Goal: Task Accomplishment & Management: Manage account settings

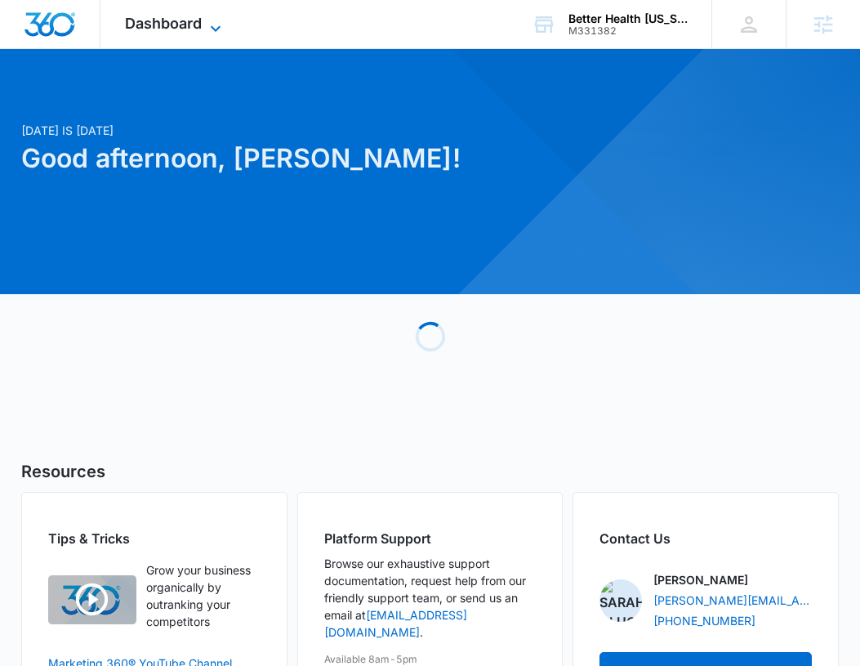
click at [195, 23] on span "Dashboard" at bounding box center [163, 23] width 77 height 17
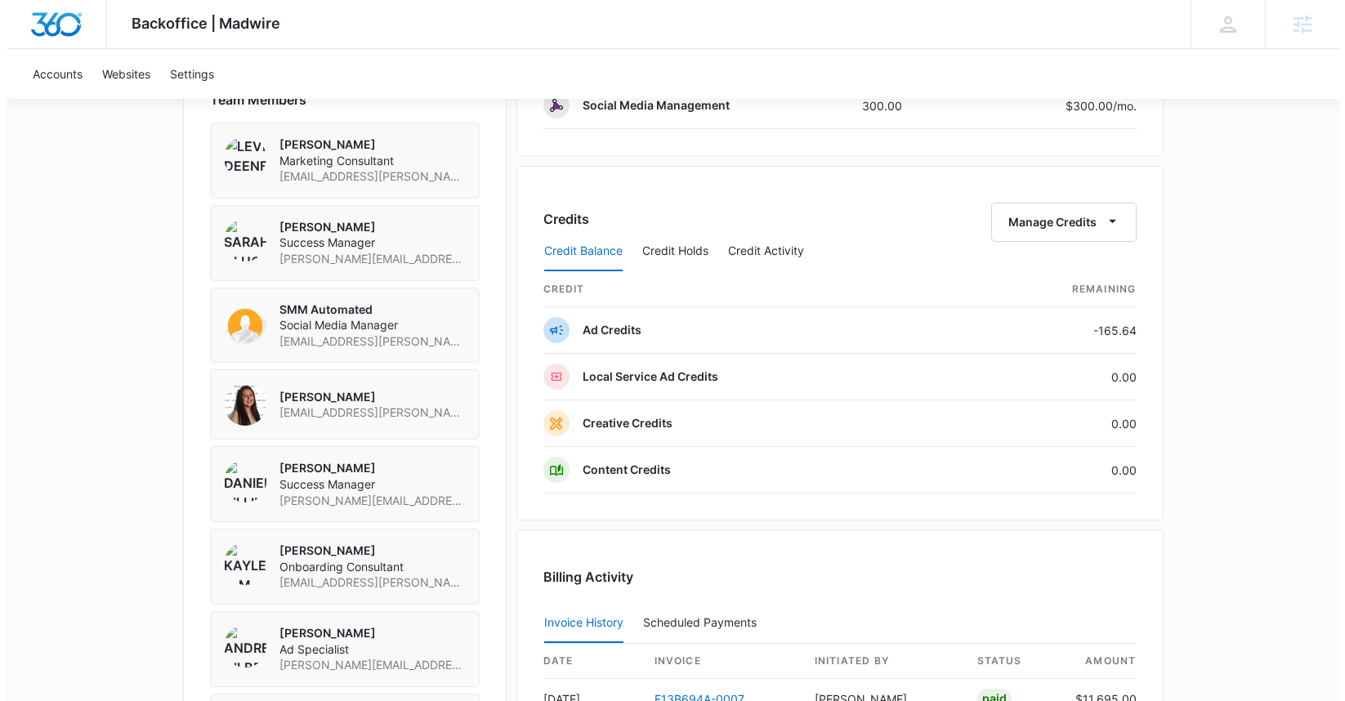
scroll to position [1191, 0]
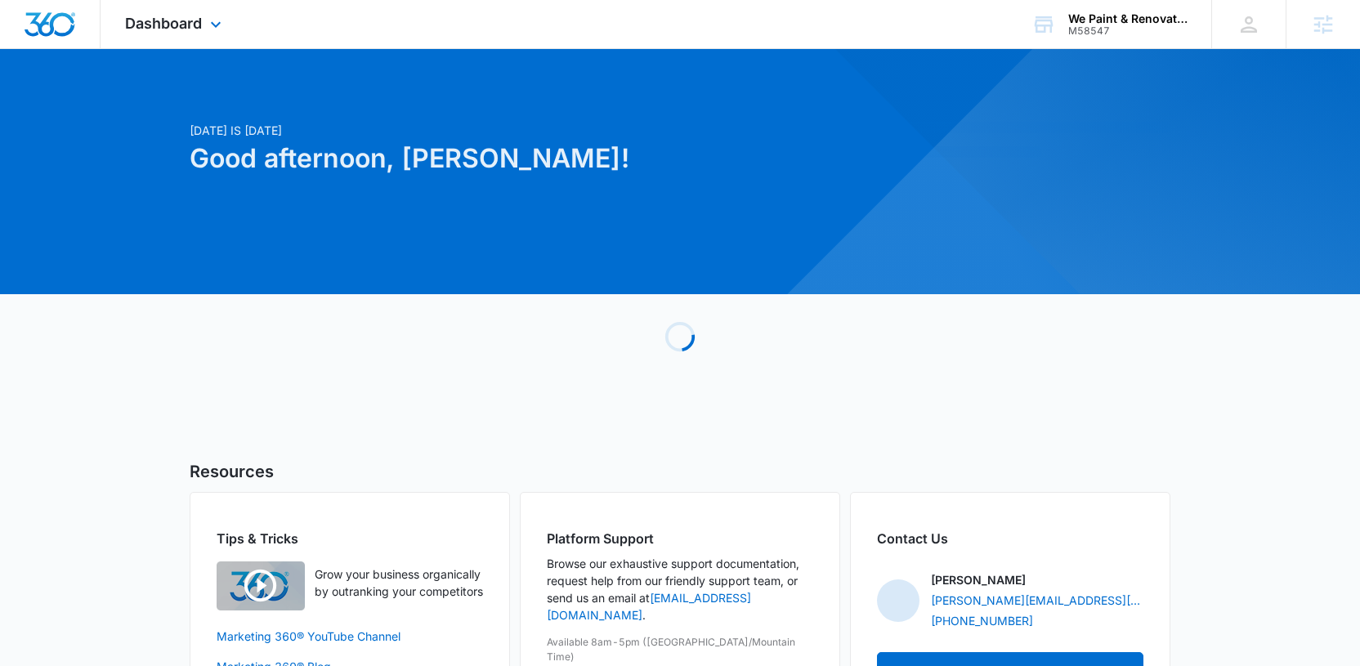
click at [176, 38] on div "Dashboard Apps Reputation Websites Forms CRM Email Social Shop Payments POS Con…" at bounding box center [176, 24] width 150 height 48
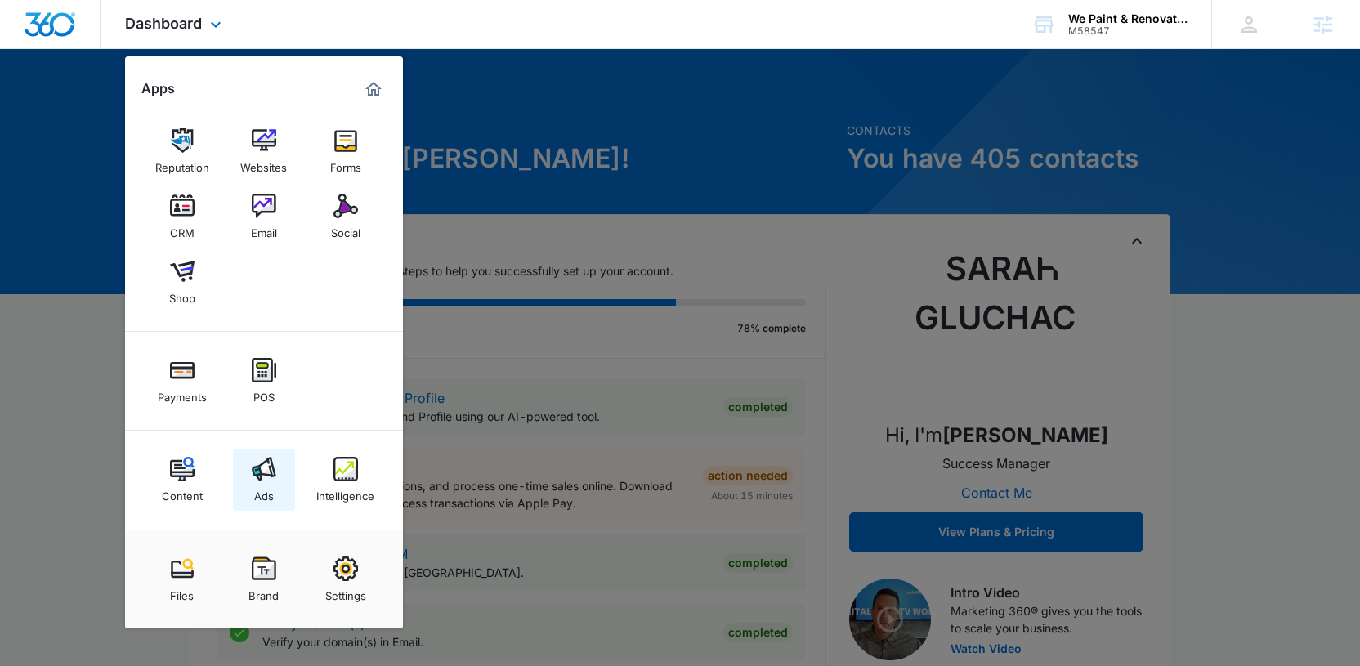
click at [264, 479] on img at bounding box center [264, 469] width 25 height 25
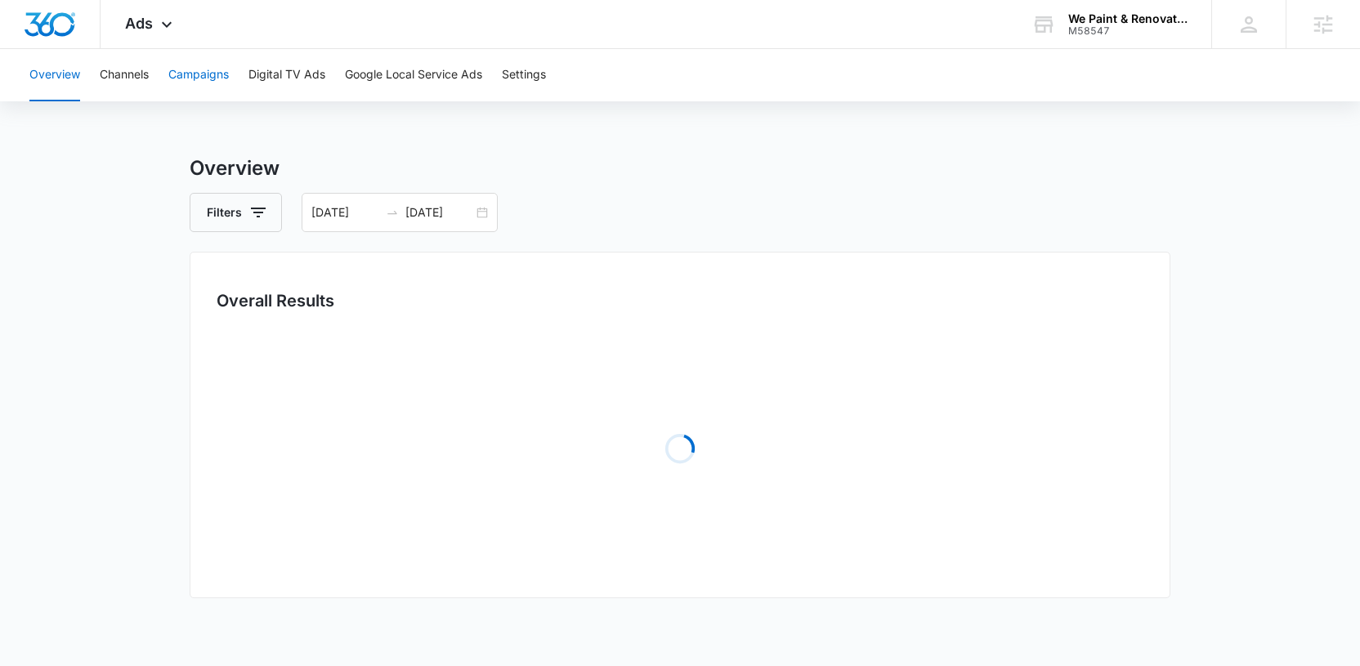
click at [191, 63] on button "Campaigns" at bounding box center [198, 75] width 60 height 52
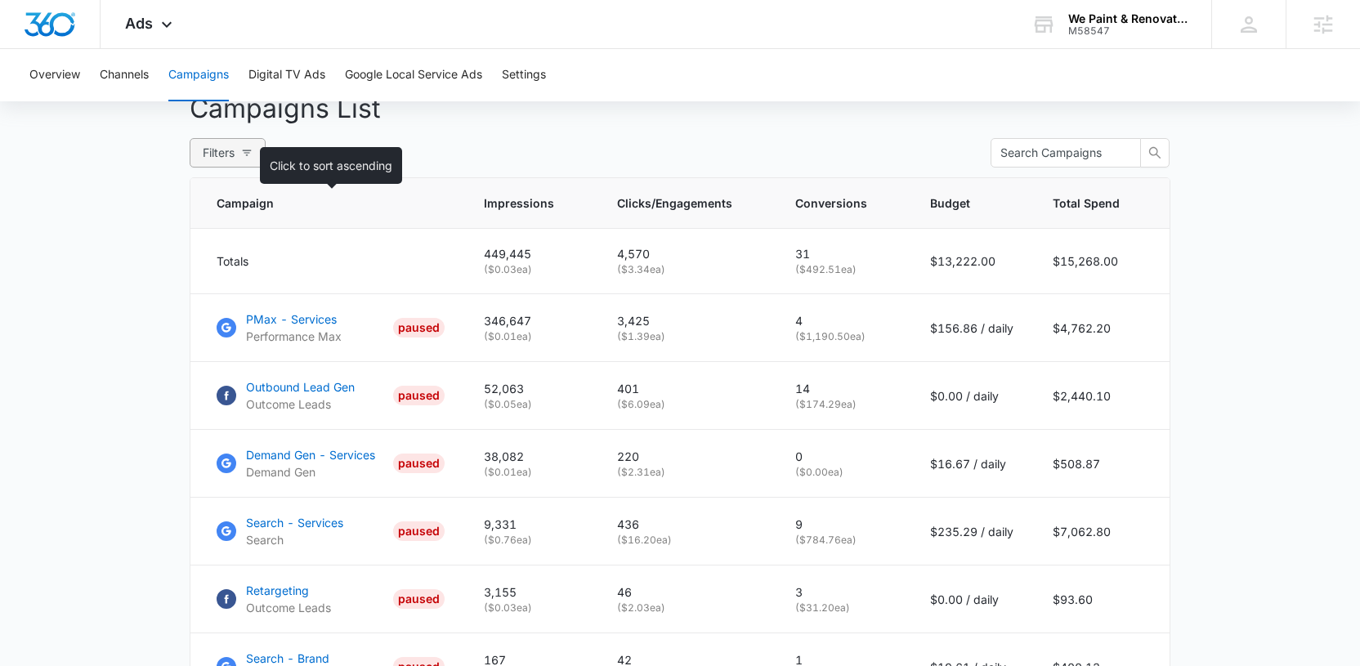
scroll to position [619, 0]
click at [234, 163] on span "Filters" at bounding box center [219, 154] width 32 height 18
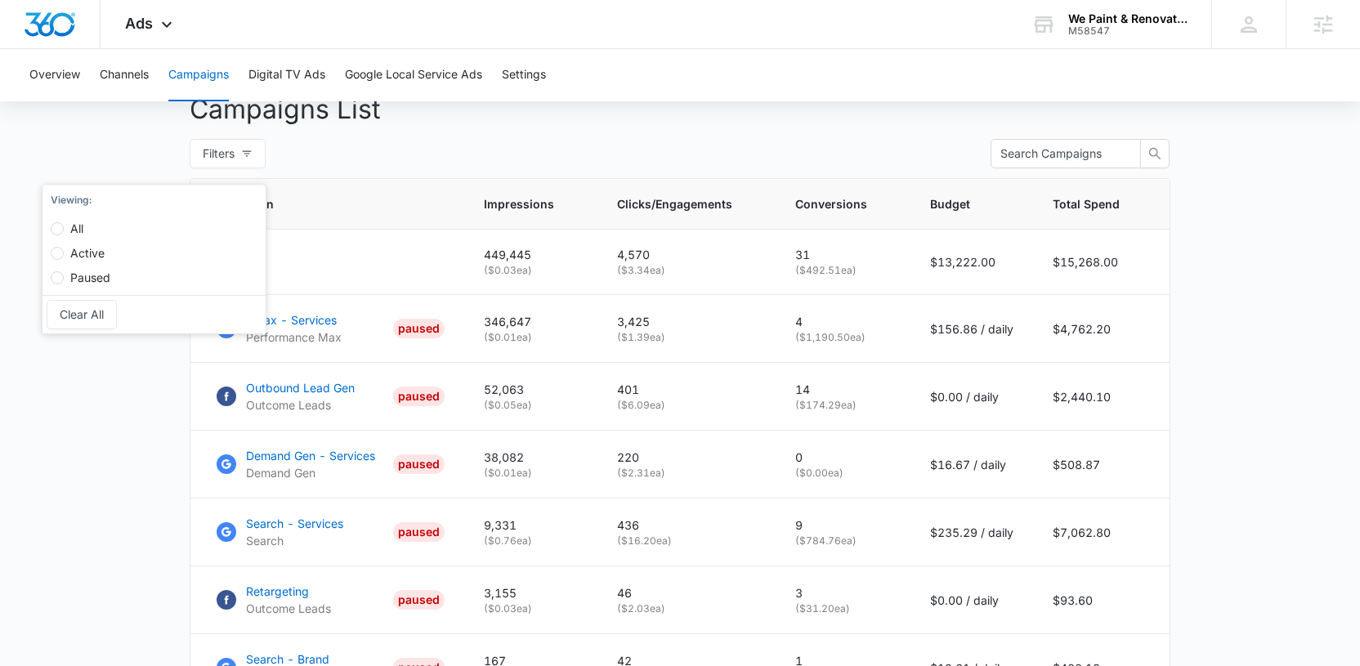
click at [464, 156] on div "Filters Viewing : All Active Paused Clear All" at bounding box center [680, 153] width 981 height 29
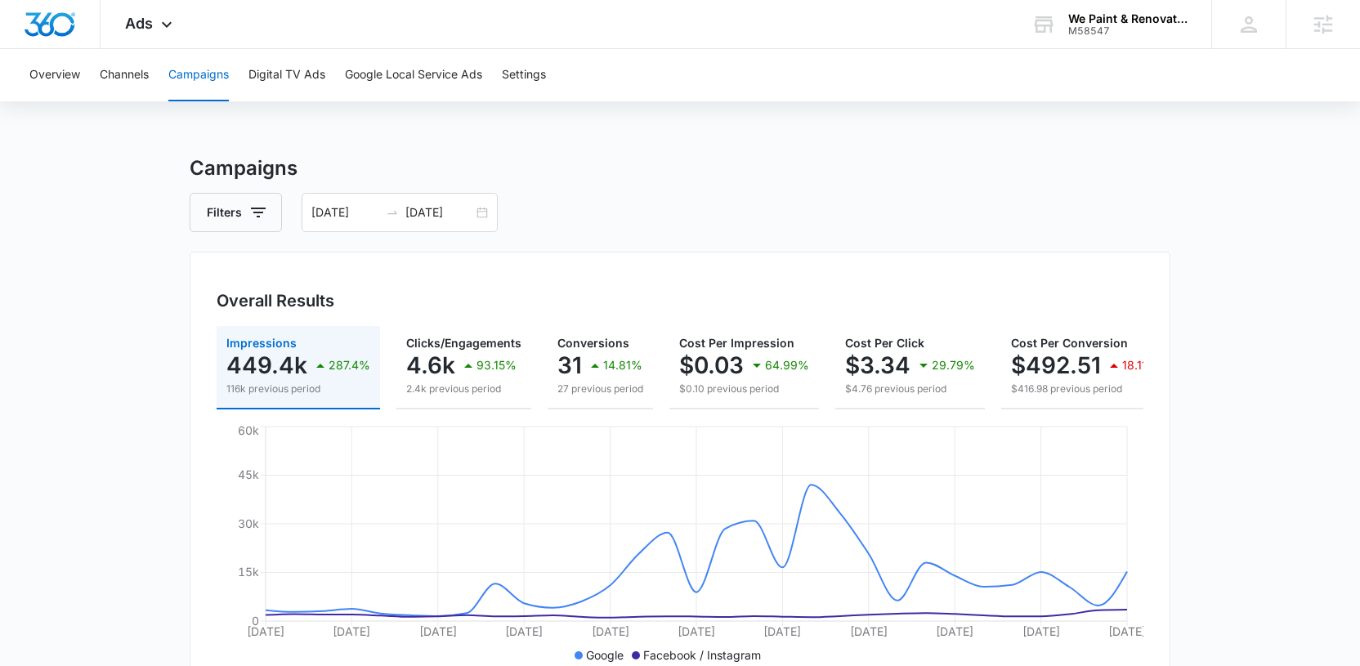
scroll to position [783, 0]
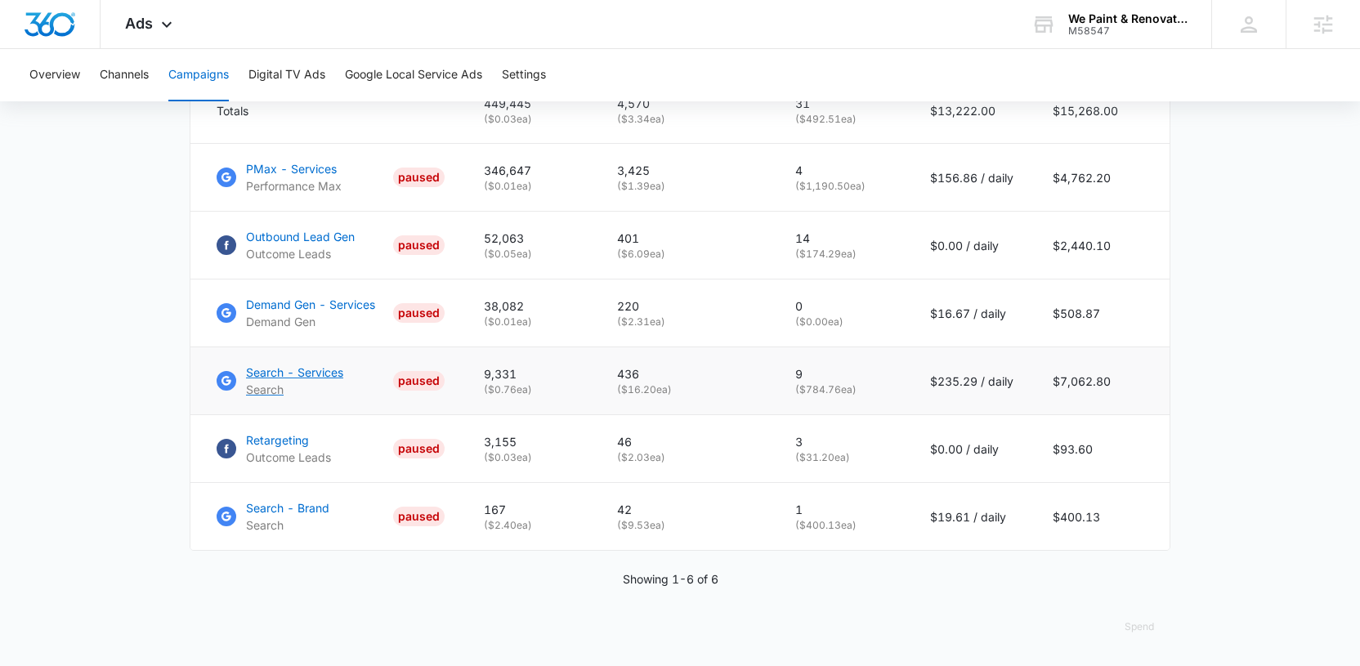
click at [293, 373] on p "Search - Services" at bounding box center [294, 372] width 97 height 17
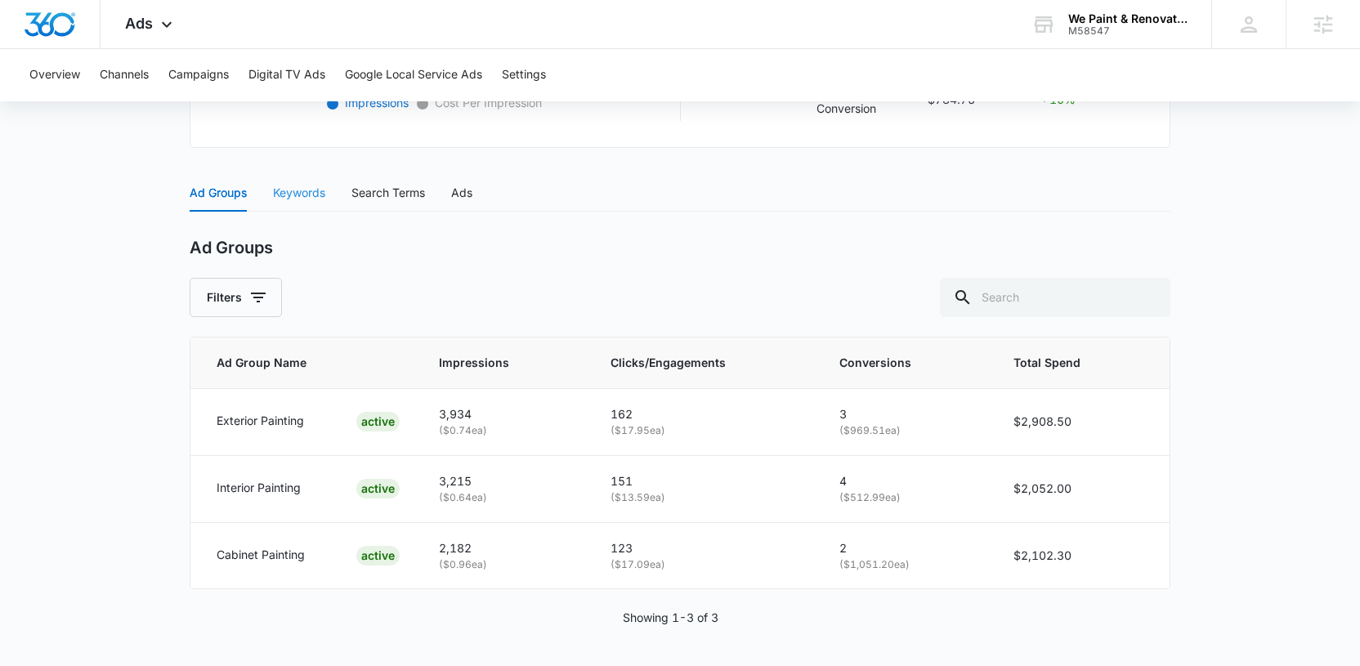
click at [302, 202] on div "Keywords" at bounding box center [299, 193] width 52 height 38
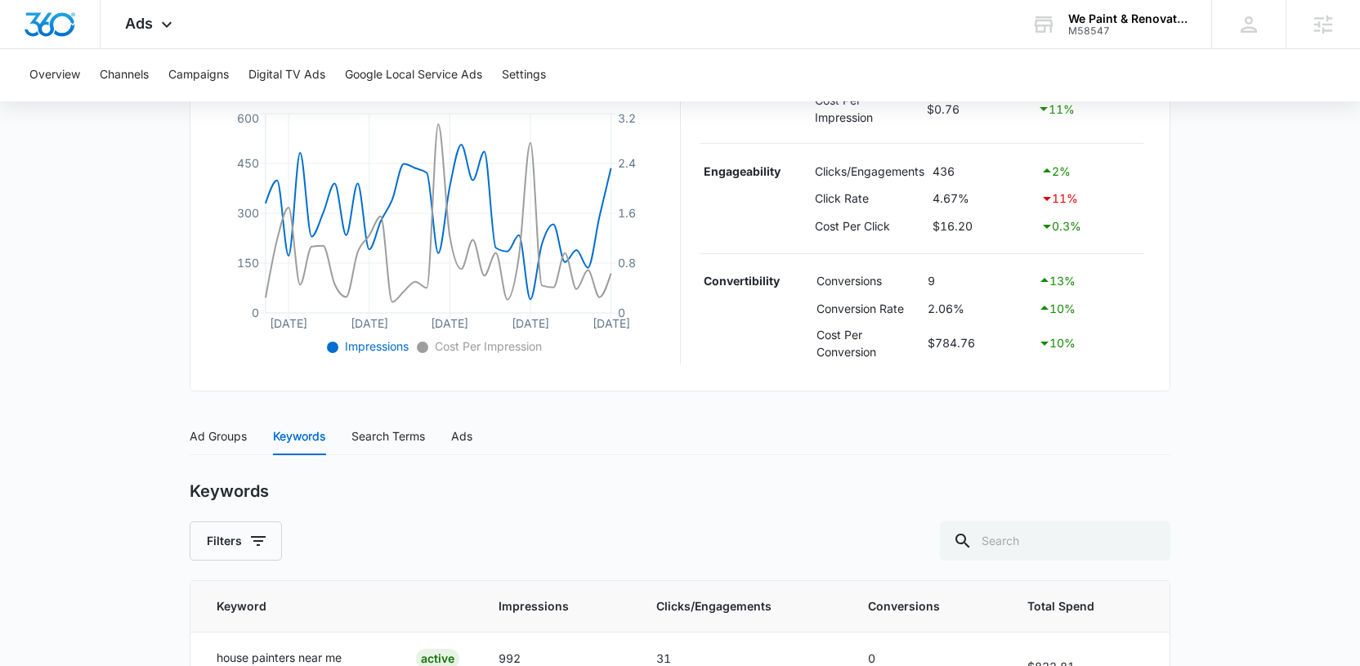
scroll to position [362, 0]
click at [386, 438] on div "Search Terms" at bounding box center [388, 438] width 74 height 18
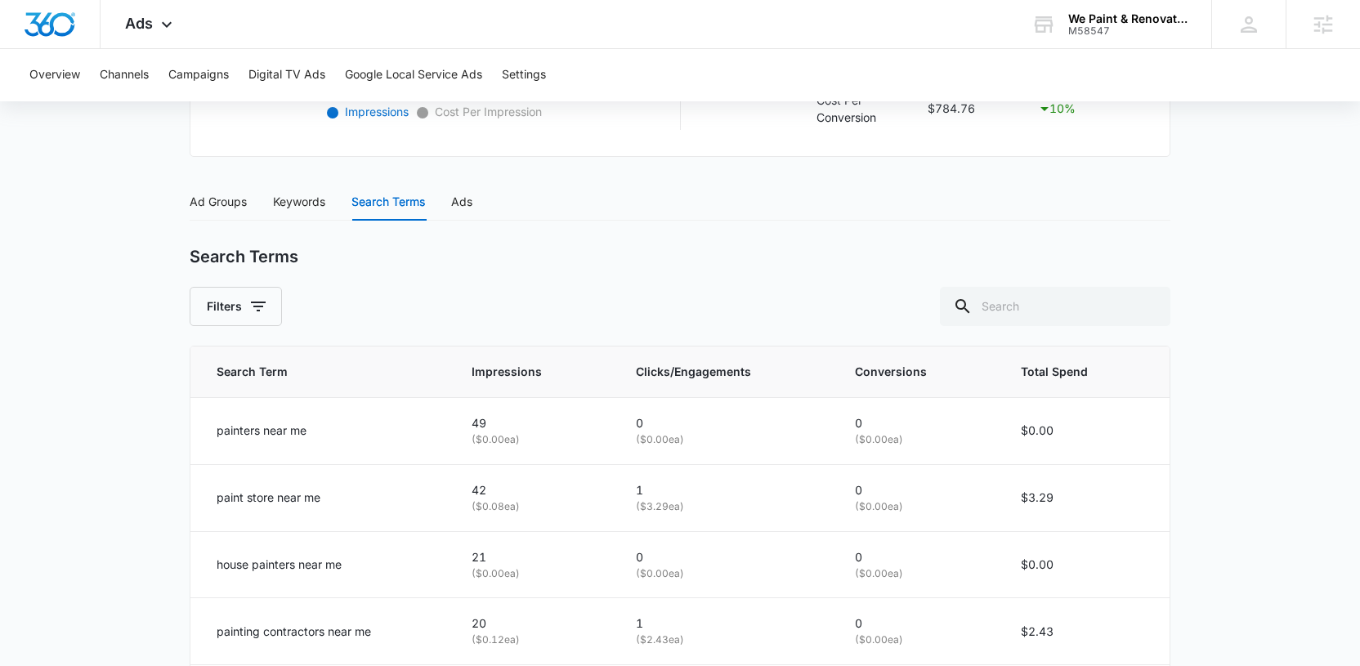
scroll to position [605, 0]
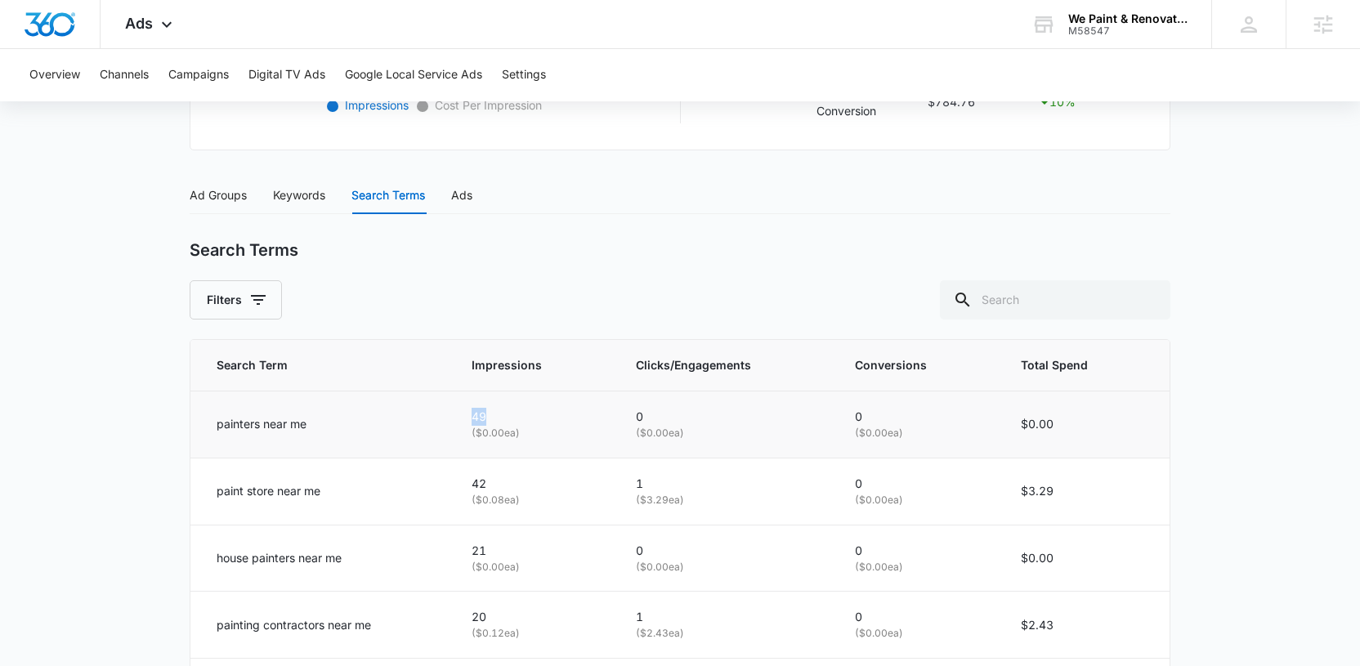
drag, startPoint x: 479, startPoint y: 415, endPoint x: 457, endPoint y: 417, distance: 22.1
click at [457, 417] on td "49 ( $0.00 ea)" at bounding box center [534, 424] width 164 height 67
click at [487, 417] on p "49" at bounding box center [533, 417] width 125 height 18
drag, startPoint x: 638, startPoint y: 410, endPoint x: 663, endPoint y: 413, distance: 24.7
click at [663, 413] on p "0" at bounding box center [726, 417] width 180 height 18
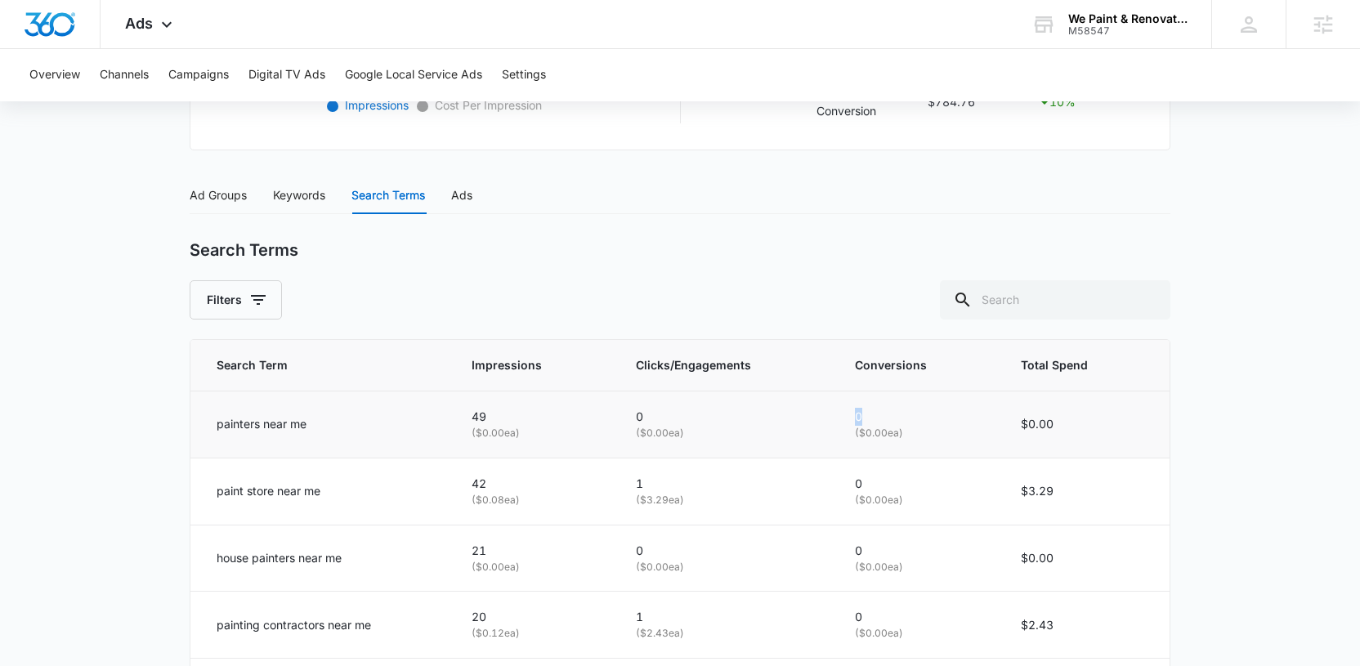
drag, startPoint x: 852, startPoint y: 410, endPoint x: 903, endPoint y: 418, distance: 51.3
click at [903, 418] on td "0 ( $0.00 ea)" at bounding box center [918, 424] width 166 height 67
click at [735, 405] on td "0 ( $0.00 ea)" at bounding box center [725, 424] width 219 height 67
click at [311, 193] on div "Keywords" at bounding box center [299, 195] width 52 height 18
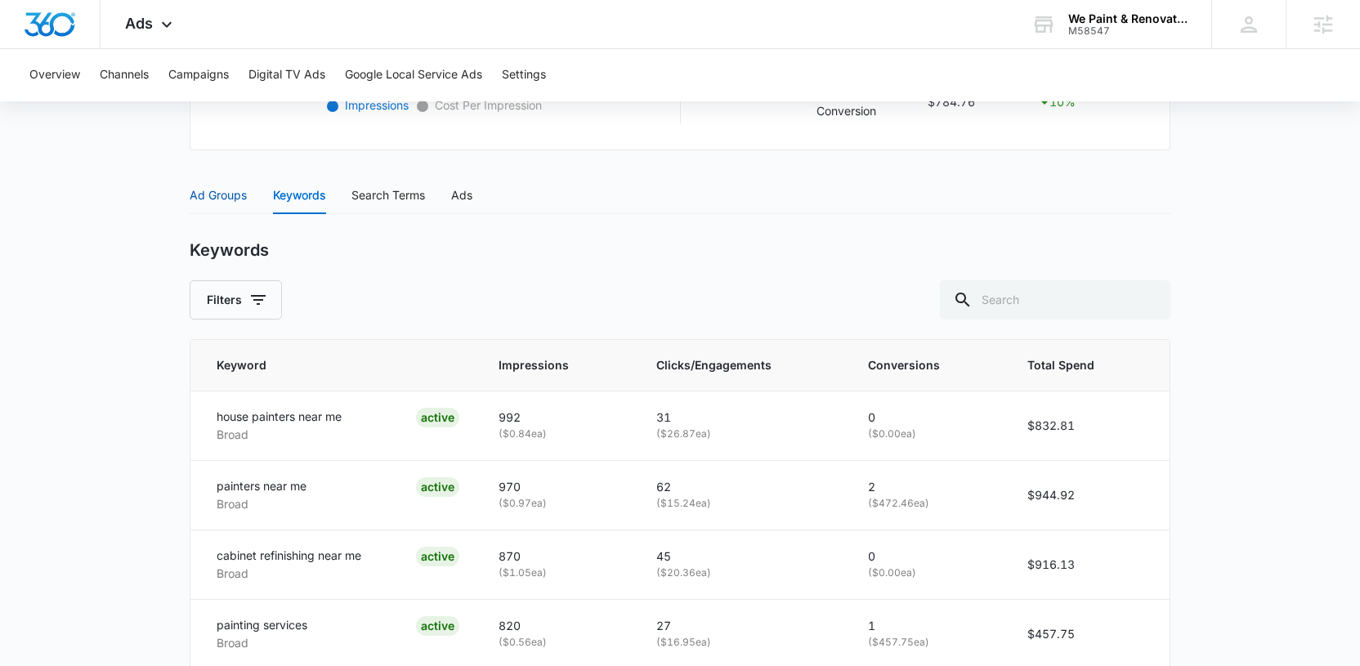
click at [204, 198] on div "Ad Groups" at bounding box center [218, 195] width 57 height 18
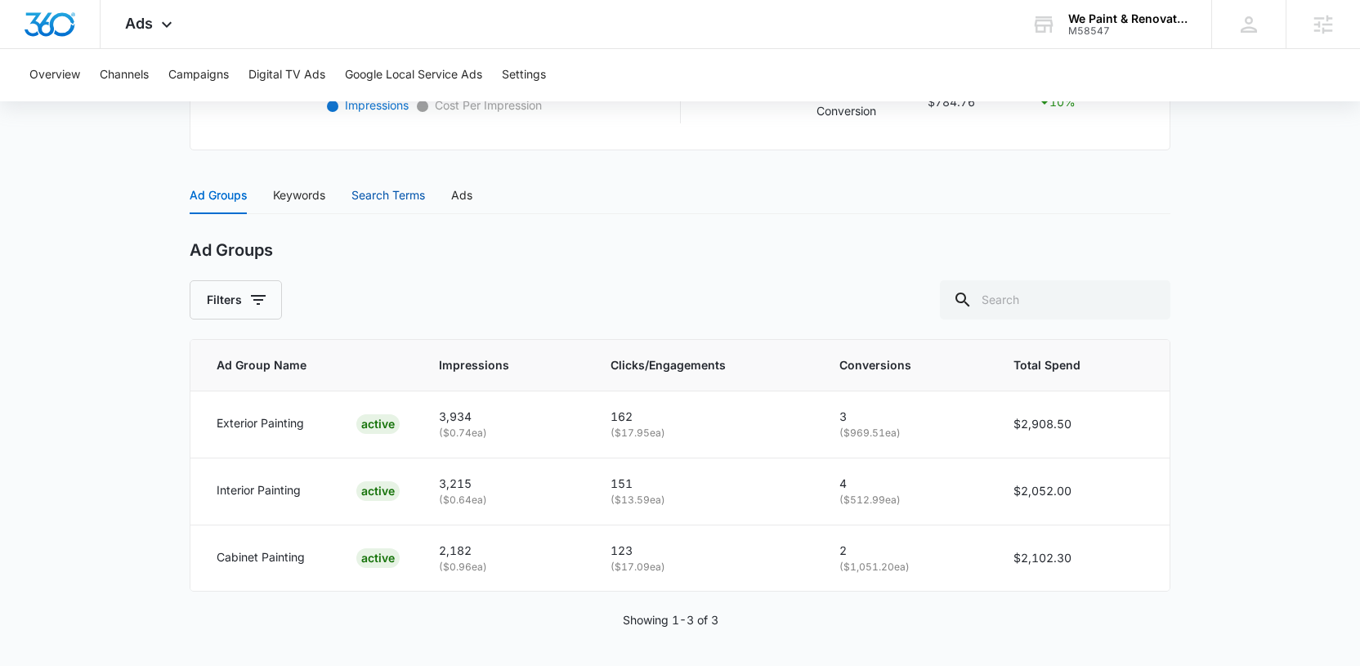
click at [381, 198] on div "Search Terms" at bounding box center [388, 195] width 74 height 18
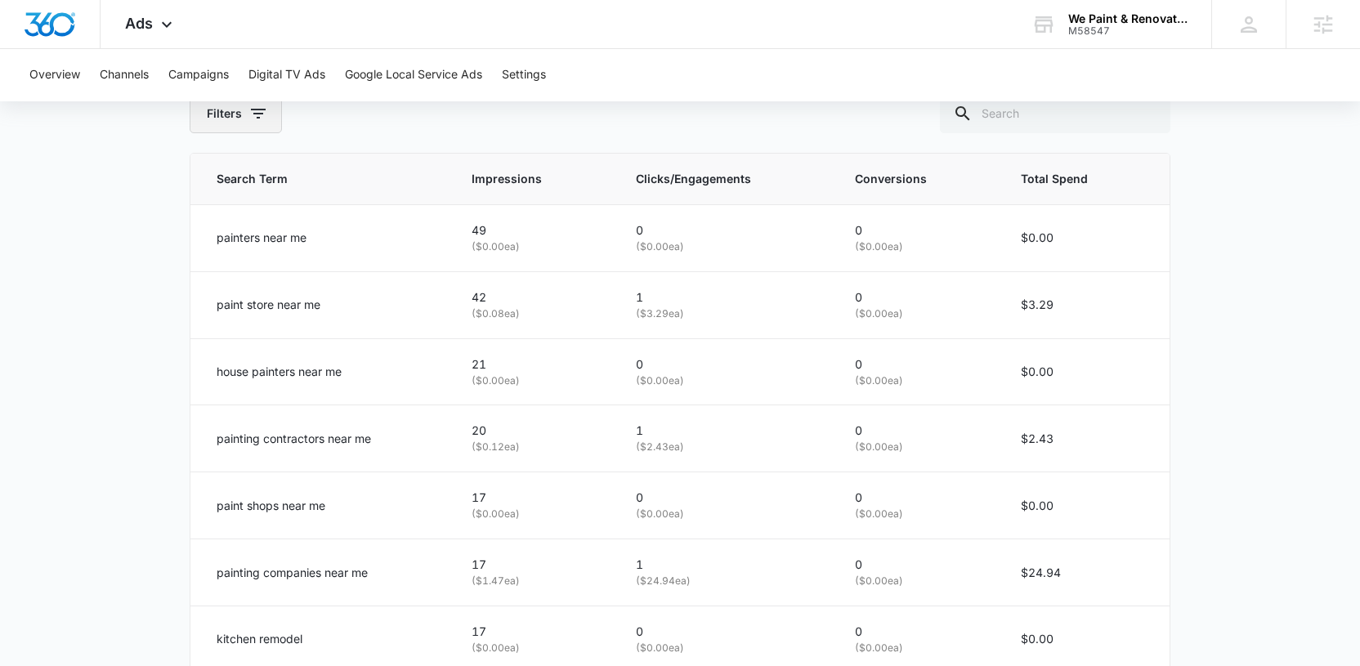
scroll to position [686, 0]
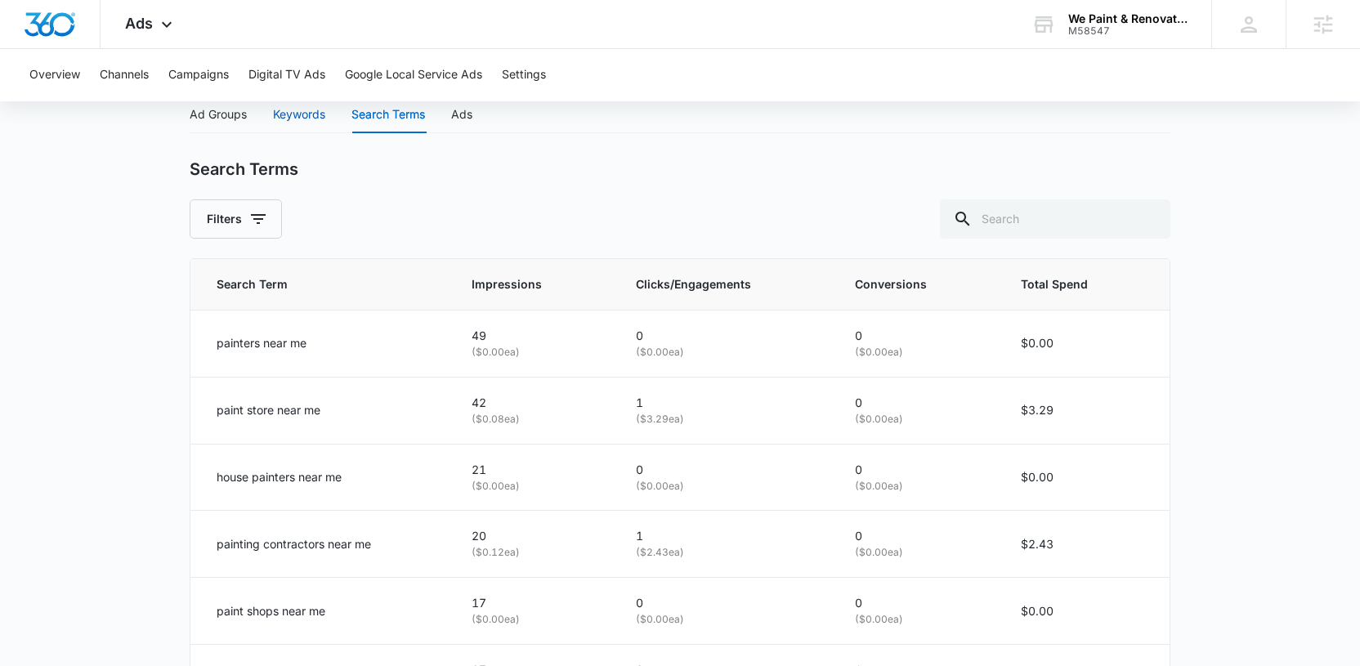
click at [306, 120] on div "Keywords" at bounding box center [299, 114] width 52 height 18
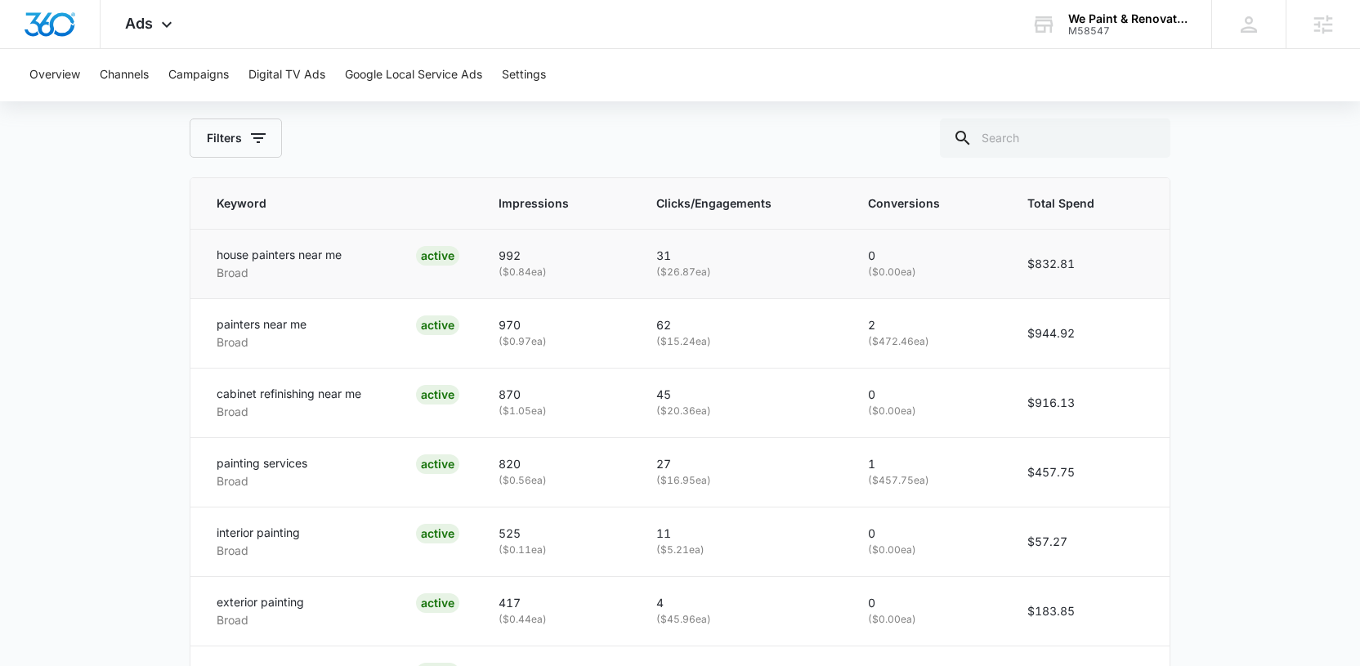
scroll to position [748, 0]
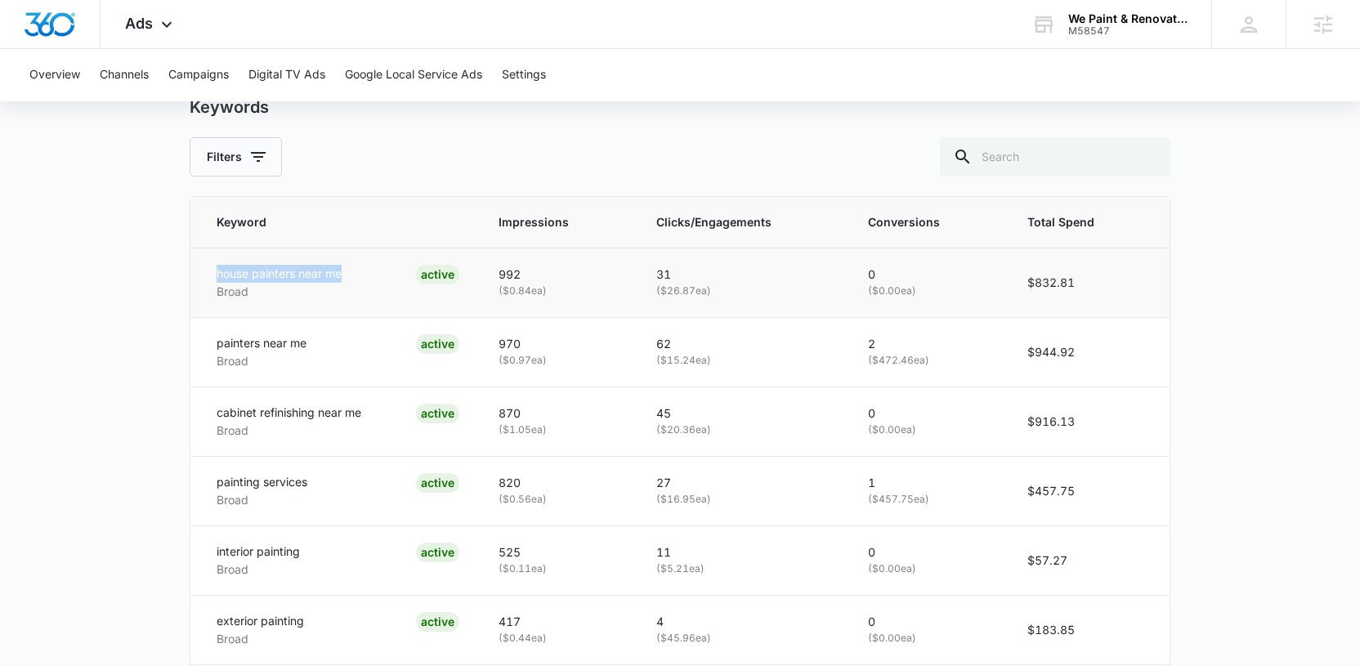
drag, startPoint x: 213, startPoint y: 274, endPoint x: 342, endPoint y: 277, distance: 128.3
click at [342, 277] on td "house painters near me Broad ACTIVE" at bounding box center [334, 282] width 288 height 69
drag, startPoint x: 203, startPoint y: 346, endPoint x: 347, endPoint y: 339, distance: 144.0
click at [347, 339] on td "painters near me Broad ACTIVE" at bounding box center [334, 351] width 288 height 69
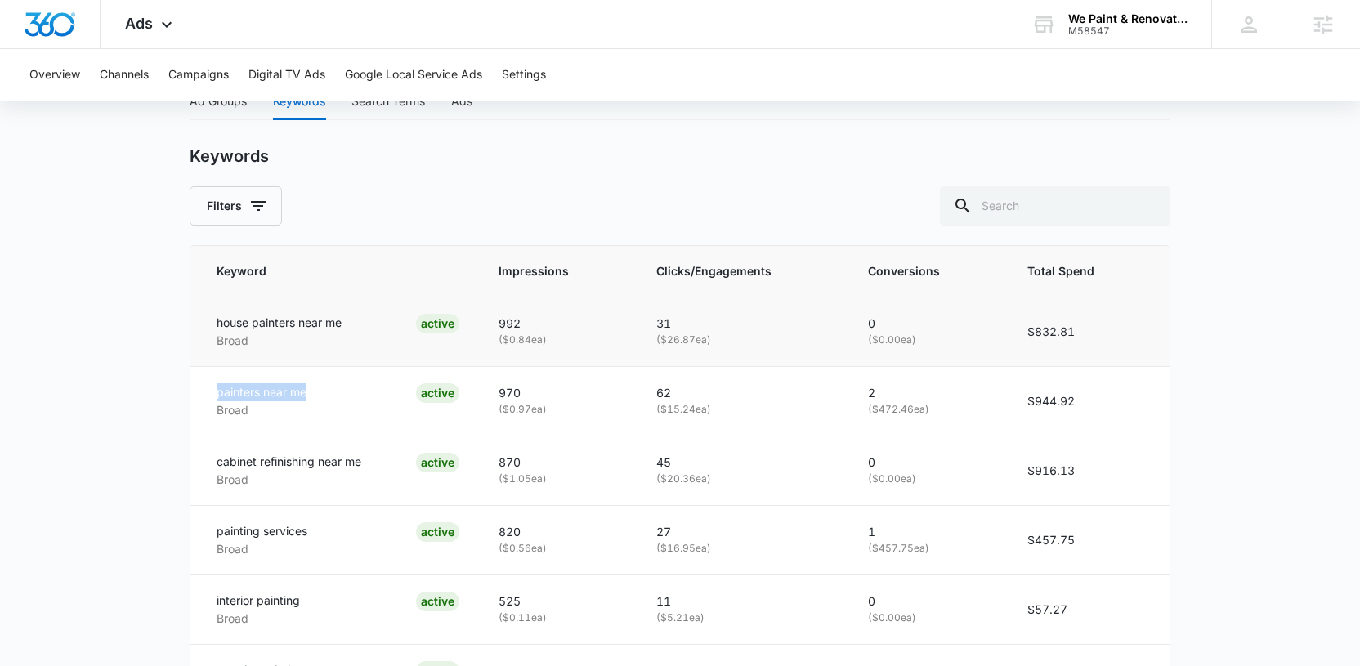
scroll to position [698, 0]
drag, startPoint x: 205, startPoint y: 525, endPoint x: 316, endPoint y: 534, distance: 111.4
click at [316, 534] on td "painting services Broad ACTIVE" at bounding box center [334, 540] width 288 height 69
click at [315, 532] on div "painting services Broad ACTIVE" at bounding box center [338, 541] width 243 height 36
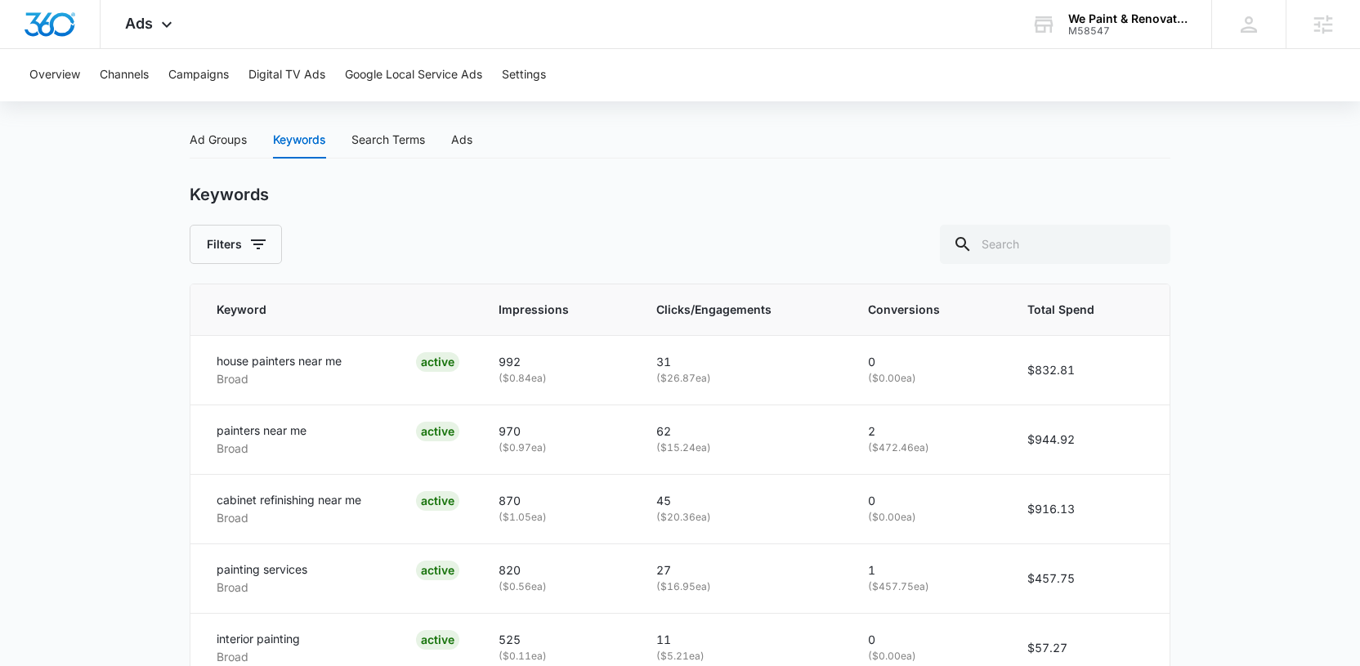
scroll to position [580, 0]
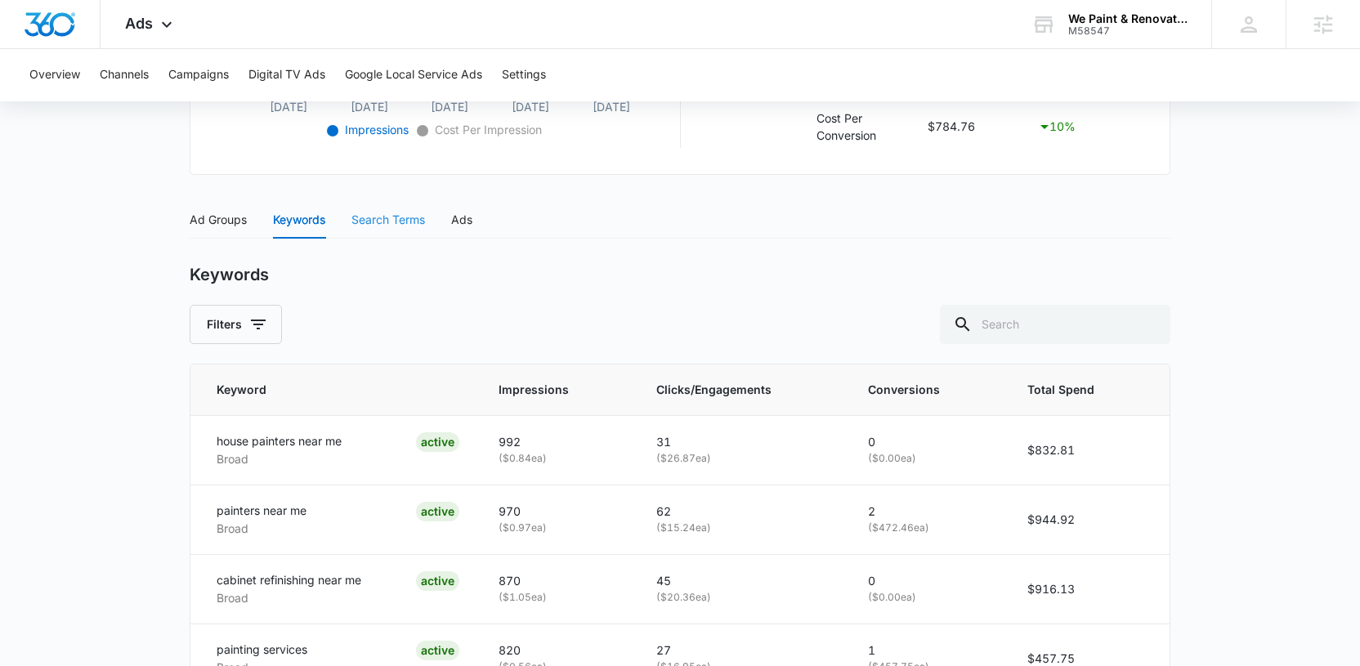
click at [374, 205] on div "Search Terms" at bounding box center [388, 220] width 74 height 38
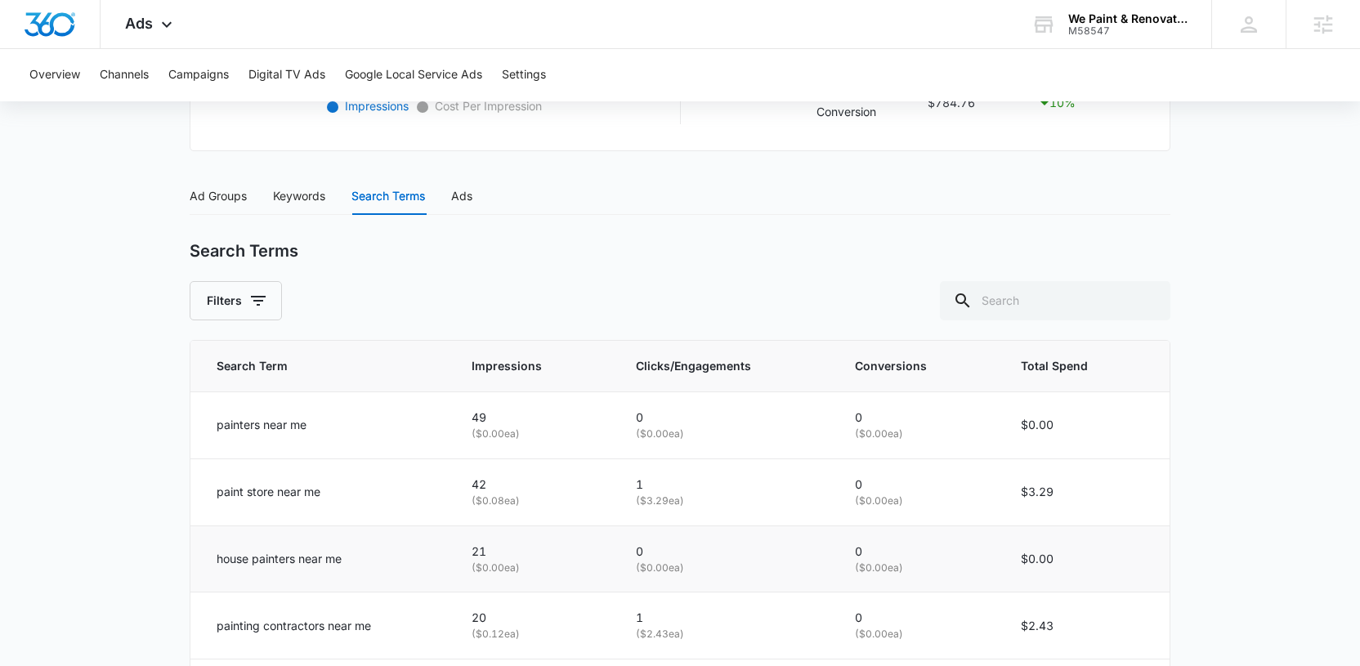
scroll to position [627, 0]
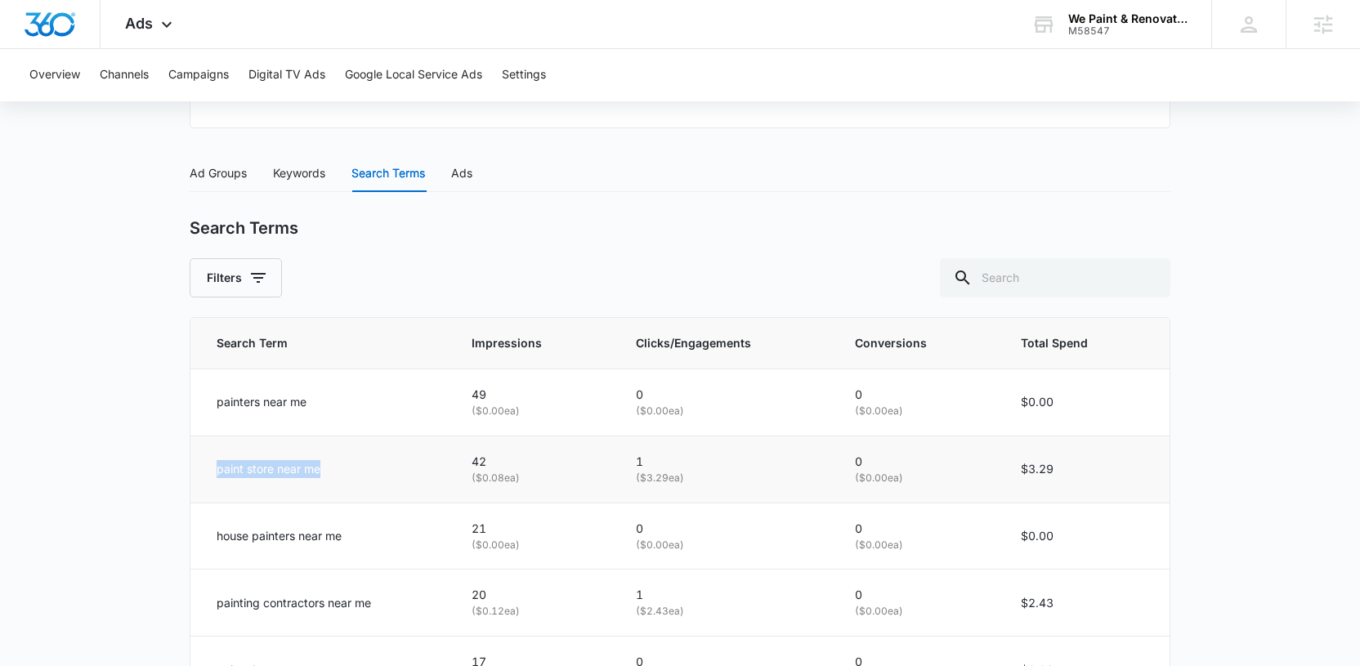
drag, startPoint x: 348, startPoint y: 479, endPoint x: 216, endPoint y: 469, distance: 132.7
click at [216, 469] on td "paint store near me" at bounding box center [320, 469] width 261 height 67
click at [300, 470] on p "paint store near me" at bounding box center [269, 469] width 104 height 18
drag, startPoint x: 496, startPoint y: 471, endPoint x: 463, endPoint y: 459, distance: 35.4
click at [463, 459] on td "42 ( $0.08 ea)" at bounding box center [534, 469] width 164 height 67
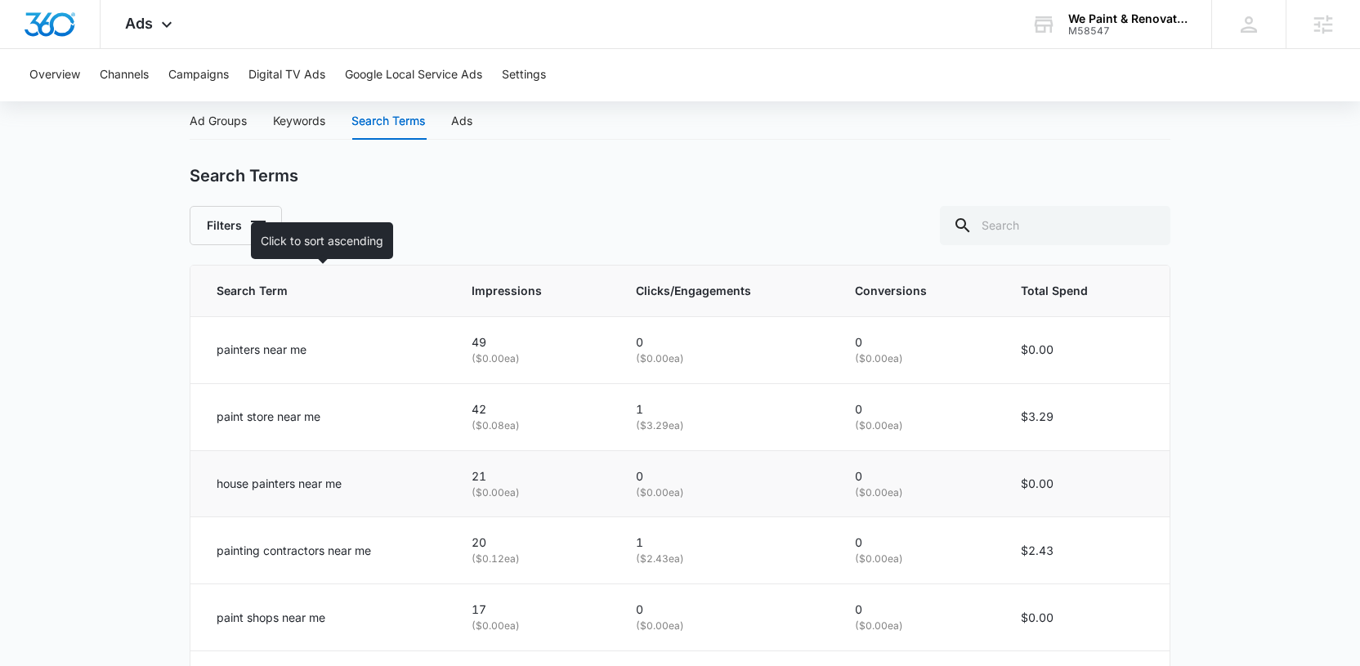
scroll to position [723, 0]
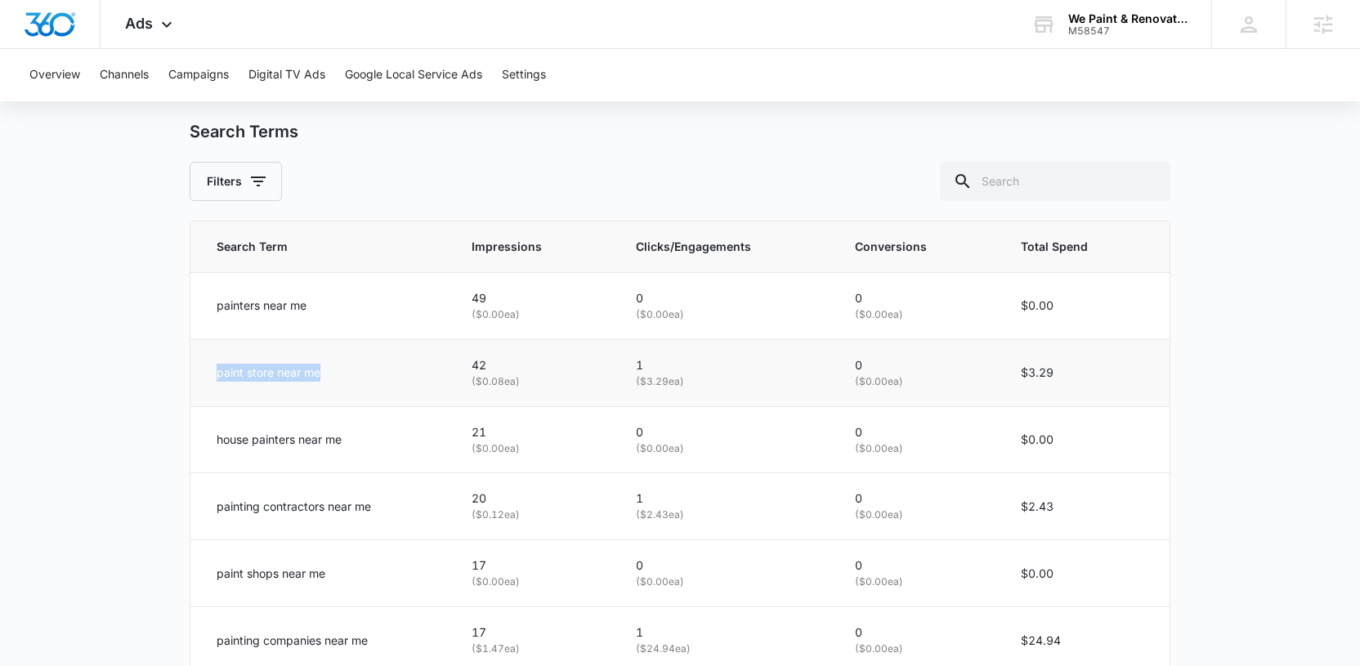
drag, startPoint x: 237, startPoint y: 383, endPoint x: 212, endPoint y: 376, distance: 26.4
click at [212, 376] on td "paint store near me" at bounding box center [320, 372] width 261 height 67
drag, startPoint x: 333, startPoint y: 375, endPoint x: 204, endPoint y: 365, distance: 129.5
click at [204, 365] on td "paint store near me" at bounding box center [320, 372] width 261 height 67
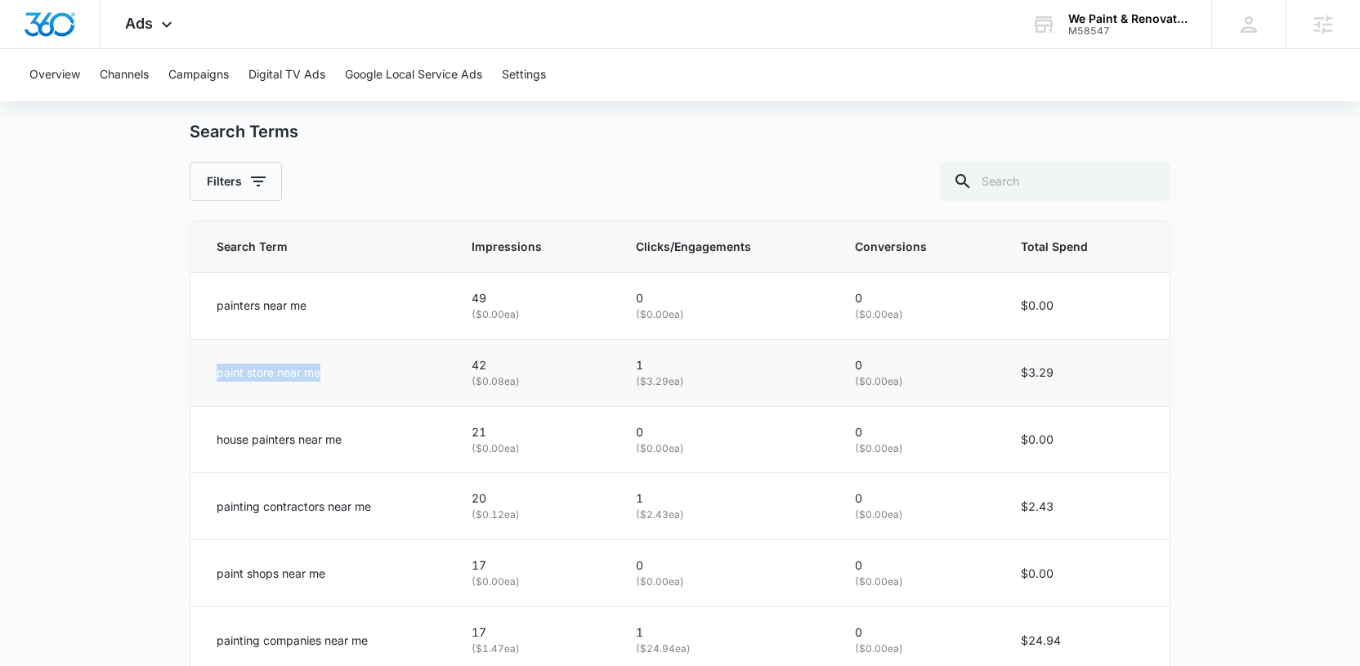
click at [204, 365] on td "paint store near me" at bounding box center [320, 372] width 261 height 67
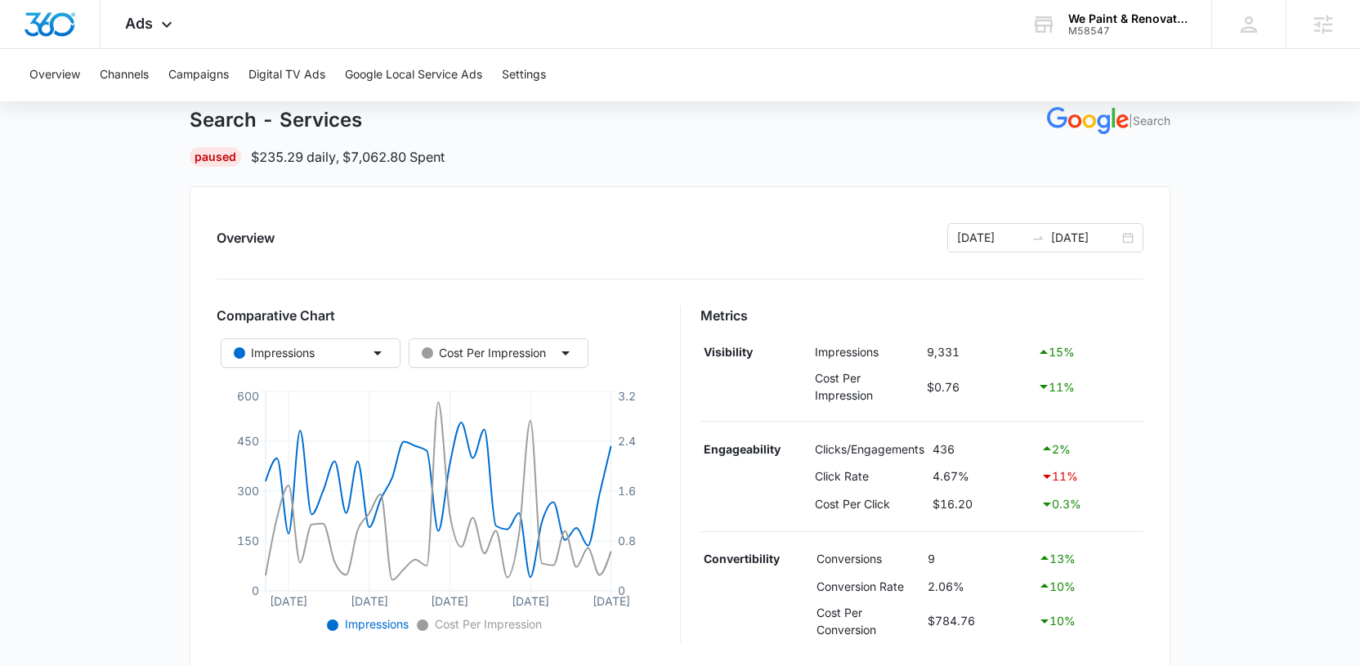
scroll to position [0, 0]
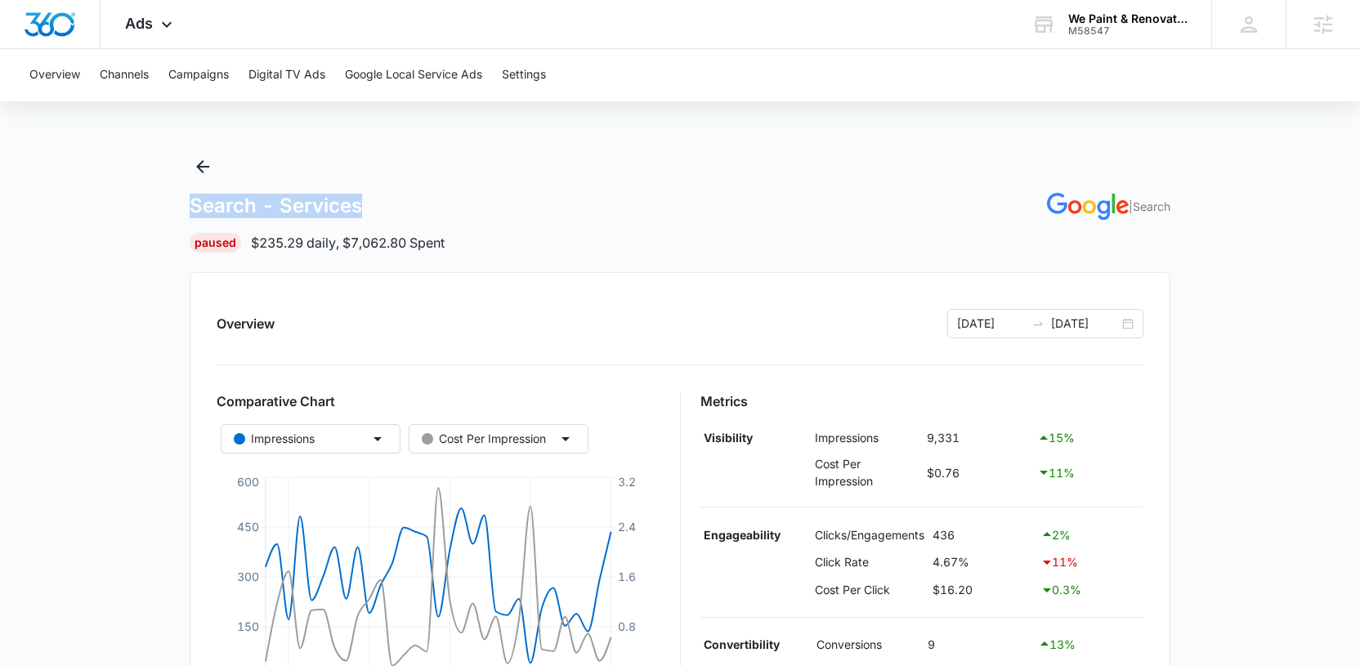
drag, startPoint x: 190, startPoint y: 199, endPoint x: 385, endPoint y: 203, distance: 195.4
click at [385, 203] on div "Search - Services | Search" at bounding box center [680, 206] width 981 height 27
drag, startPoint x: 501, startPoint y: 237, endPoint x: 157, endPoint y: 213, distance: 344.8
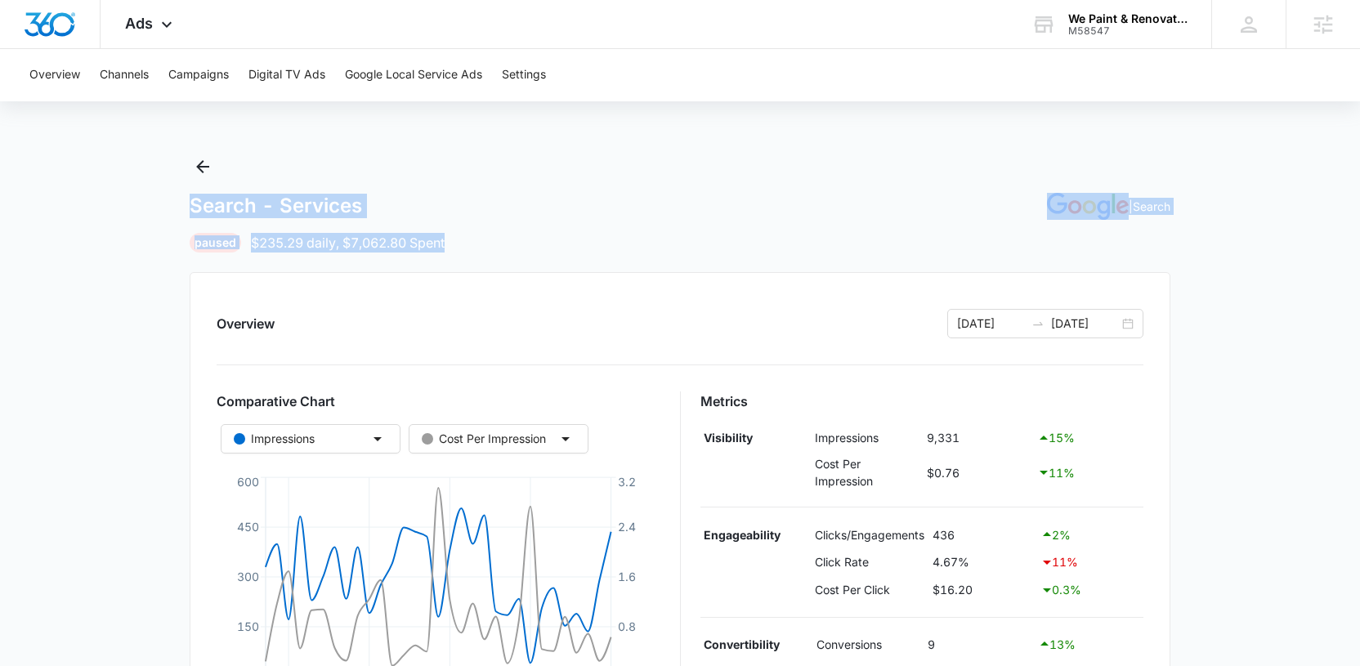
drag, startPoint x: 156, startPoint y: 211, endPoint x: 530, endPoint y: 239, distance: 374.5
click at [530, 240] on div "Paused $235.29 daily , $7,062.80 Spent" at bounding box center [680, 243] width 981 height 20
drag, startPoint x: 520, startPoint y: 245, endPoint x: 192, endPoint y: 207, distance: 329.9
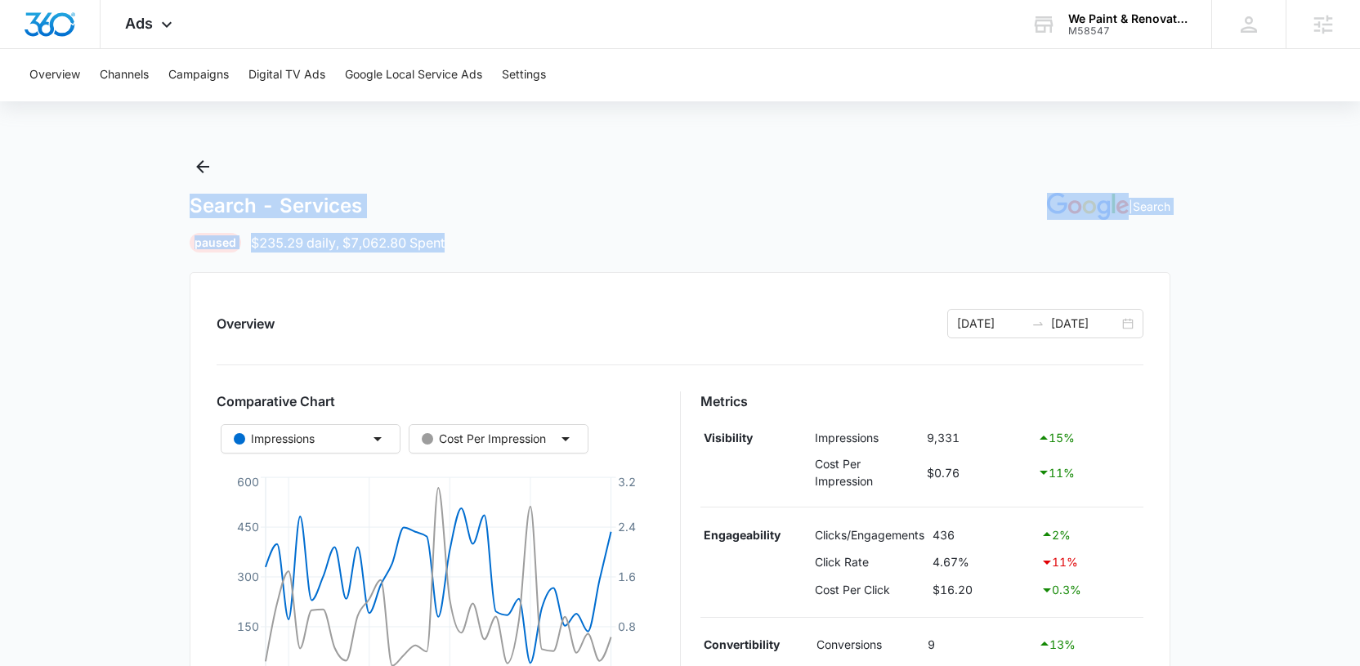
click at [192, 207] on div "Search - Services | Search Paused $235.29 daily , $7,062.80 Spent" at bounding box center [680, 203] width 981 height 99
click at [192, 207] on h1 "Search - Services" at bounding box center [276, 206] width 172 height 25
drag, startPoint x: 187, startPoint y: 203, endPoint x: 536, endPoint y: 258, distance: 353.3
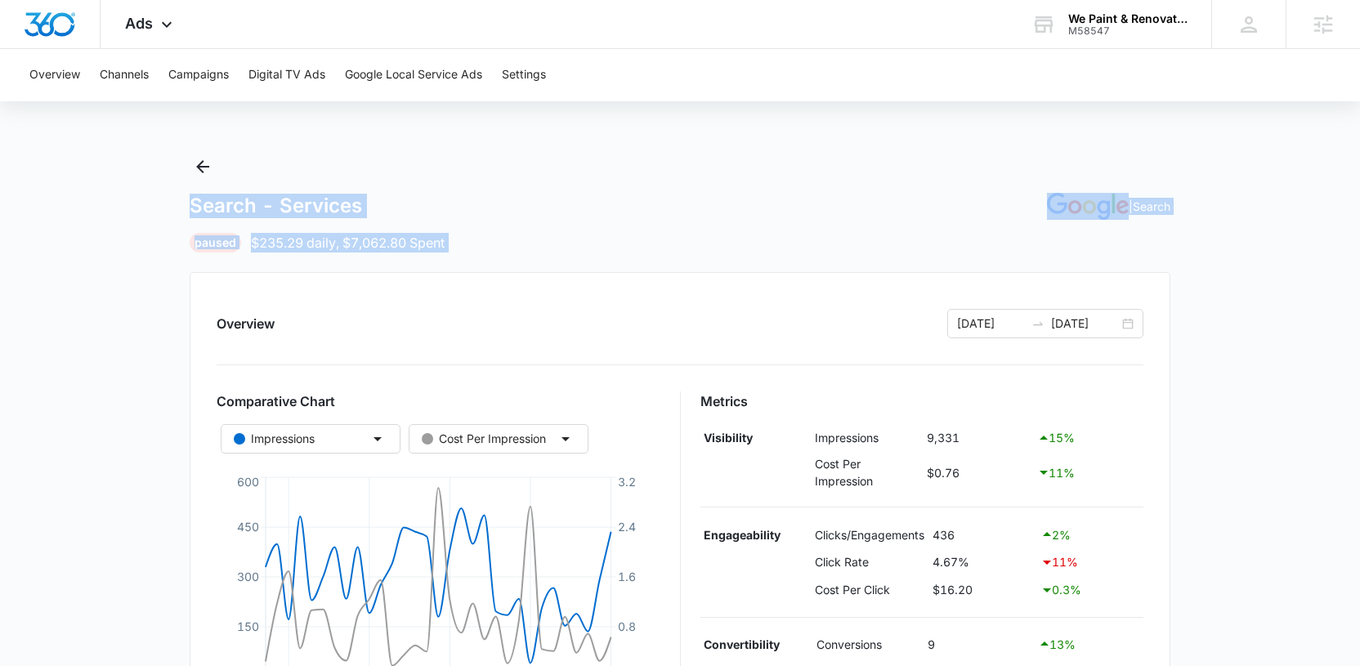
drag, startPoint x: 526, startPoint y: 258, endPoint x: 167, endPoint y: 206, distance: 363.3
drag, startPoint x: 207, startPoint y: 208, endPoint x: 500, endPoint y: 250, distance: 296.3
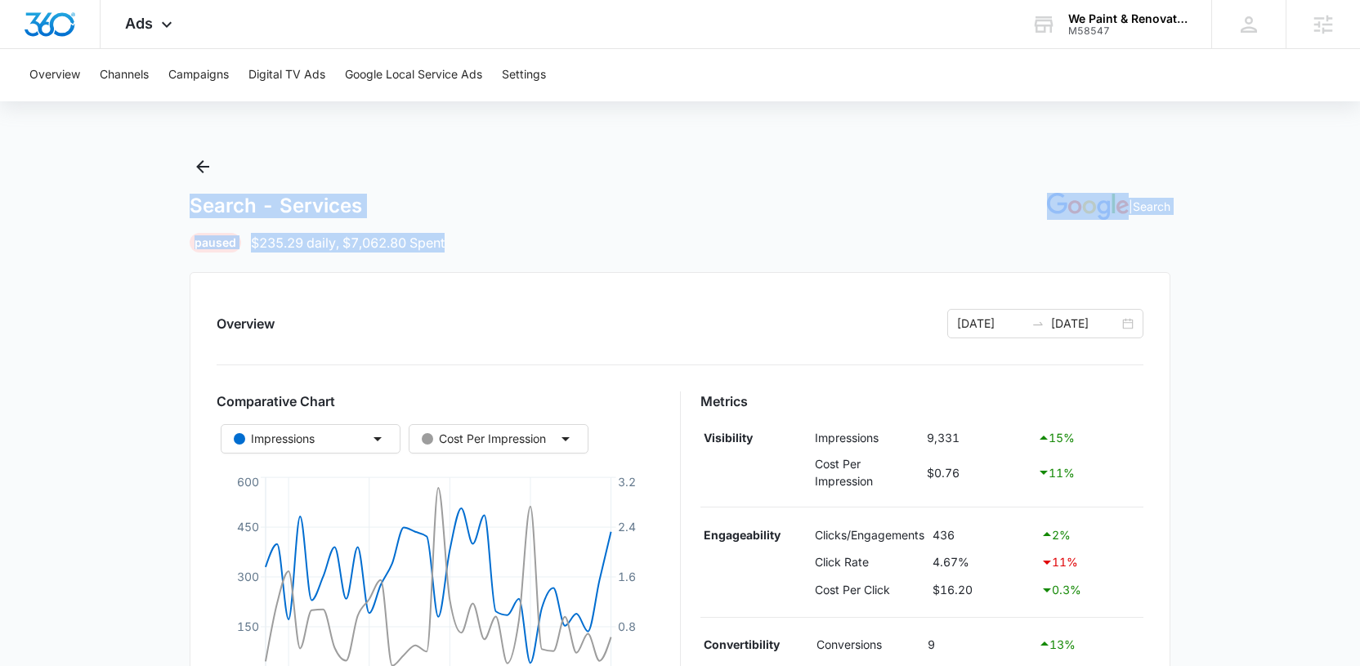
click at [499, 250] on div "Paused $235.29 daily , $7,062.80 Spent" at bounding box center [680, 243] width 981 height 20
drag, startPoint x: 499, startPoint y: 250, endPoint x: 170, endPoint y: 196, distance: 333.7
drag, startPoint x: 169, startPoint y: 199, endPoint x: 165, endPoint y: 261, distance: 63.1
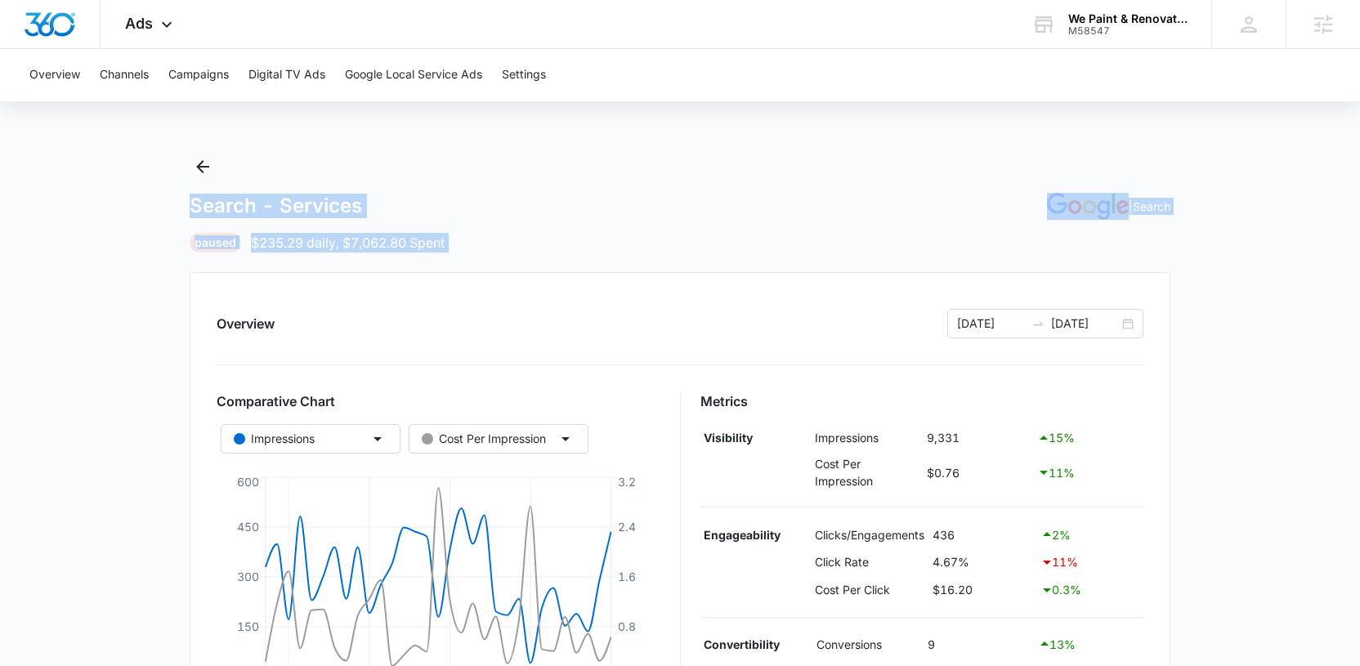
drag, startPoint x: 164, startPoint y: 261, endPoint x: 154, endPoint y: 204, distance: 57.4
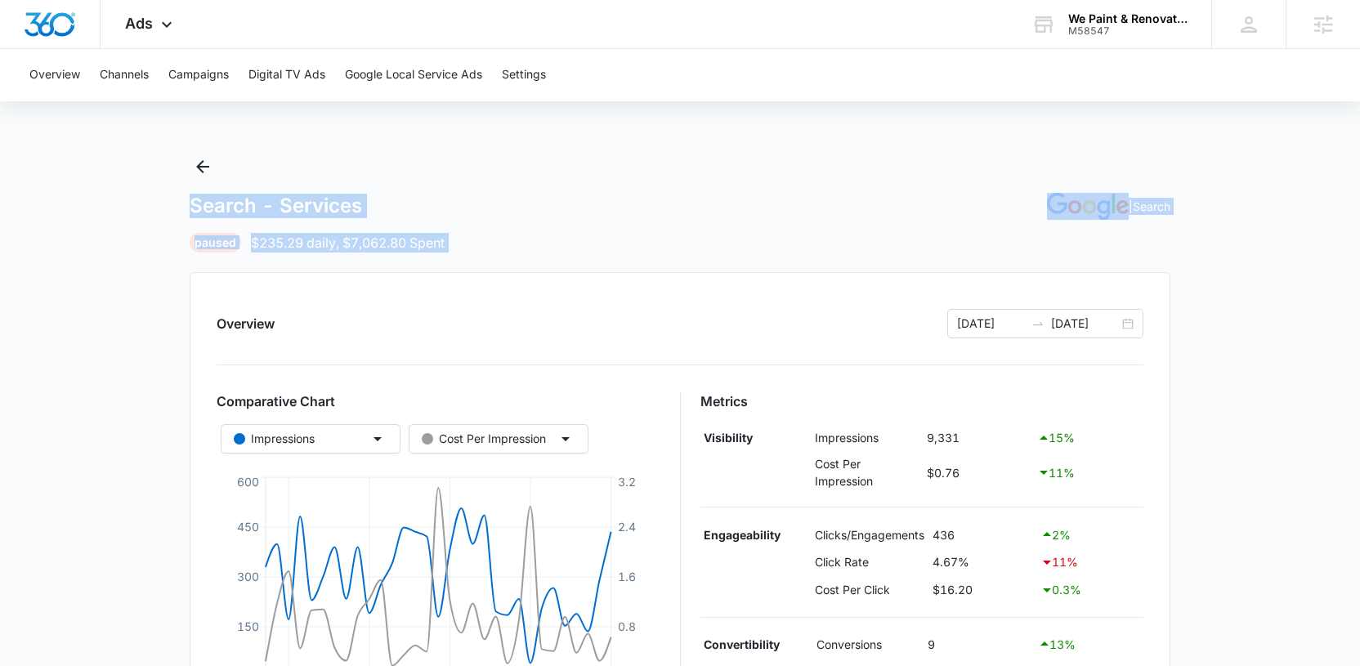
drag, startPoint x: 161, startPoint y: 200, endPoint x: 155, endPoint y: 261, distance: 61.6
drag, startPoint x: 155, startPoint y: 261, endPoint x: 163, endPoint y: 203, distance: 58.5
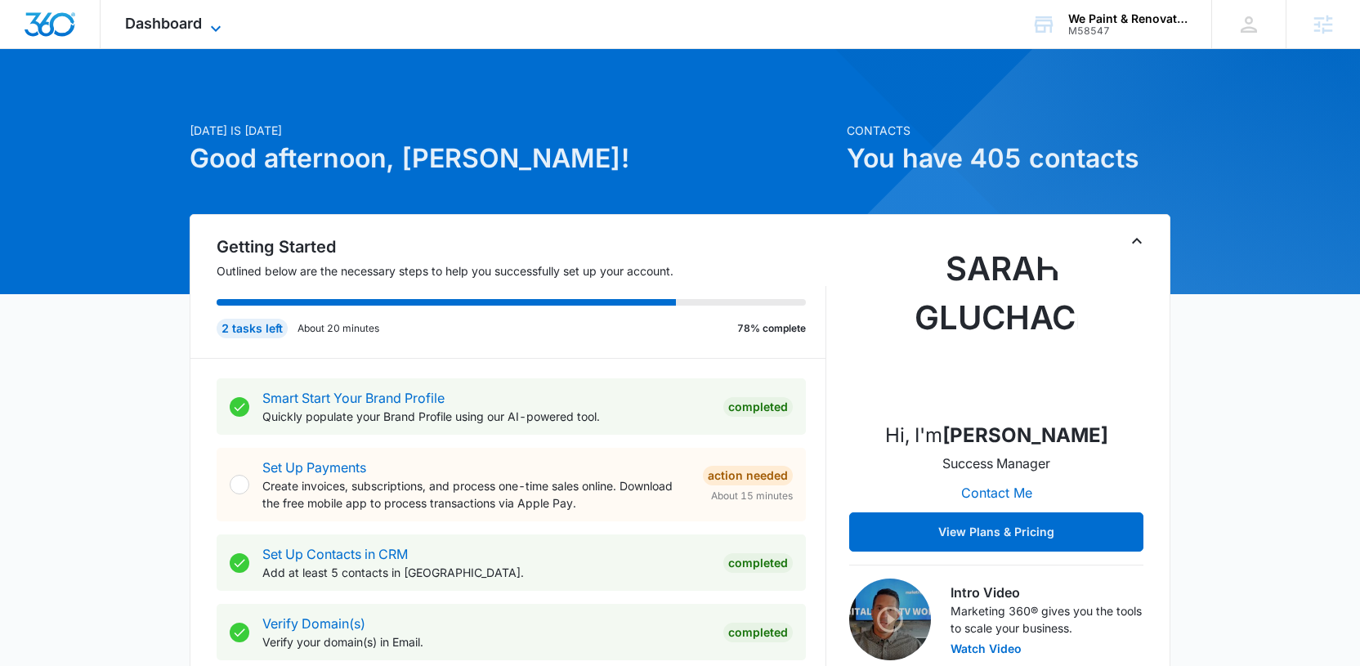
click at [199, 22] on span "Dashboard" at bounding box center [163, 23] width 77 height 17
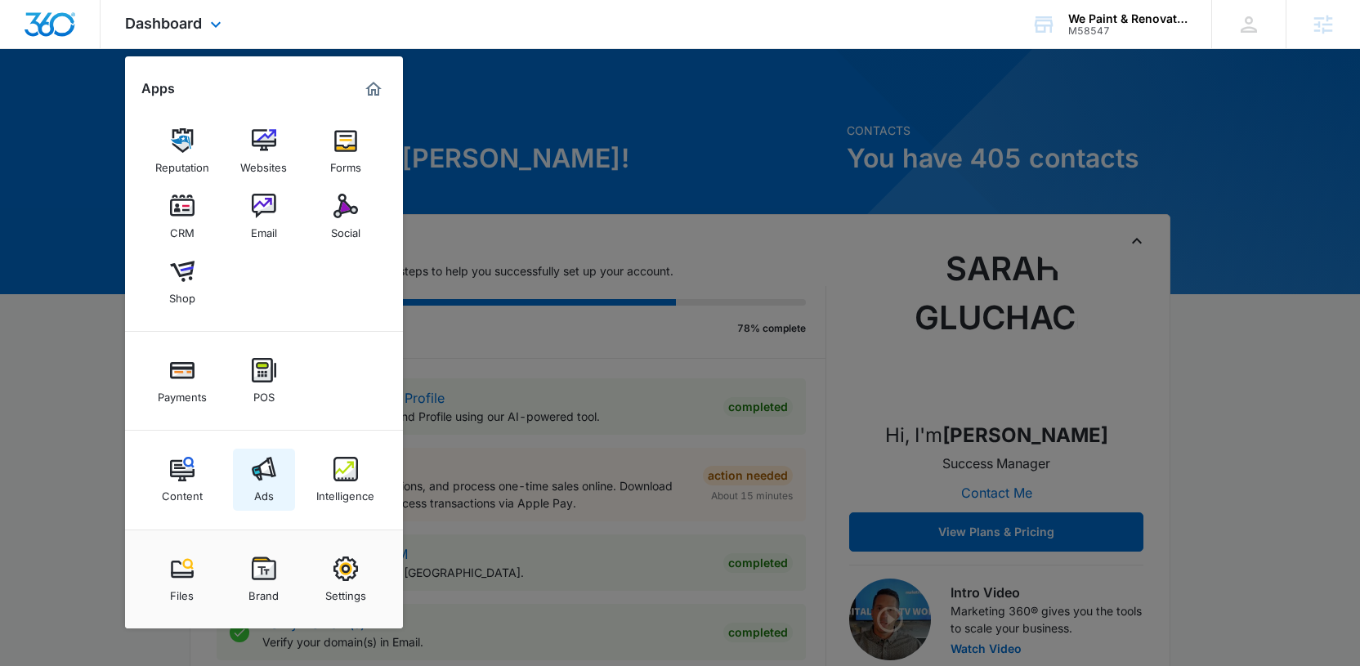
click at [266, 482] on div "Ads" at bounding box center [264, 491] width 20 height 21
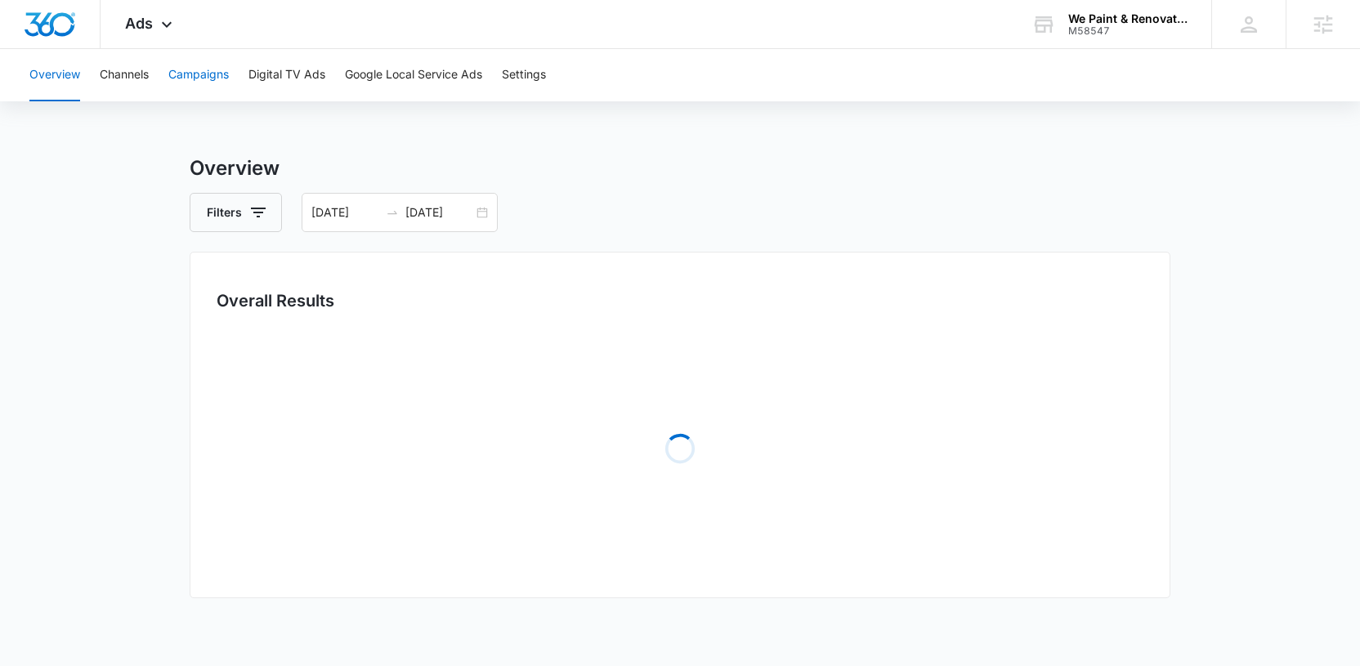
click at [216, 78] on button "Campaigns" at bounding box center [198, 75] width 60 height 52
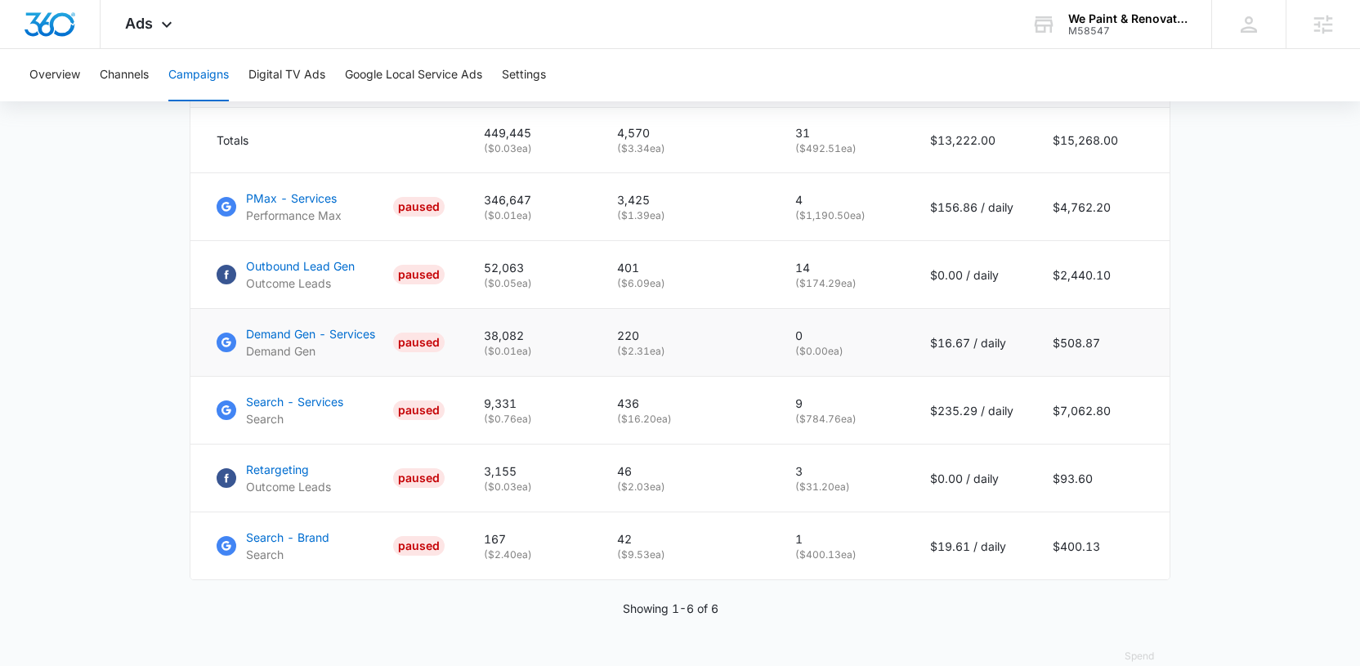
scroll to position [742, 0]
click at [311, 342] on p "Demand Gen - Services" at bounding box center [310, 332] width 129 height 17
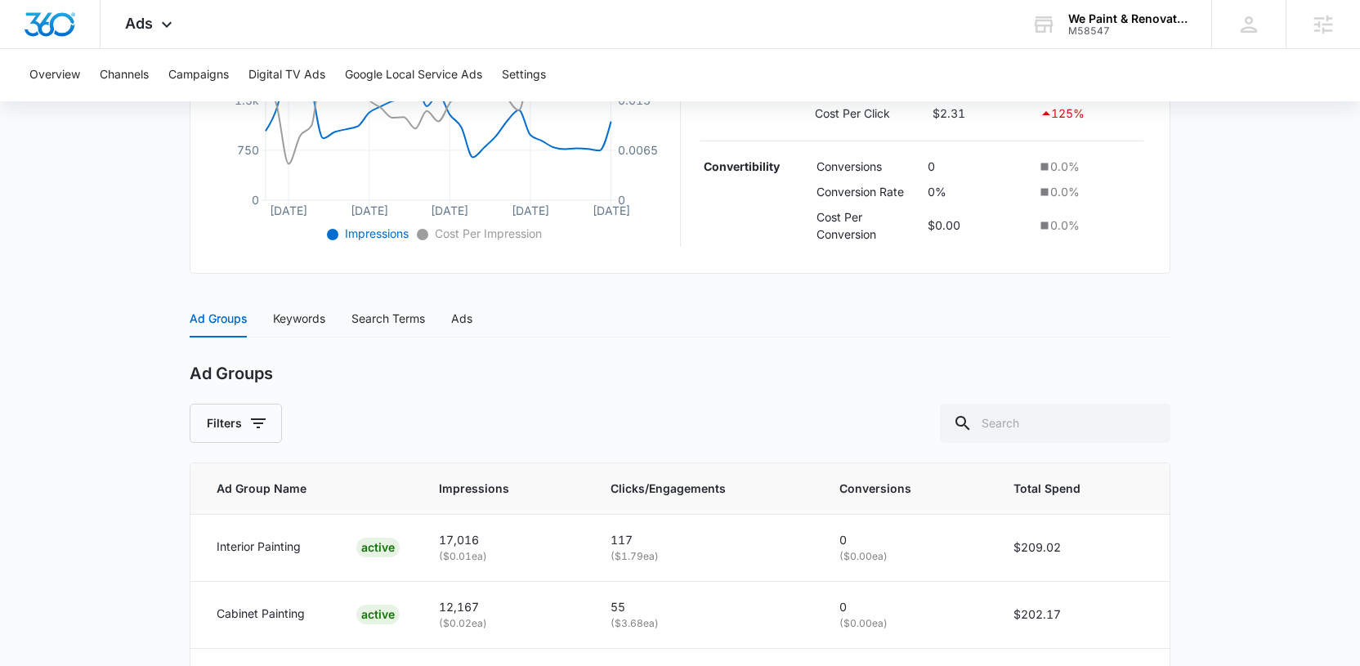
scroll to position [602, 0]
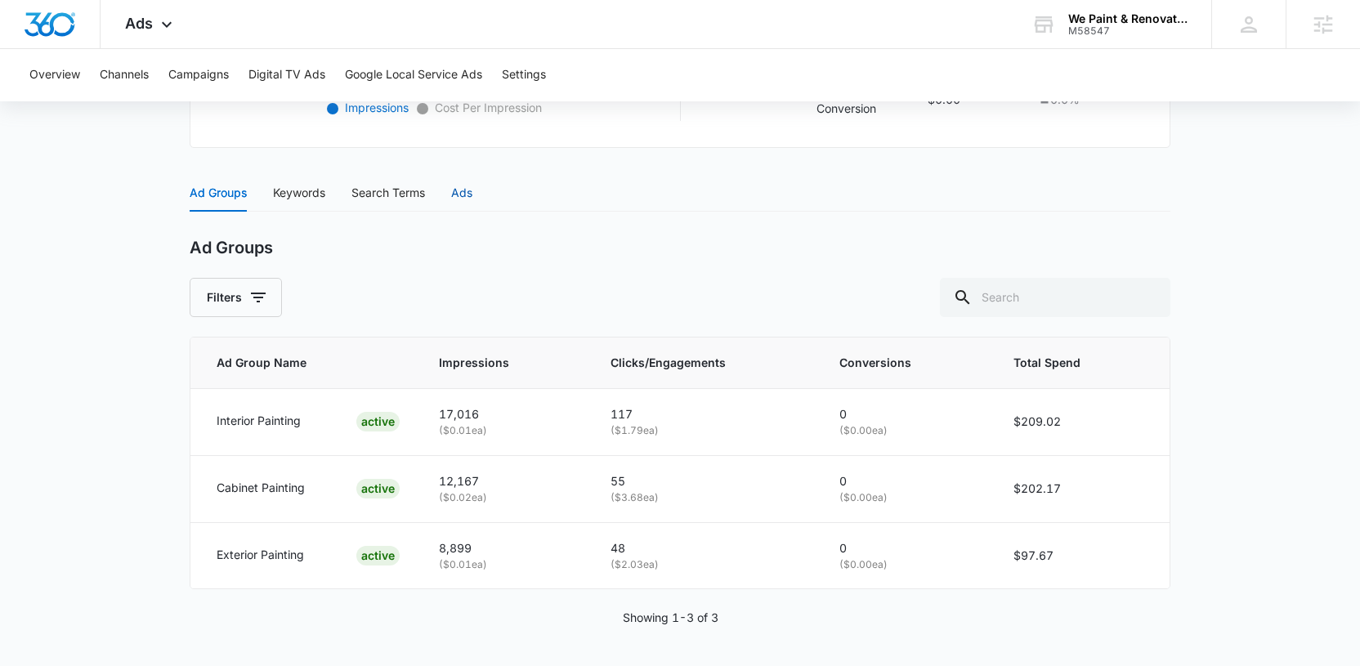
click at [466, 197] on div "Ads" at bounding box center [461, 193] width 21 height 18
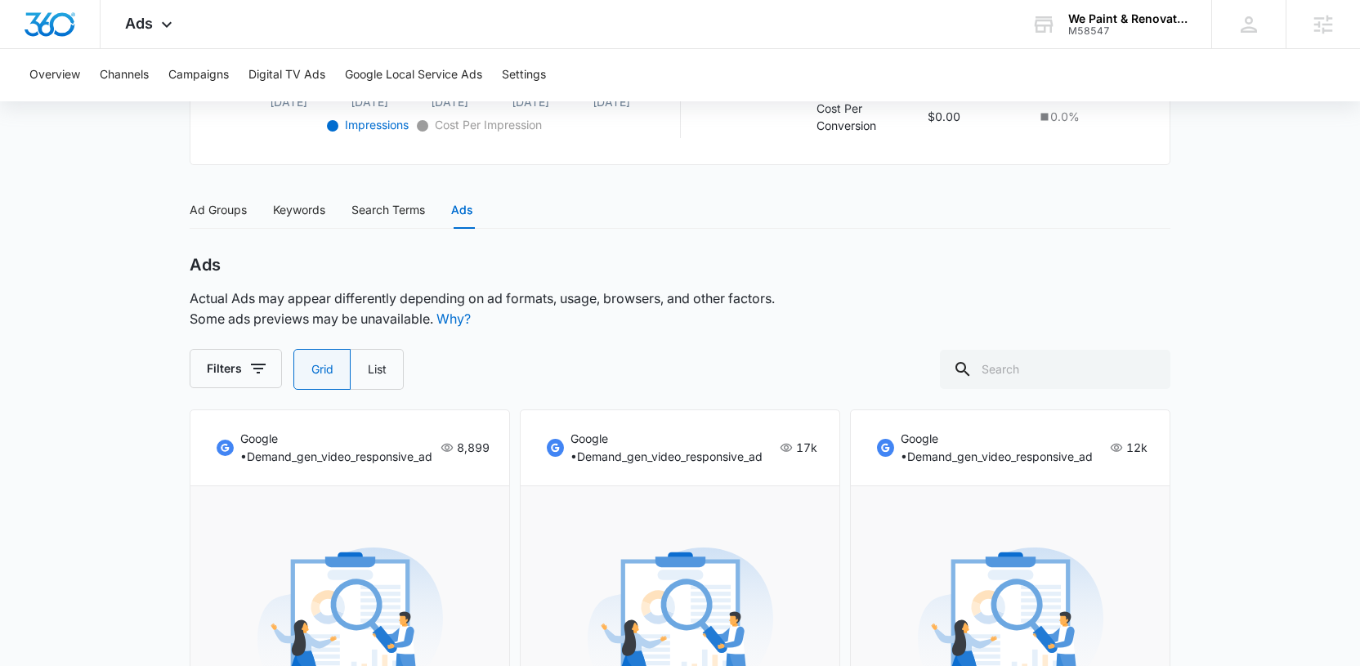
scroll to position [570, 0]
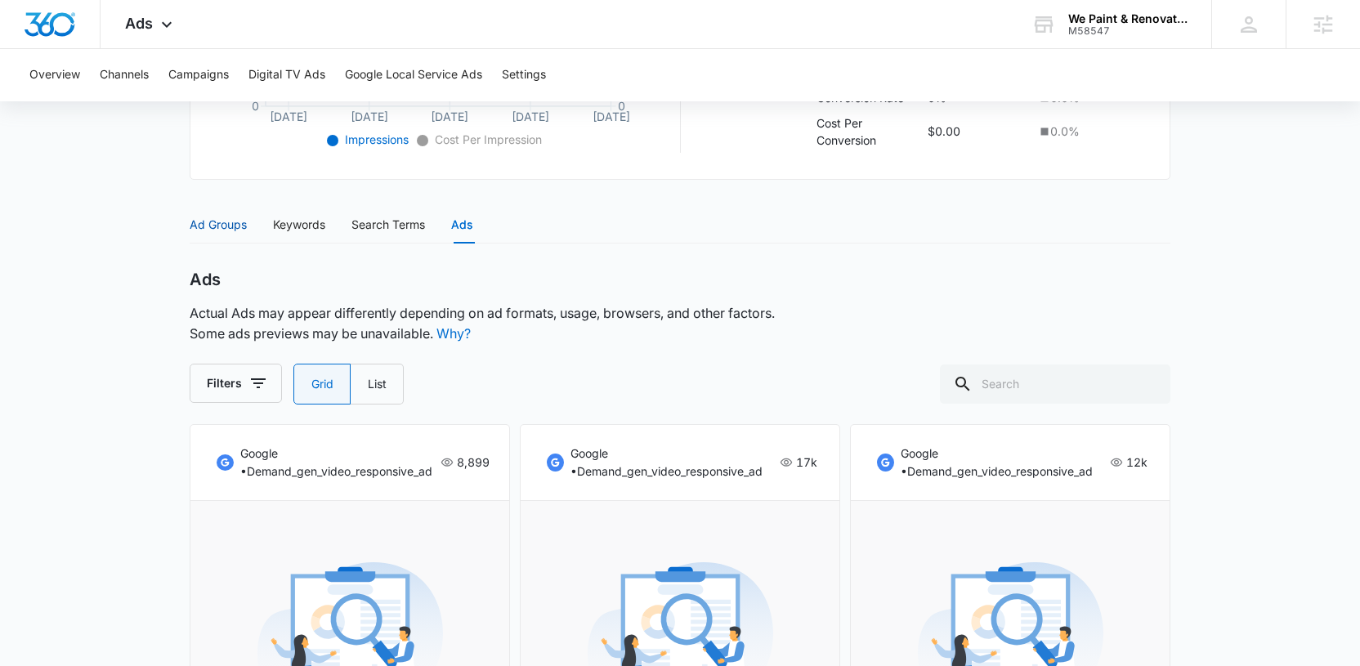
click at [223, 223] on div "Ad Groups" at bounding box center [218, 225] width 57 height 18
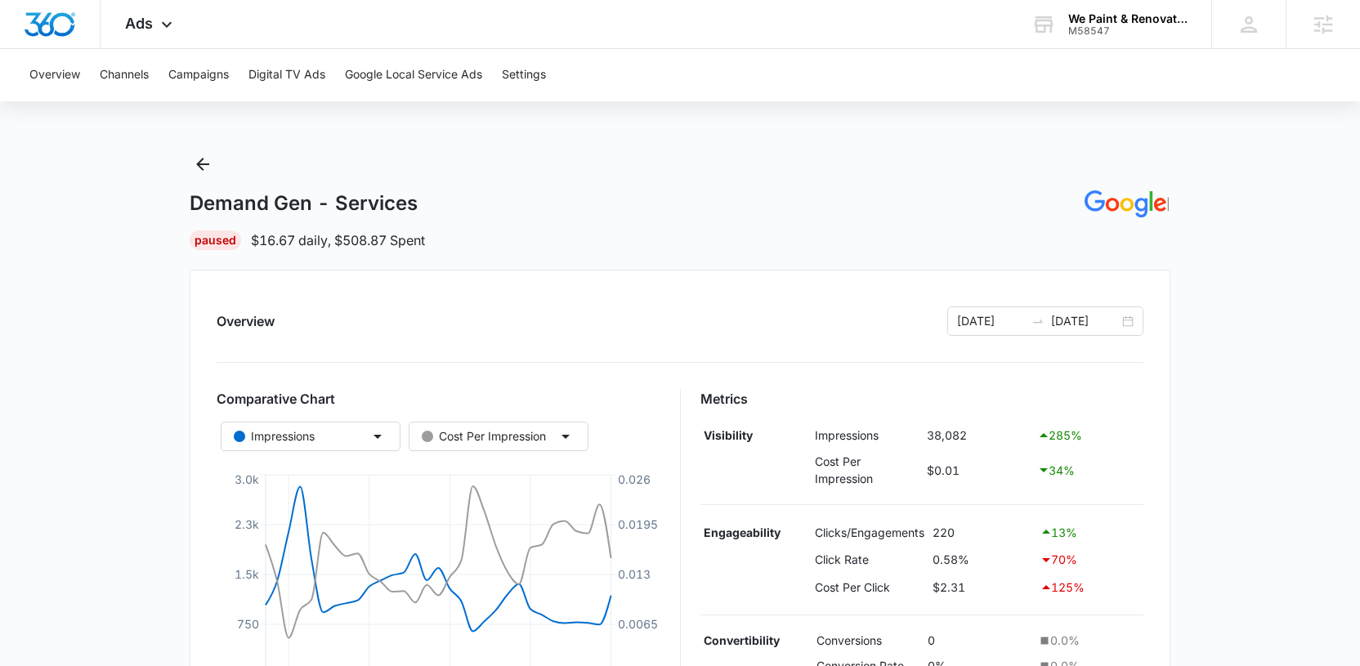
scroll to position [0, 0]
click at [194, 168] on icon "Back" at bounding box center [203, 167] width 20 height 20
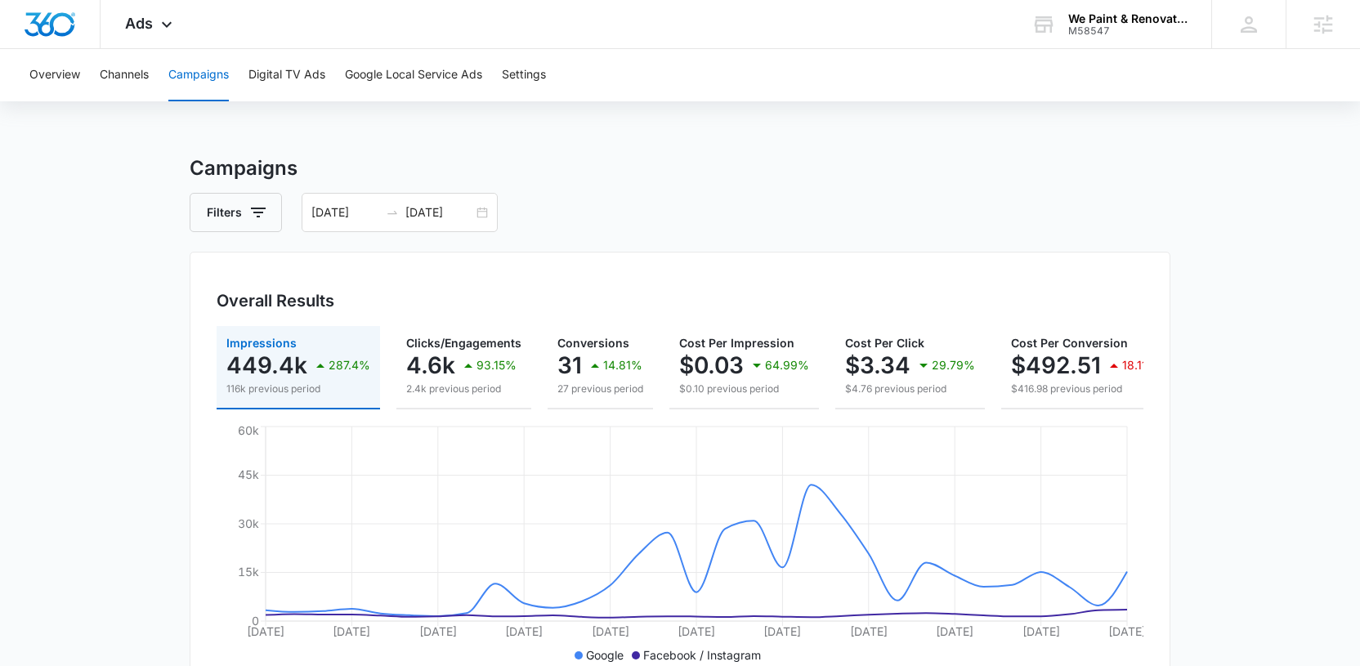
scroll to position [0, 251]
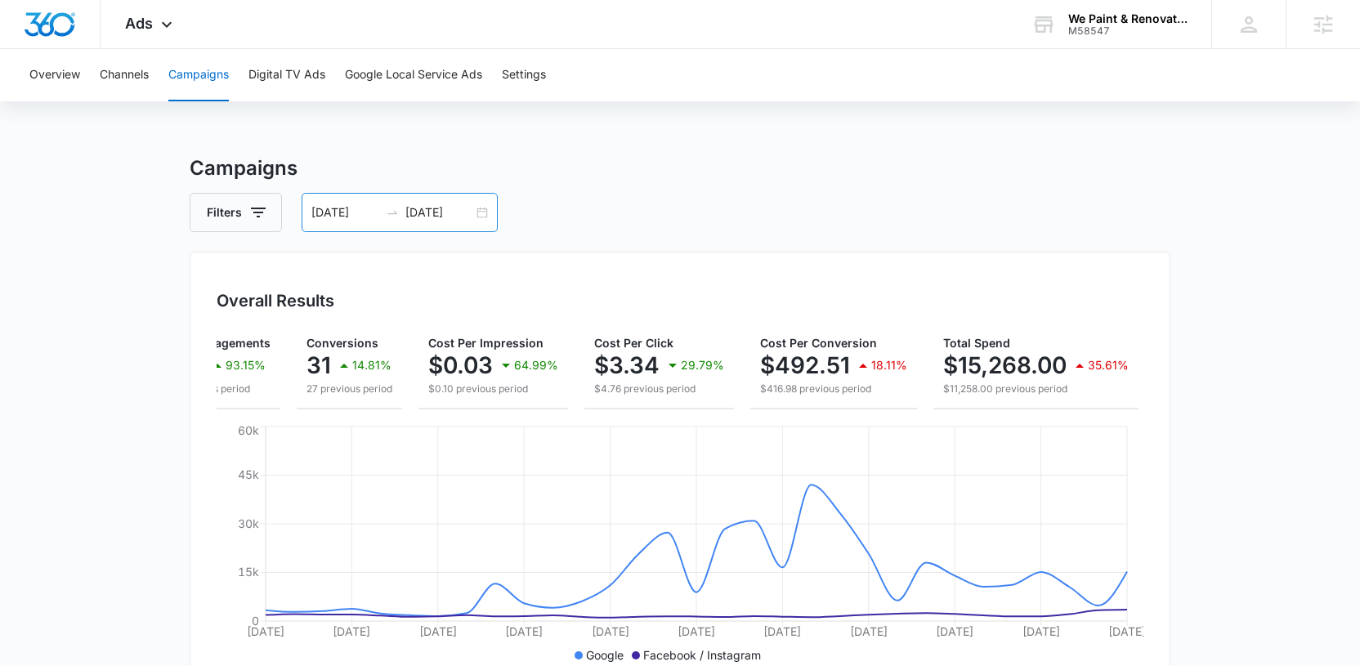
click at [480, 213] on div "08/03/2025 09/02/2025" at bounding box center [400, 212] width 196 height 39
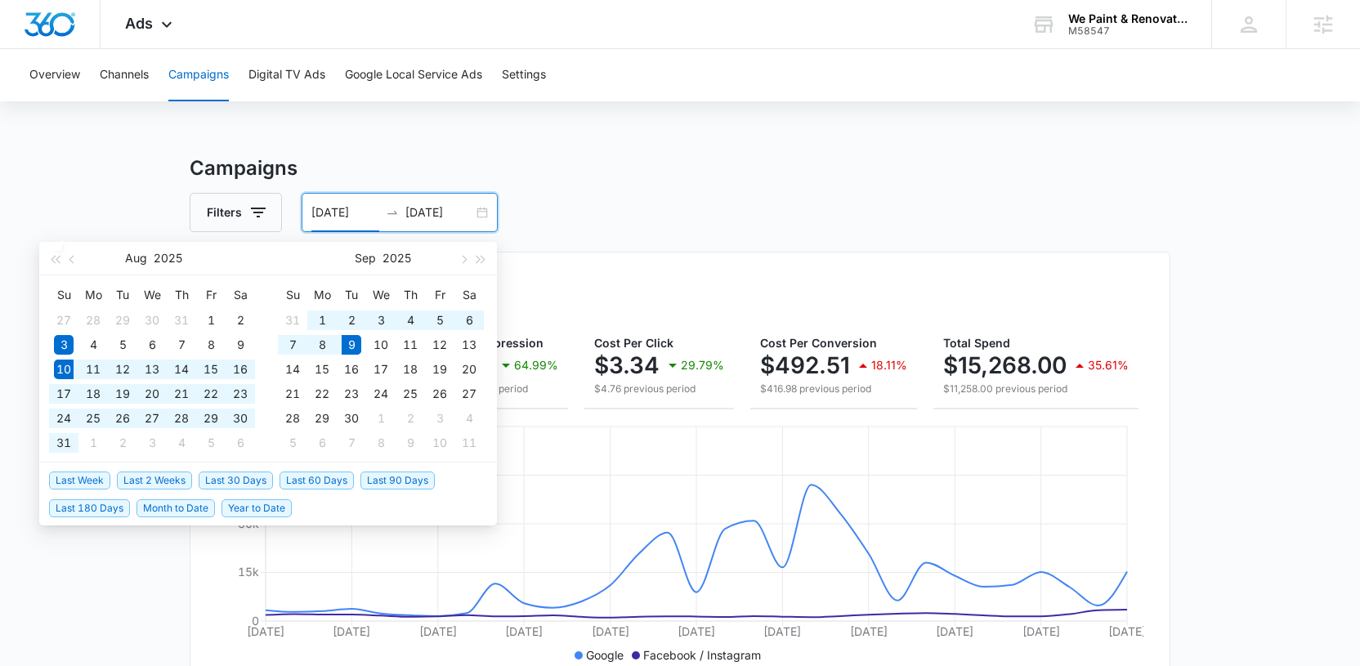
click at [244, 478] on span "Last 30 Days" at bounding box center [236, 480] width 74 height 18
type input "08/10/2025"
type input "09/09/2025"
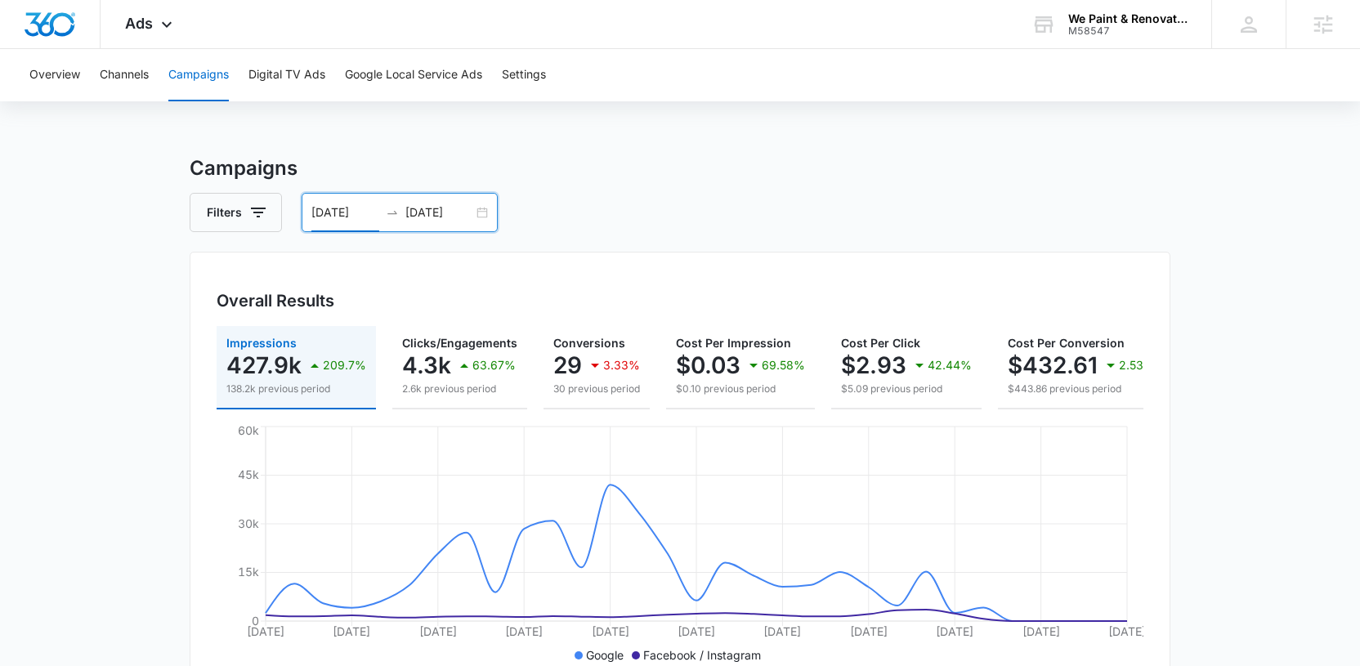
scroll to position [0, 244]
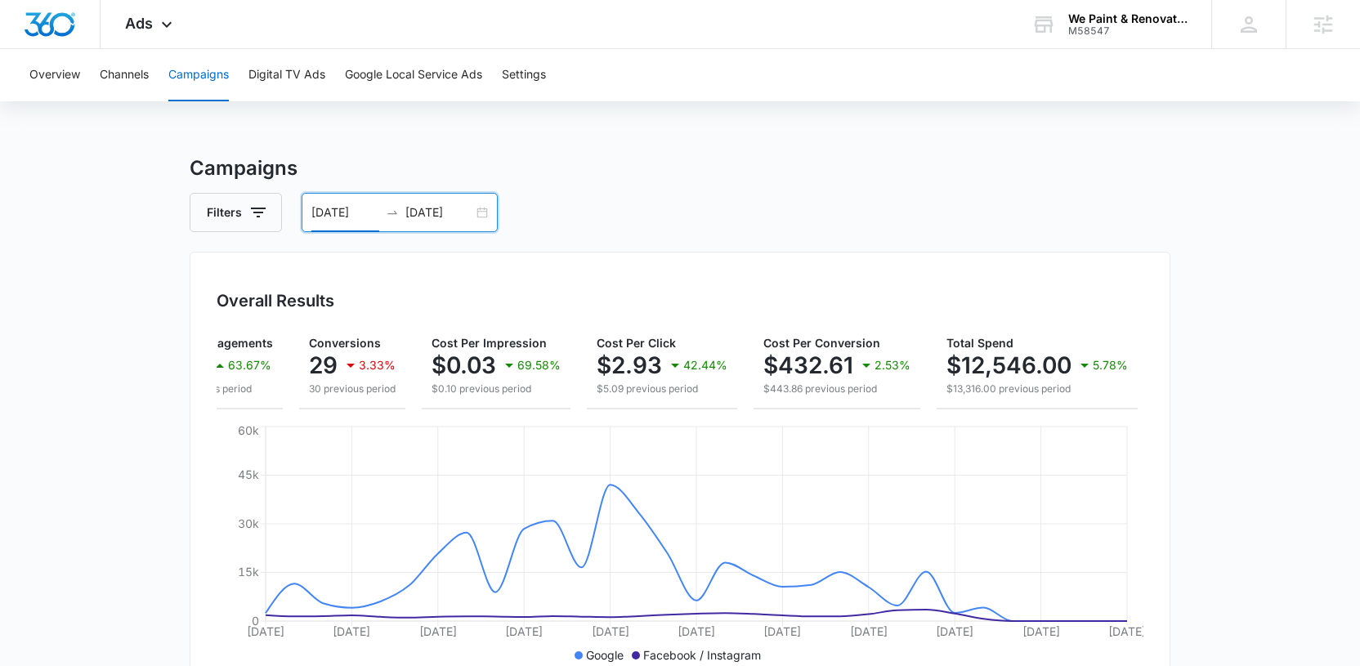
click at [485, 214] on div "08/10/2025 09/09/2025" at bounding box center [400, 212] width 196 height 39
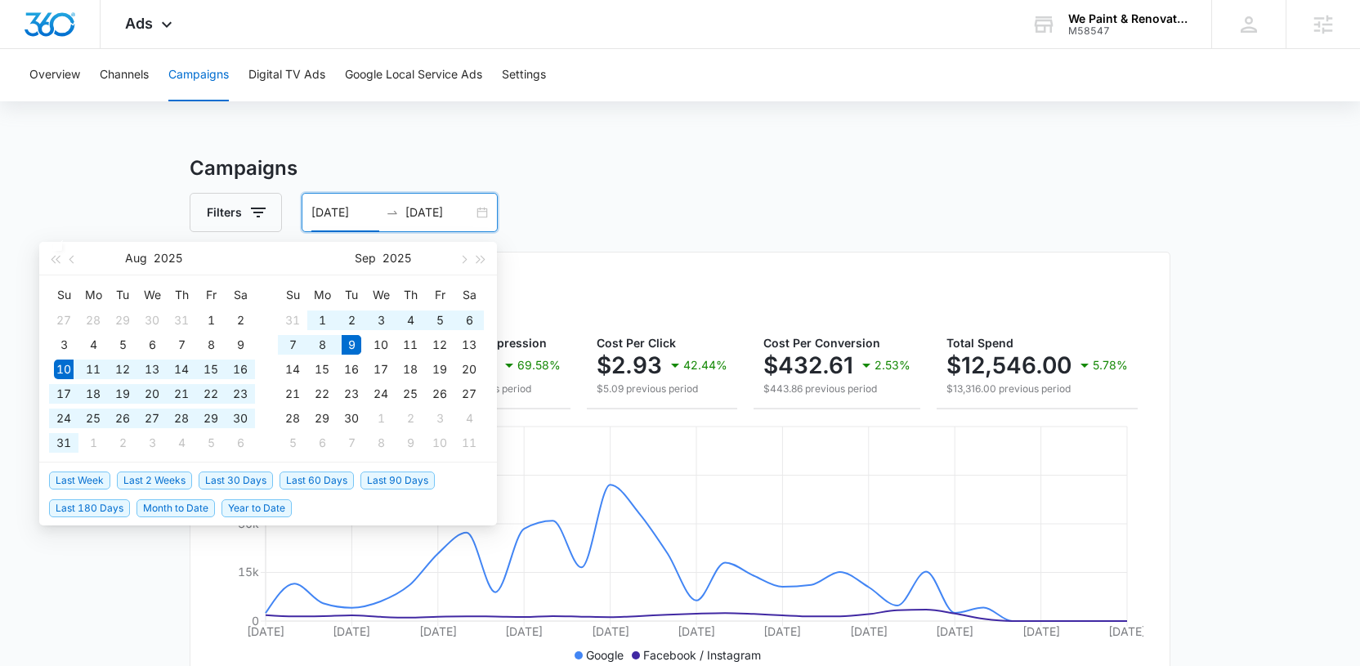
click at [597, 221] on div "Filters 08/10/2025 09/09/2025" at bounding box center [680, 212] width 981 height 39
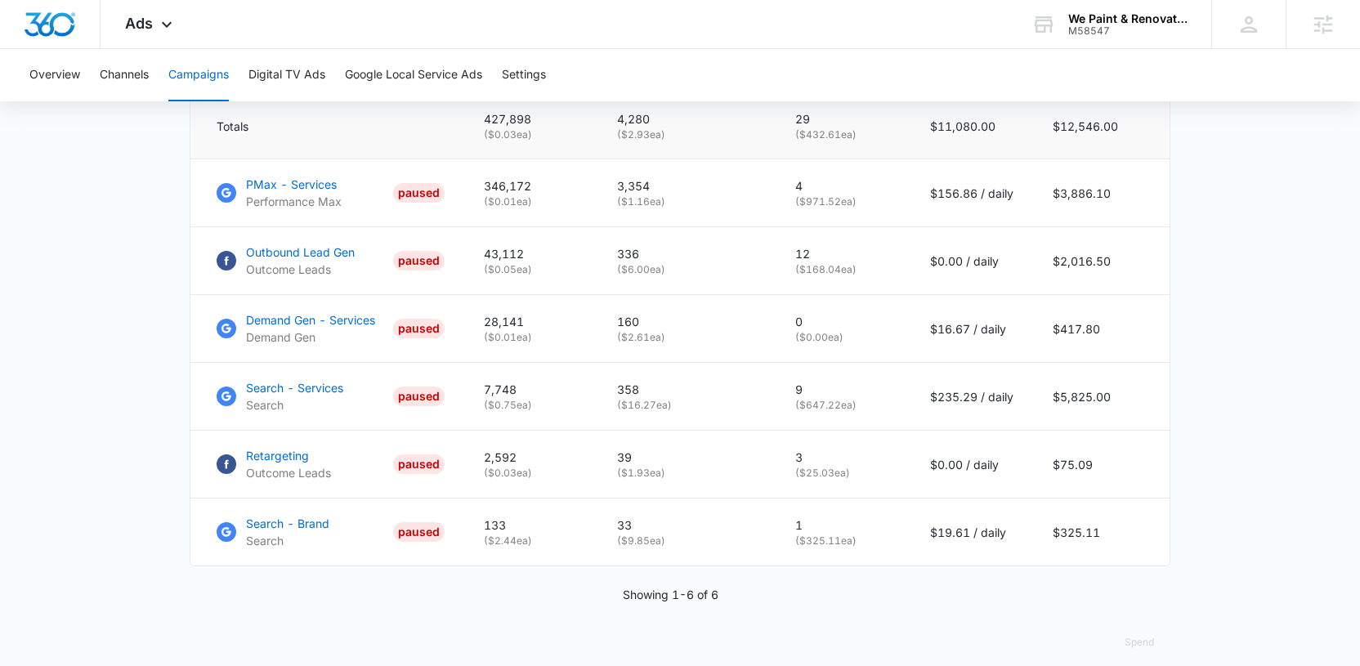
scroll to position [753, 0]
drag, startPoint x: 1054, startPoint y: 131, endPoint x: 1134, endPoint y: 133, distance: 80.1
click at [1134, 133] on td "$12,546.00" at bounding box center [1101, 128] width 136 height 65
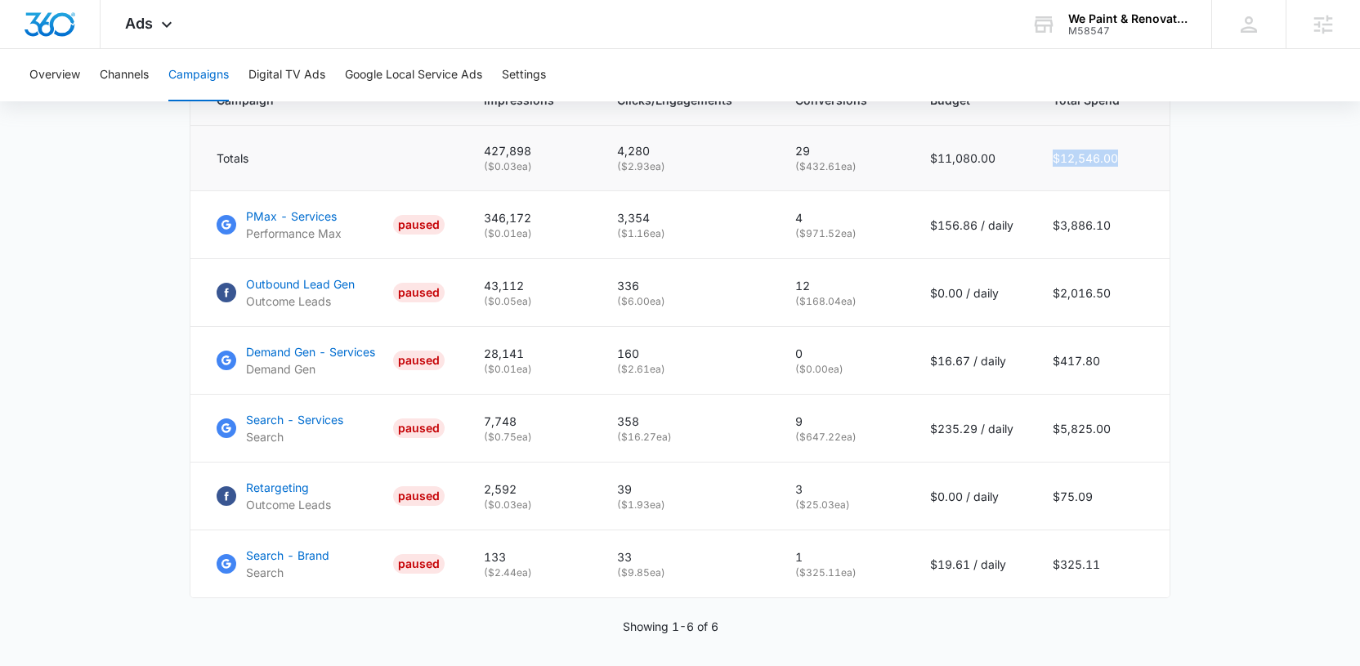
scroll to position [740, 0]
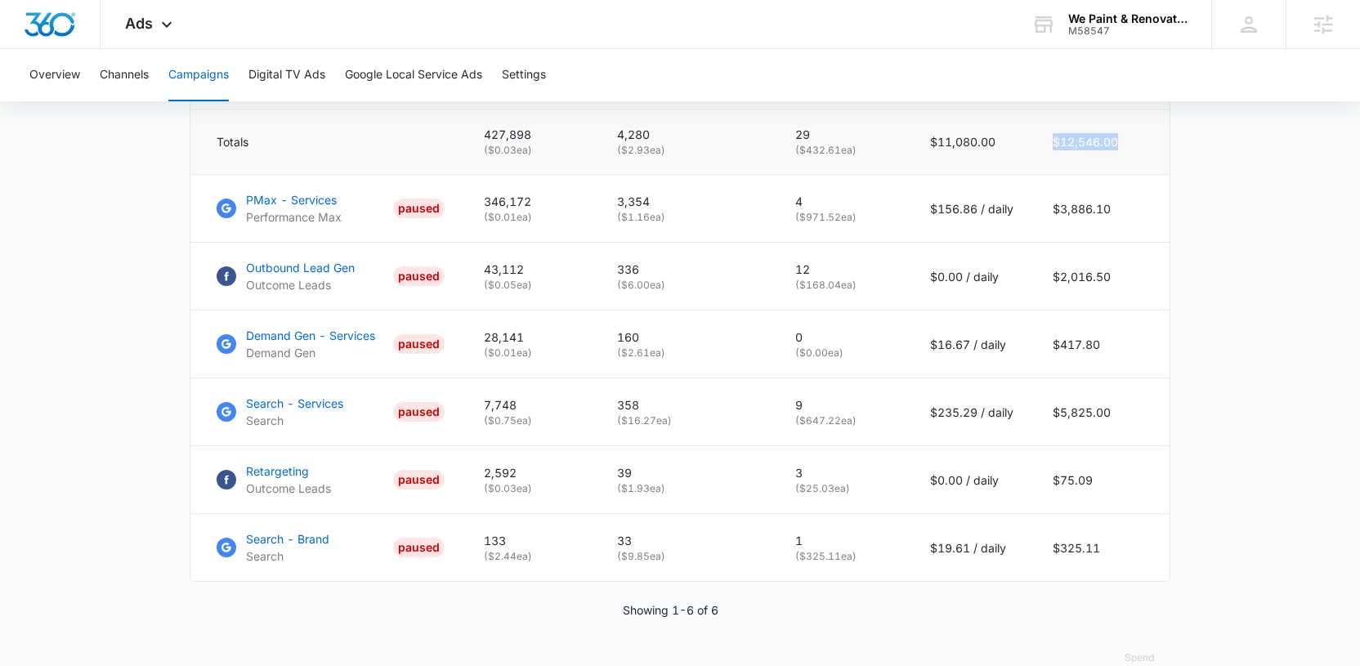
click at [1080, 160] on td "$12,546.00" at bounding box center [1101, 141] width 136 height 65
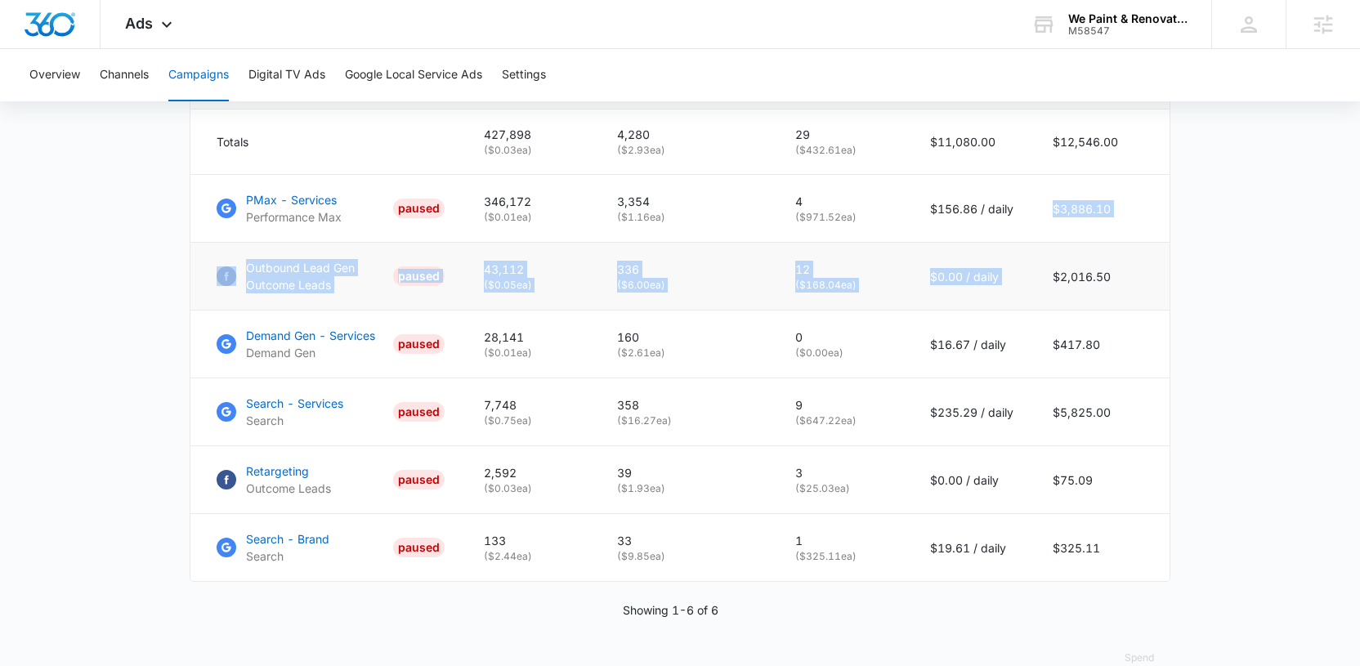
drag, startPoint x: 1056, startPoint y: 221, endPoint x: 1106, endPoint y: 293, distance: 88.0
click at [1106, 288] on tbody "Totals 427,898 ( $0.03 ea) 4,280 ( $2.93 ea) 29 ( $432.61 ea) $11,080.00 $12,54…" at bounding box center [679, 345] width 979 height 472
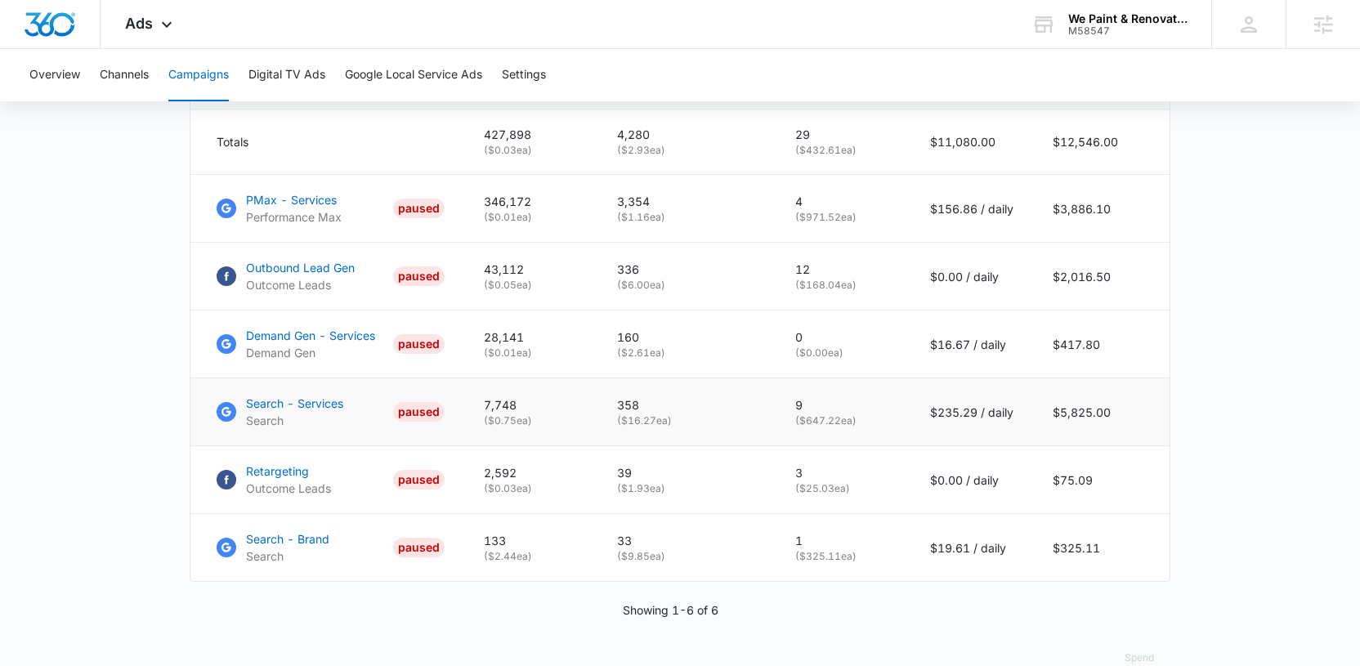
drag, startPoint x: 1104, startPoint y: 324, endPoint x: 1086, endPoint y: 457, distance: 134.4
click at [1104, 324] on td "$417.80" at bounding box center [1101, 345] width 136 height 68
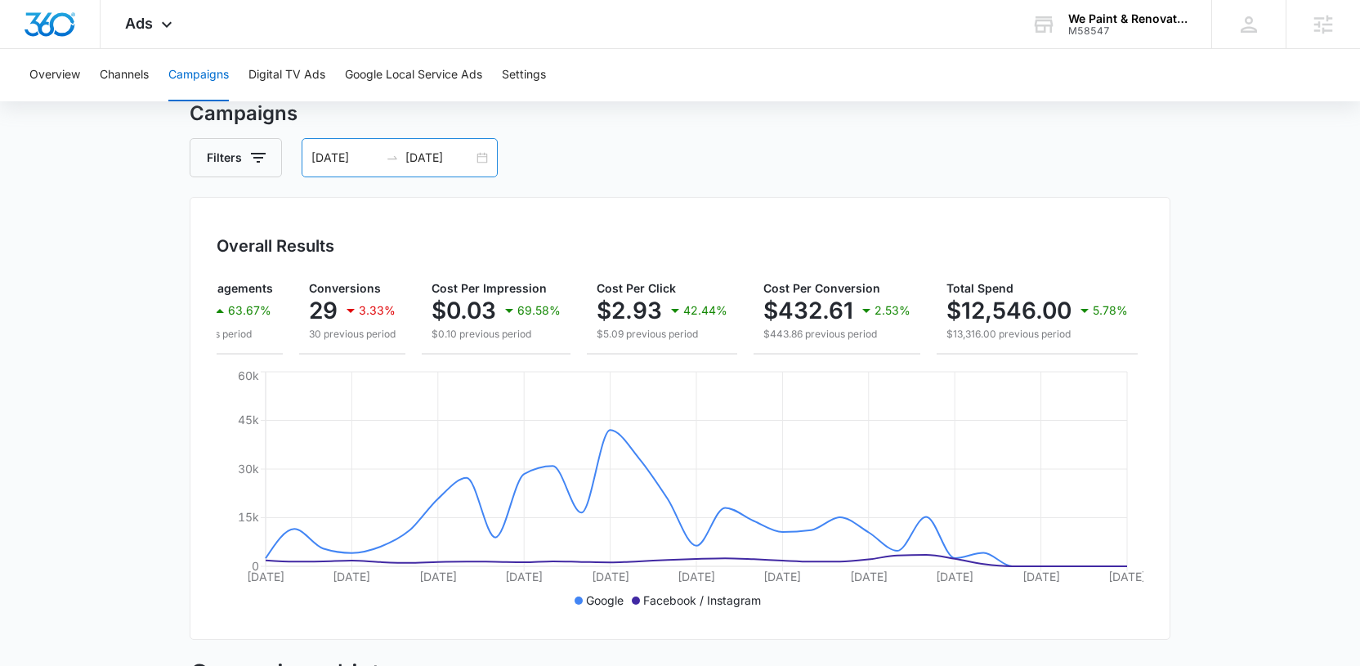
scroll to position [0, 0]
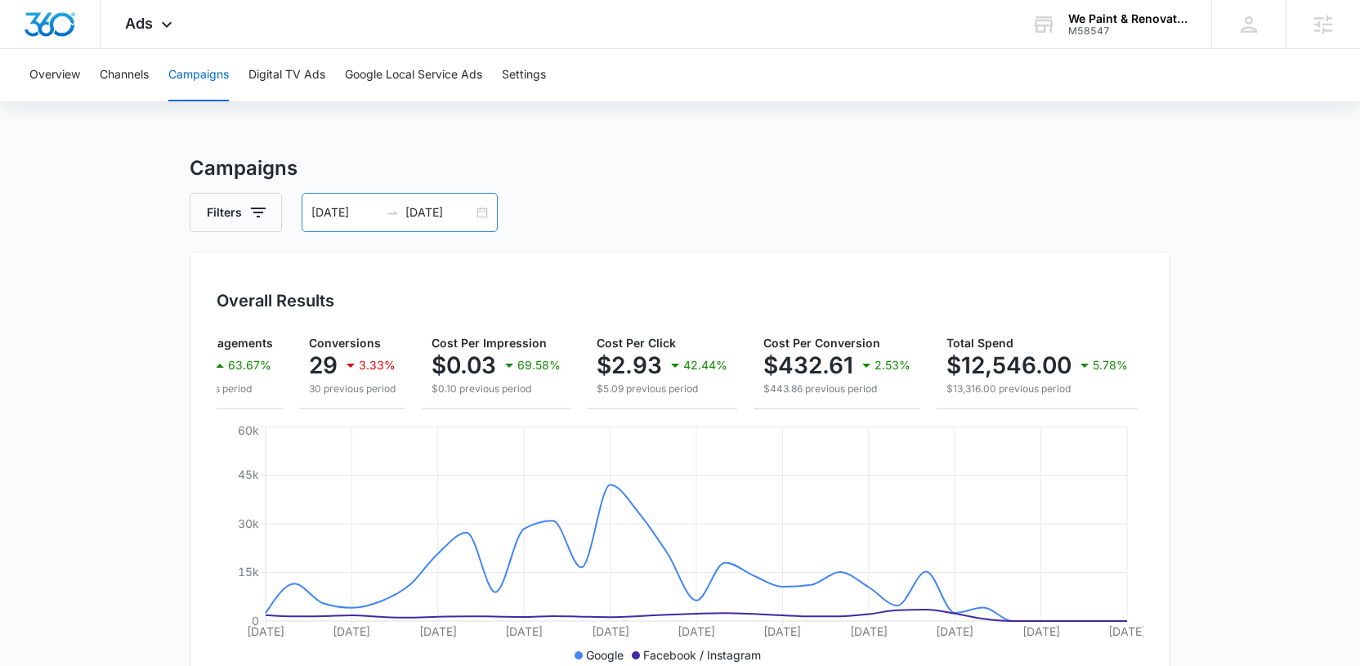
click at [478, 216] on div "08/10/2025 09/09/2025" at bounding box center [400, 212] width 196 height 39
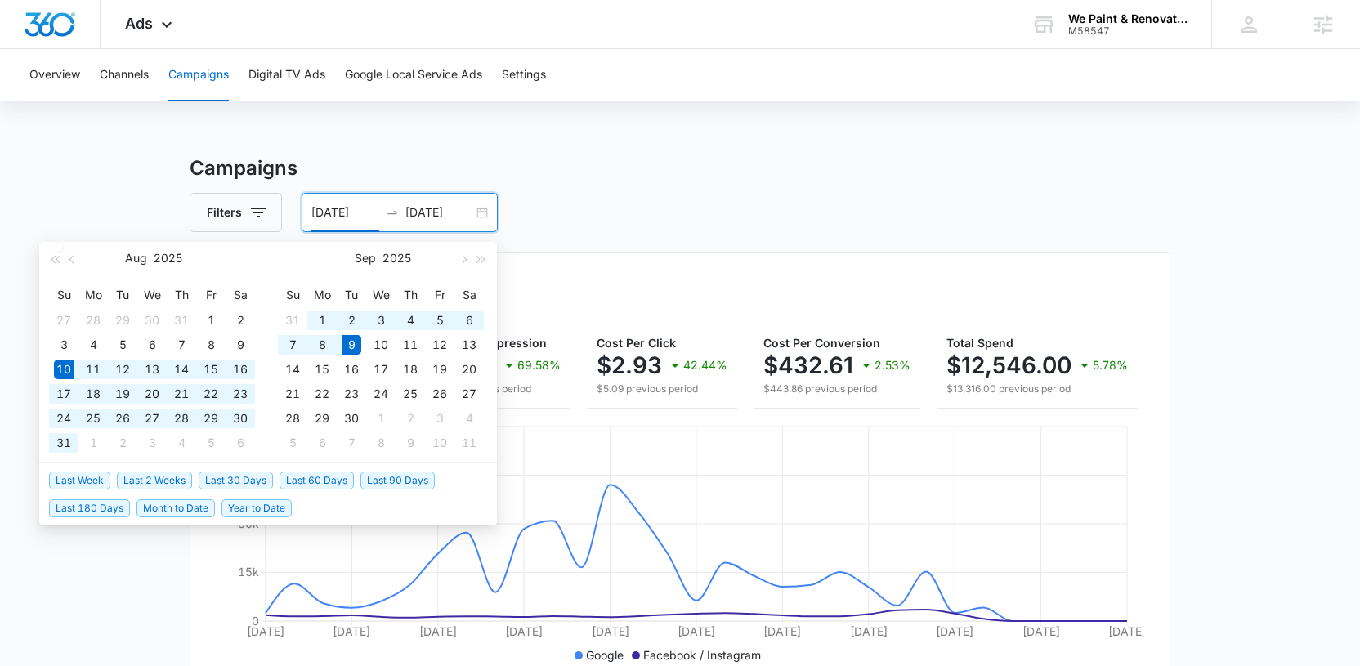
click at [217, 486] on span "Last 30 Days" at bounding box center [236, 480] width 74 height 18
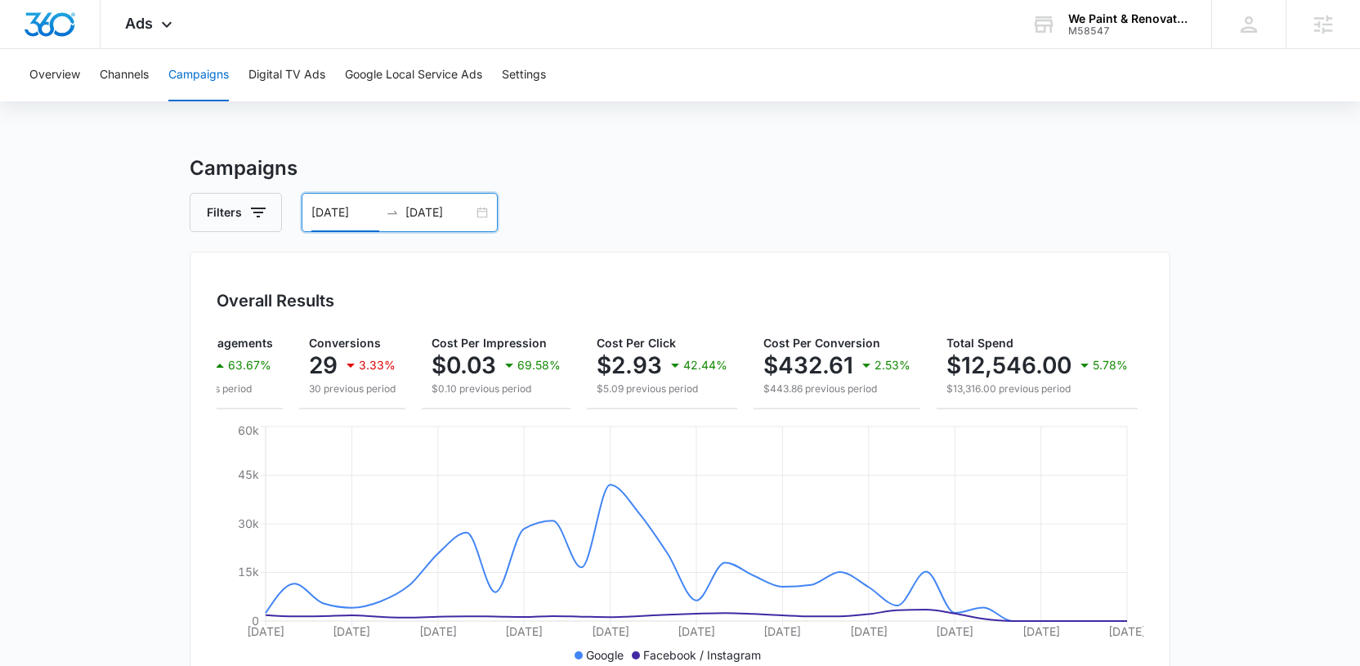
click at [489, 204] on div "08/10/2025 09/09/2025" at bounding box center [400, 212] width 196 height 39
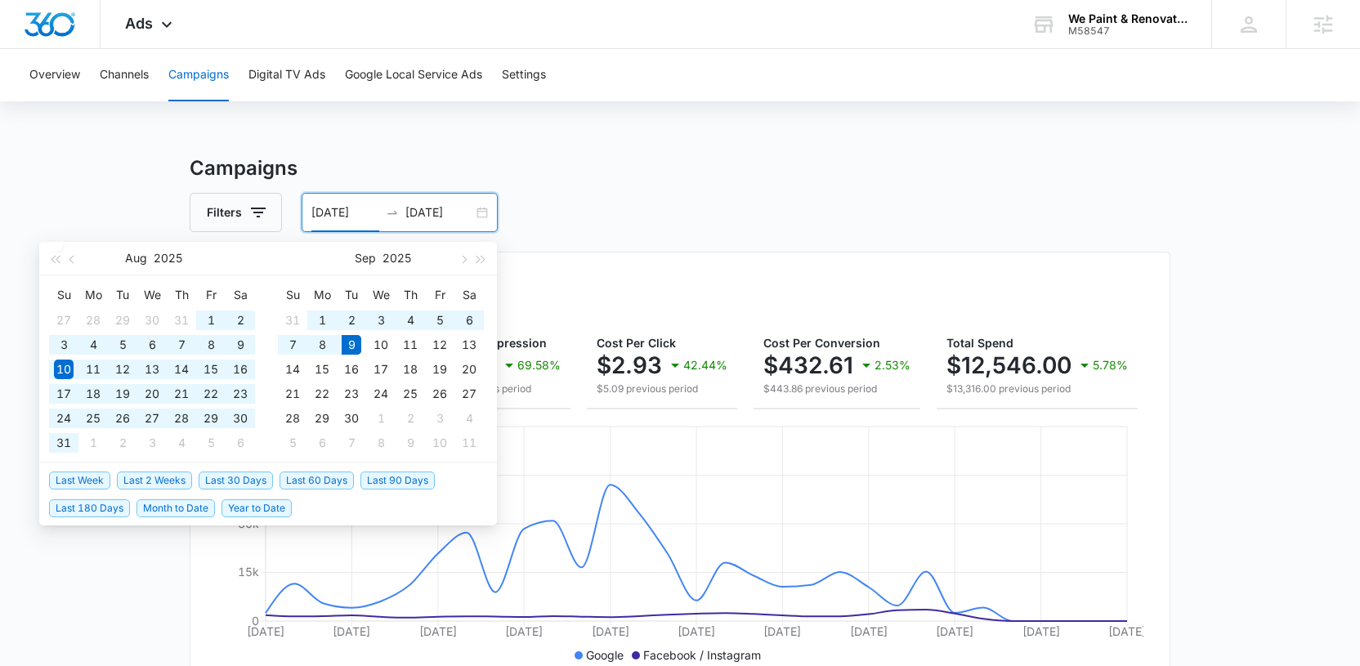
click at [250, 503] on span "Year to Date" at bounding box center [256, 508] width 70 height 18
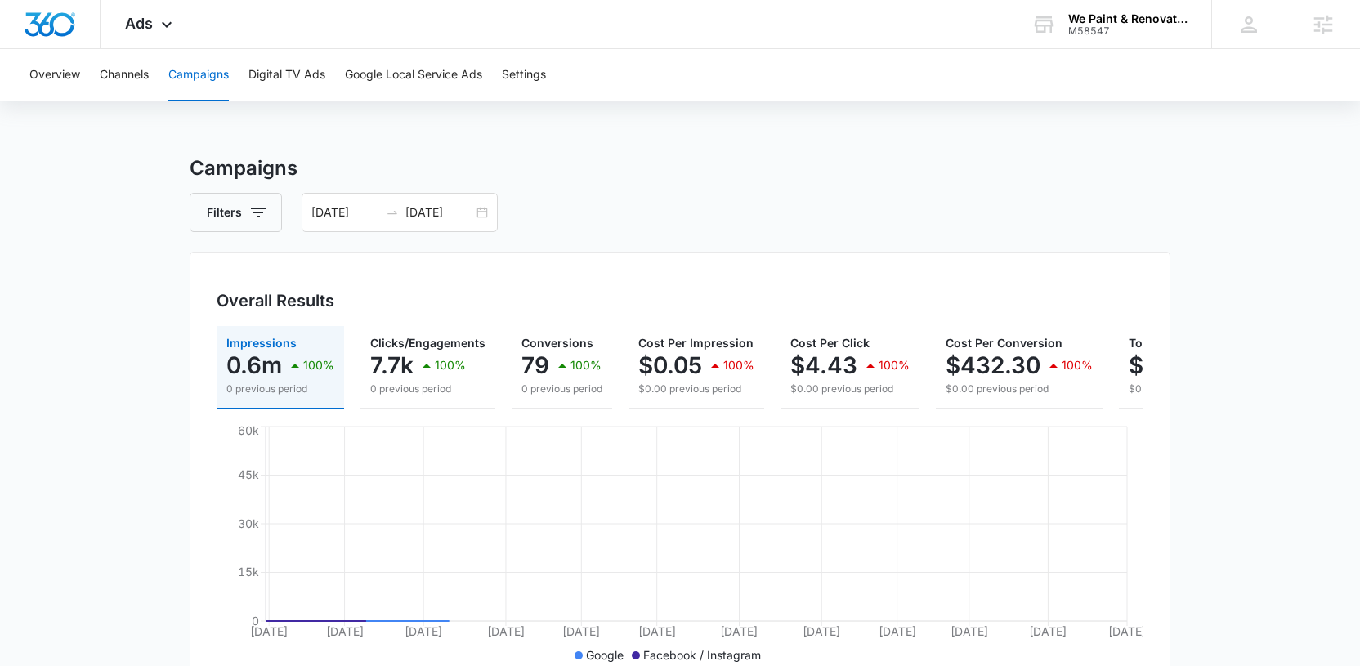
click at [677, 169] on h3 "Campaigns" at bounding box center [680, 168] width 981 height 29
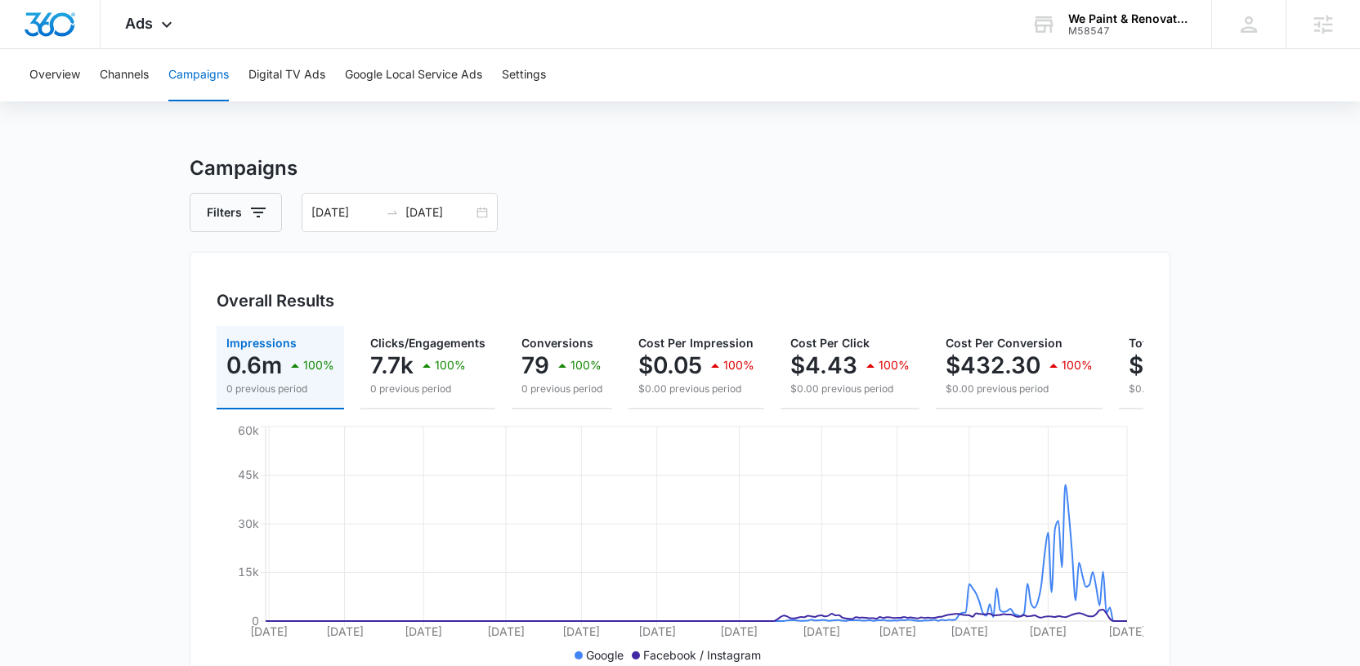
scroll to position [0, 174]
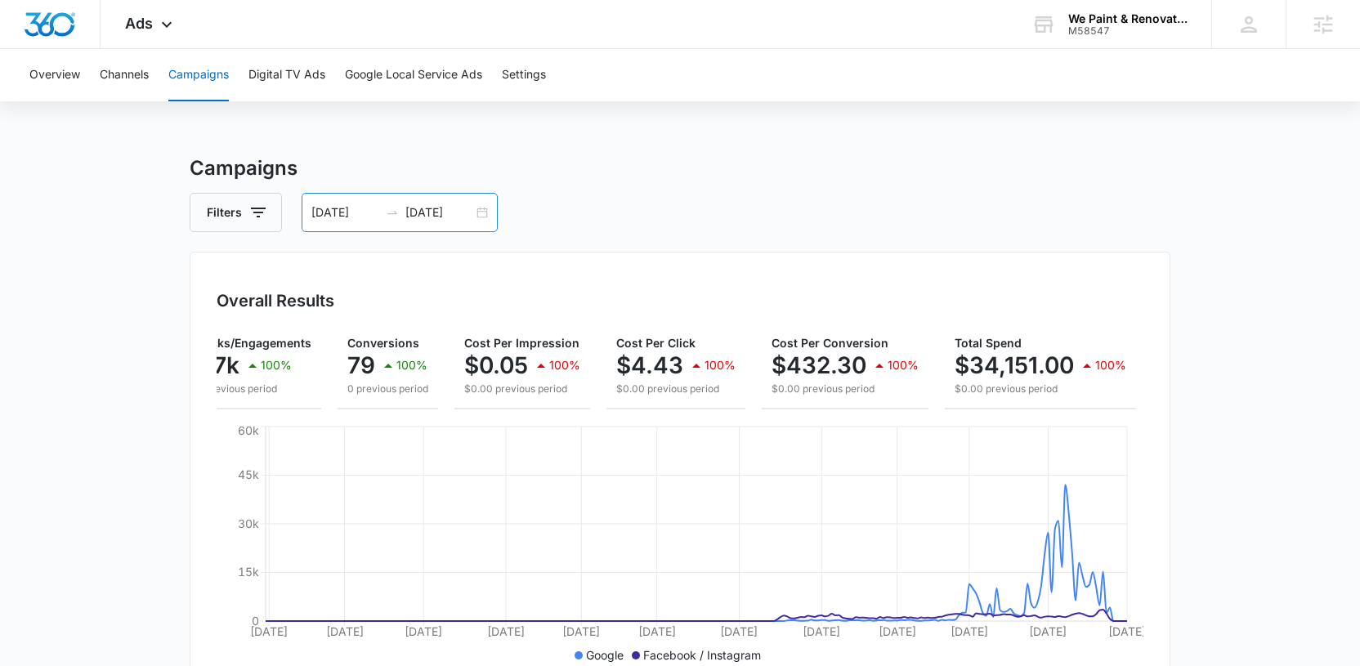
click at [484, 212] on div "01/01/2025 09/09/2025" at bounding box center [400, 212] width 196 height 39
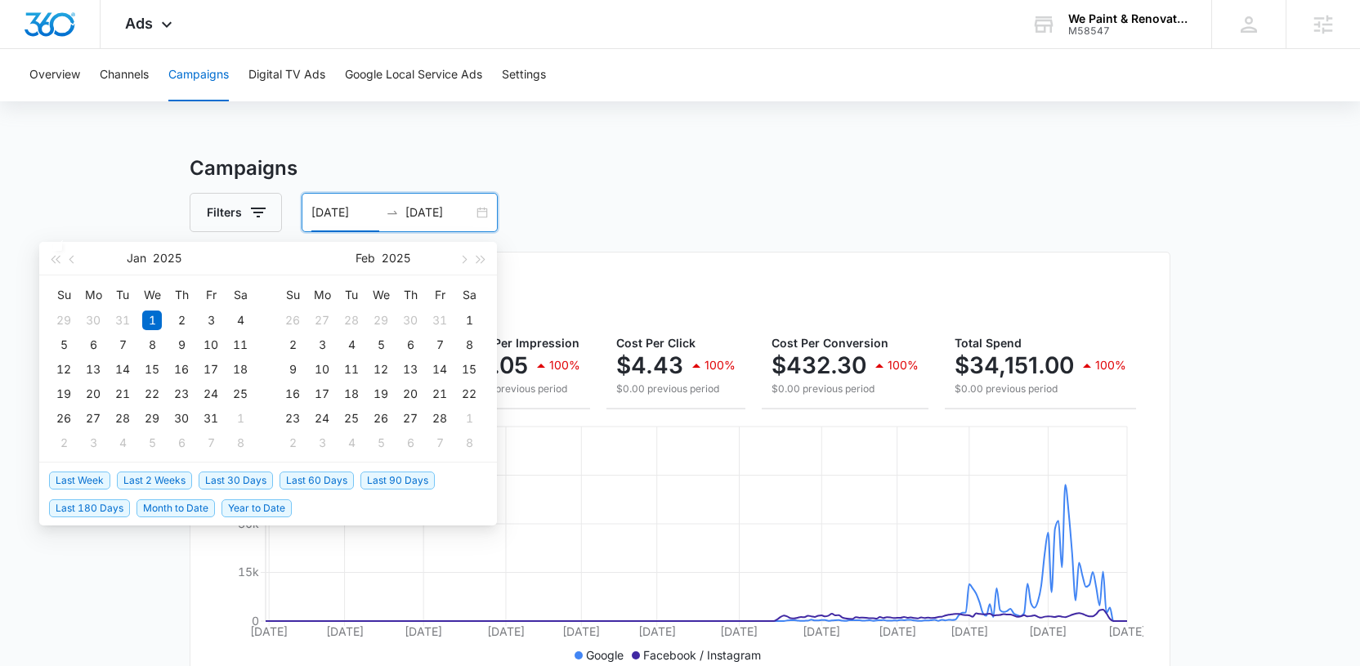
click at [220, 478] on span "Last 30 Days" at bounding box center [236, 480] width 74 height 18
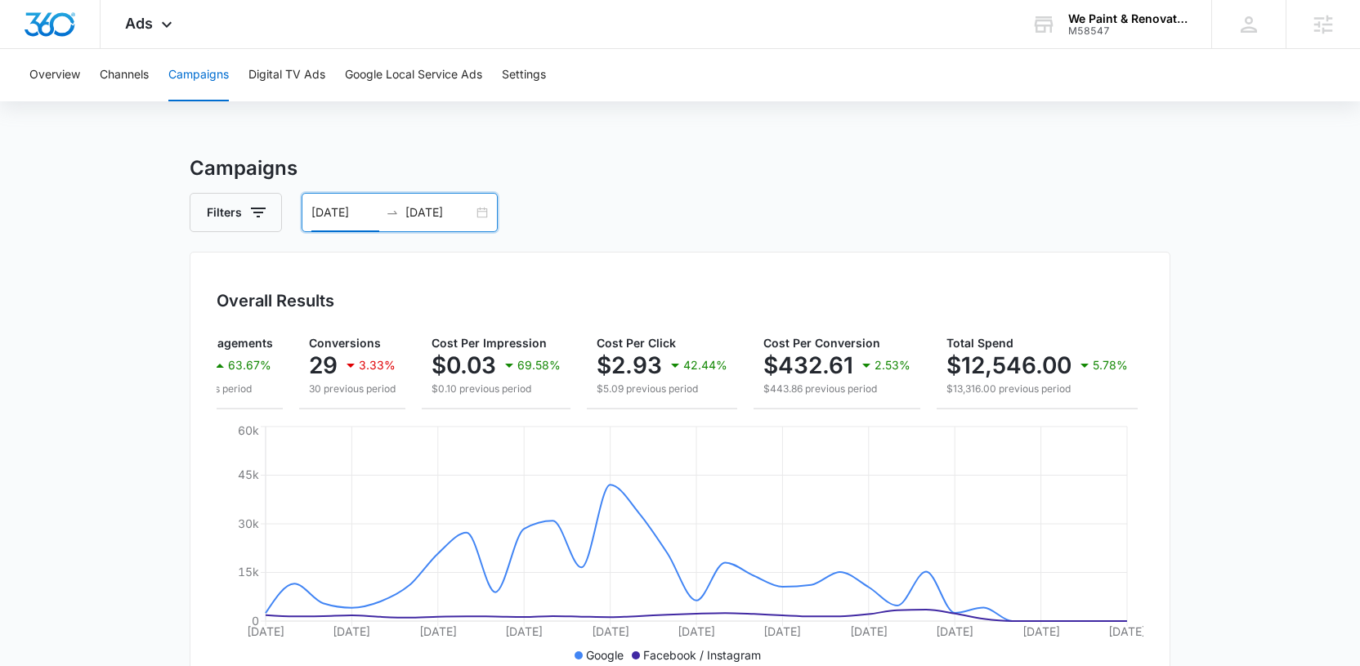
scroll to position [0, 0]
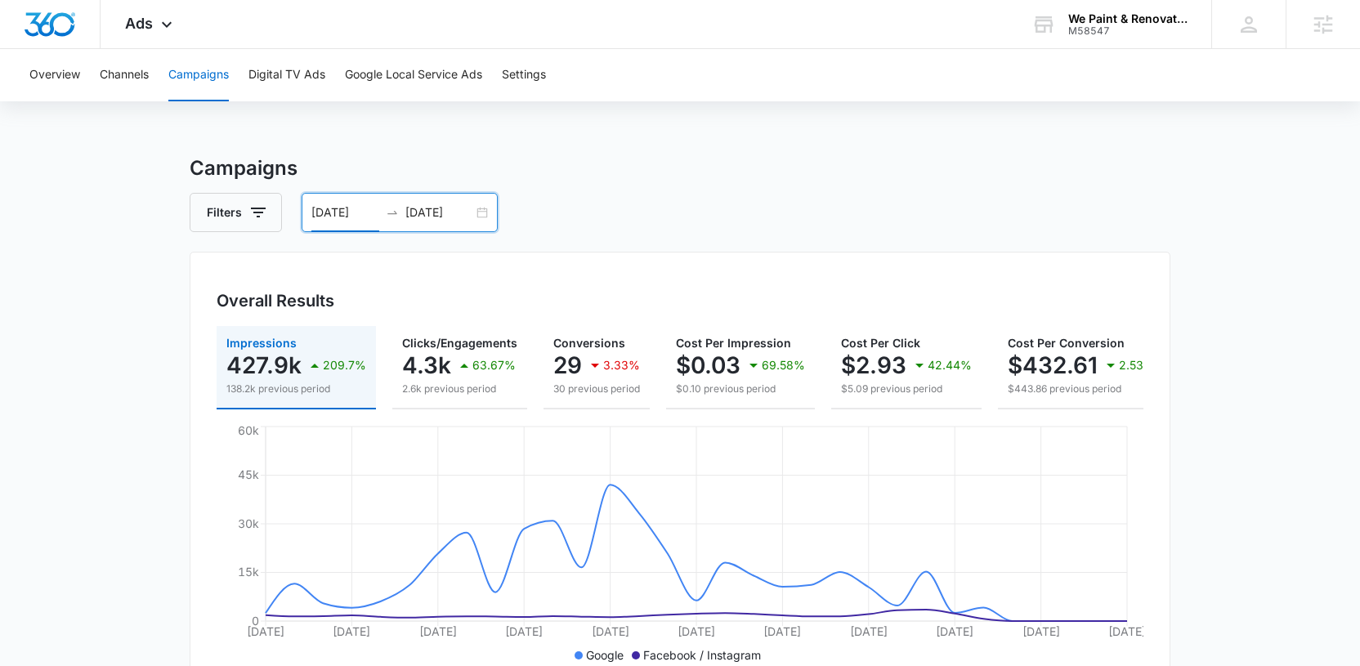
click at [474, 207] on div "08/10/2025 09/09/2025" at bounding box center [400, 212] width 196 height 39
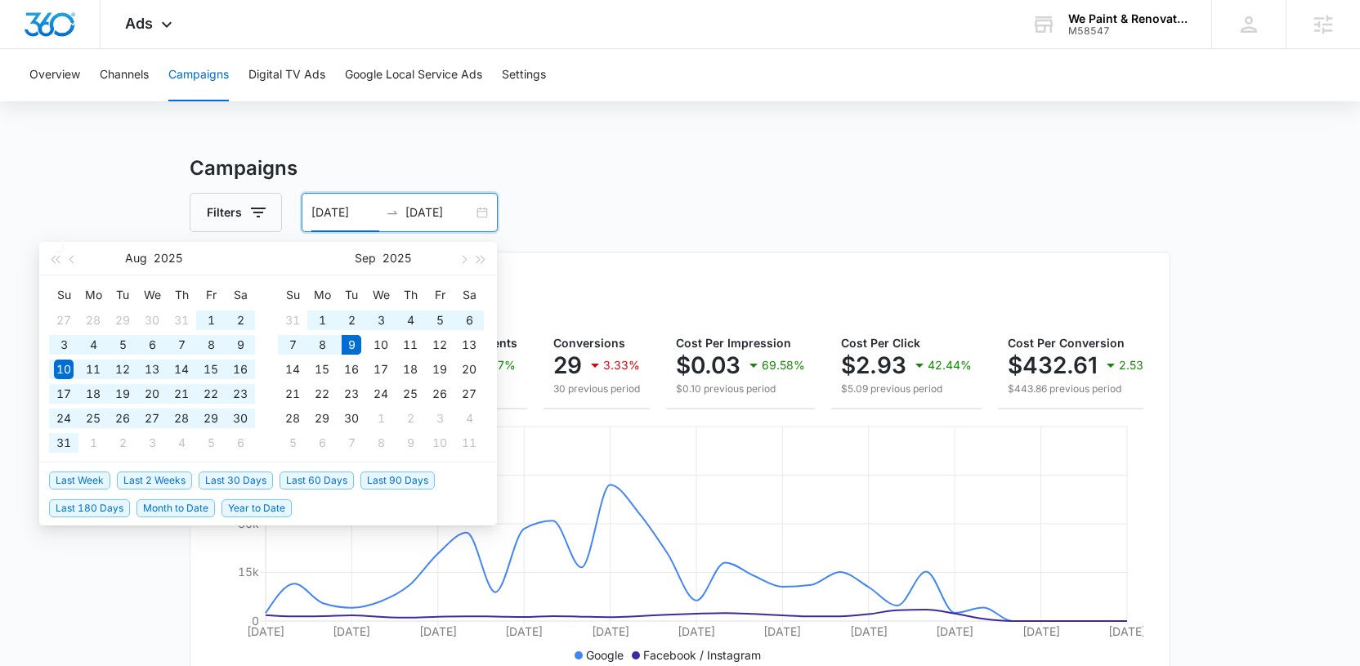
click at [86, 510] on span "Last 180 Days" at bounding box center [89, 508] width 81 height 18
type input "03/13/2025"
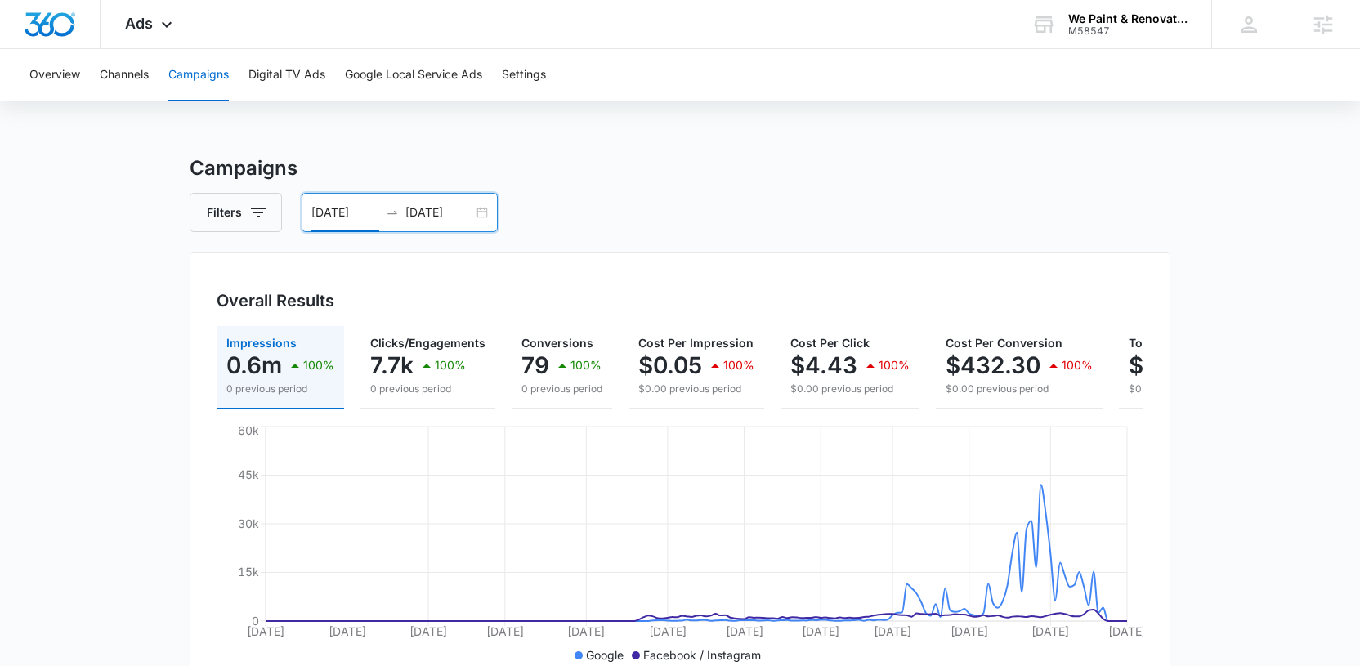
scroll to position [0, 174]
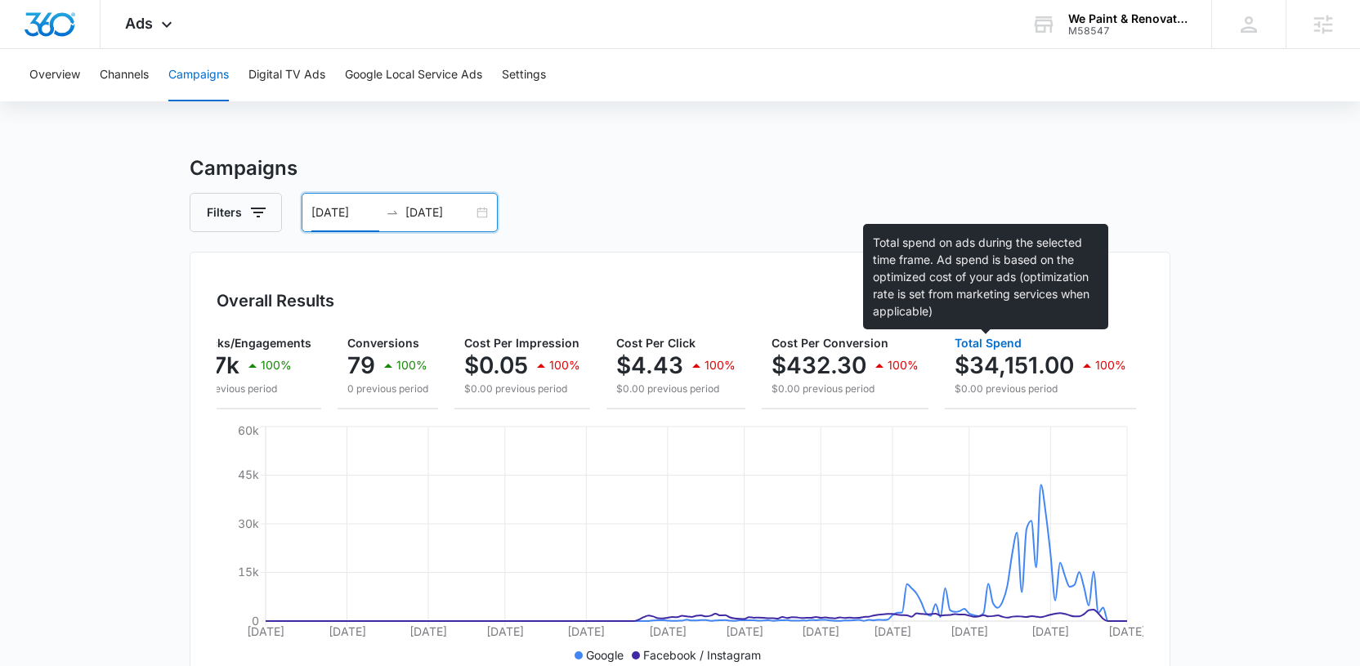
click at [1015, 349] on span "Total Spend" at bounding box center [987, 343] width 67 height 14
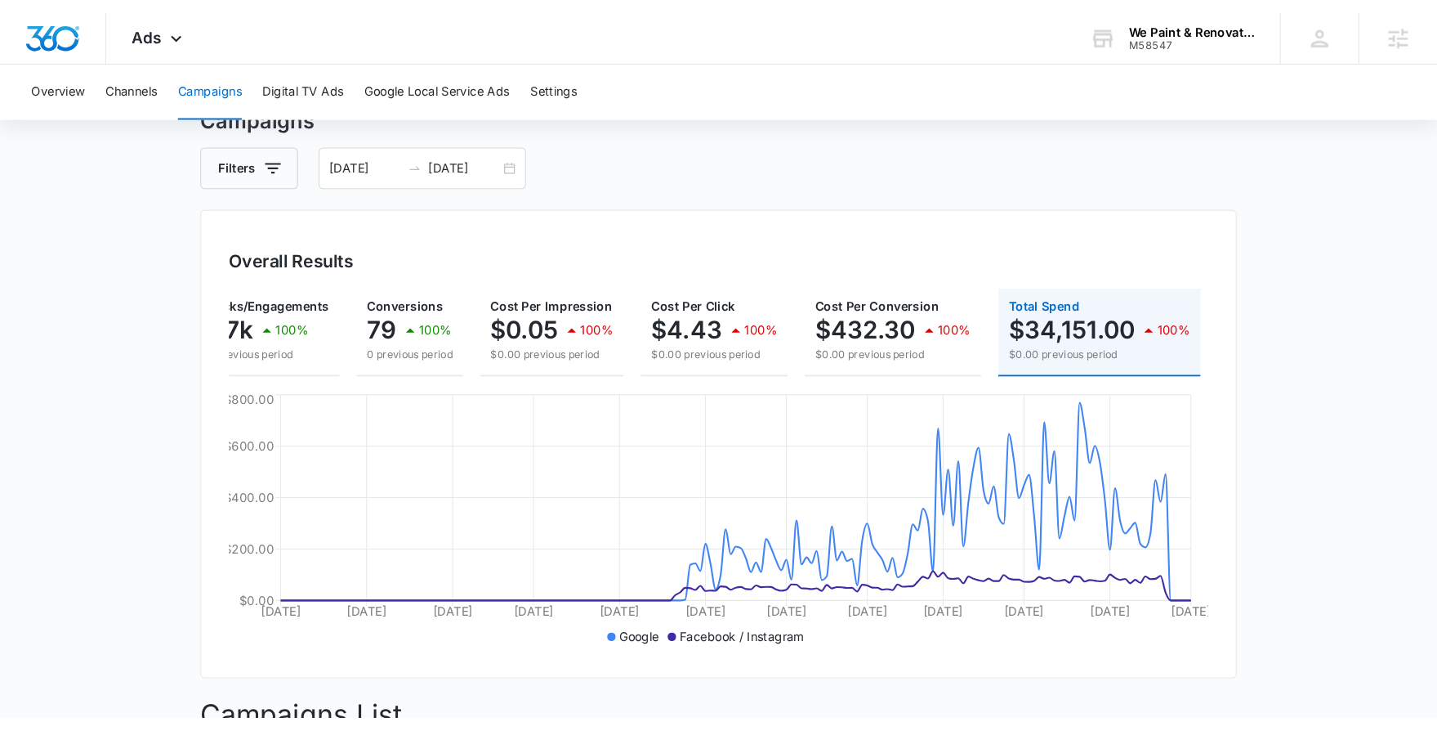
scroll to position [83, 0]
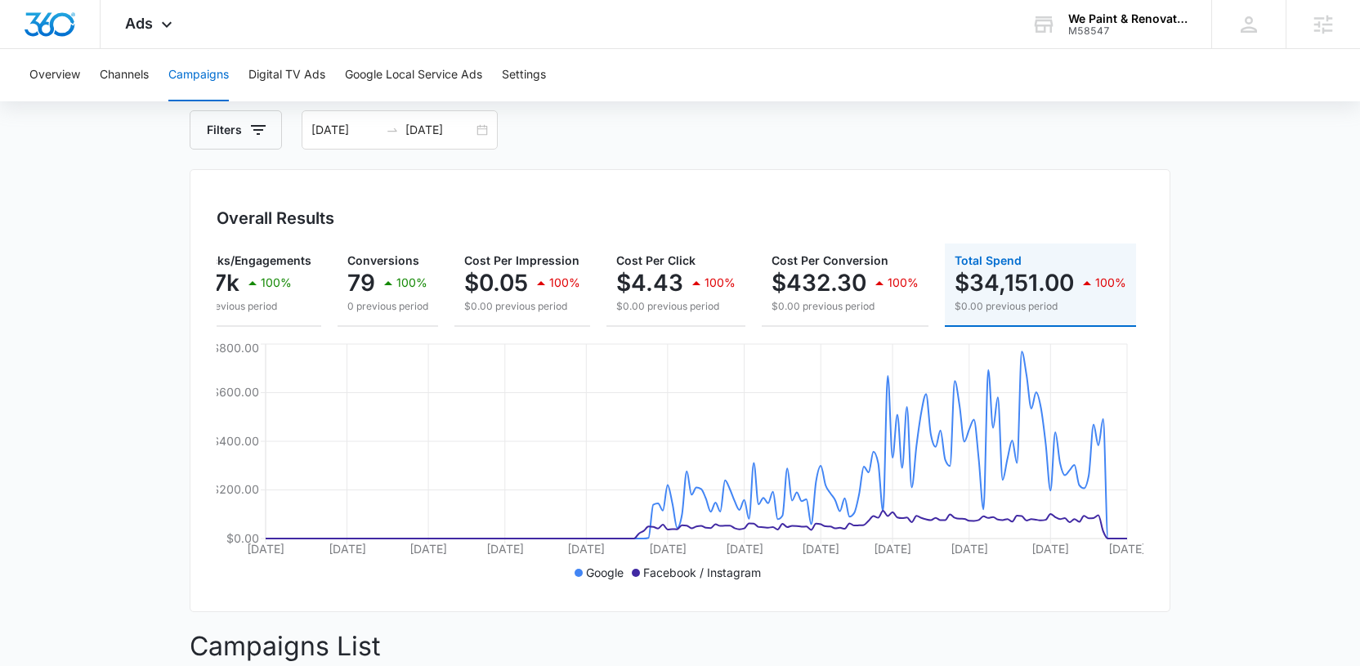
click at [1017, 288] on p "$34,151.00" at bounding box center [1013, 283] width 119 height 26
click at [1010, 270] on p "$34,151.00" at bounding box center [1013, 283] width 119 height 26
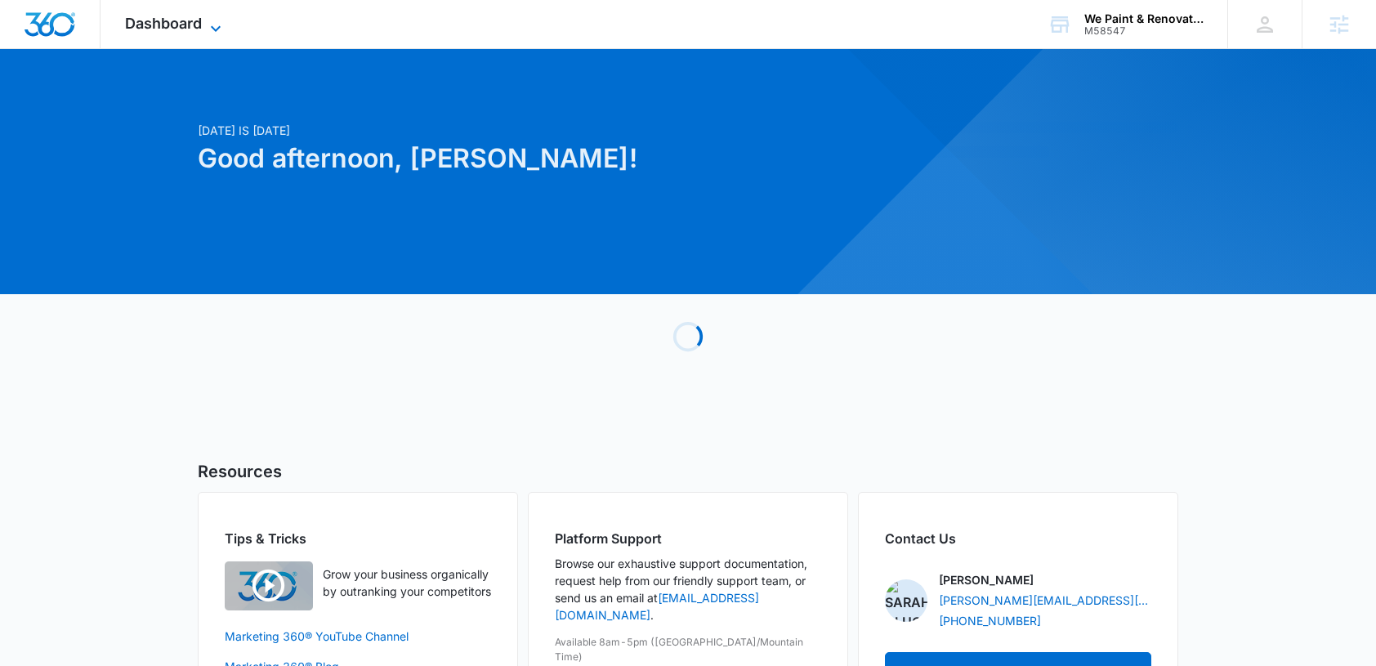
click at [146, 23] on span "Dashboard" at bounding box center [163, 23] width 77 height 17
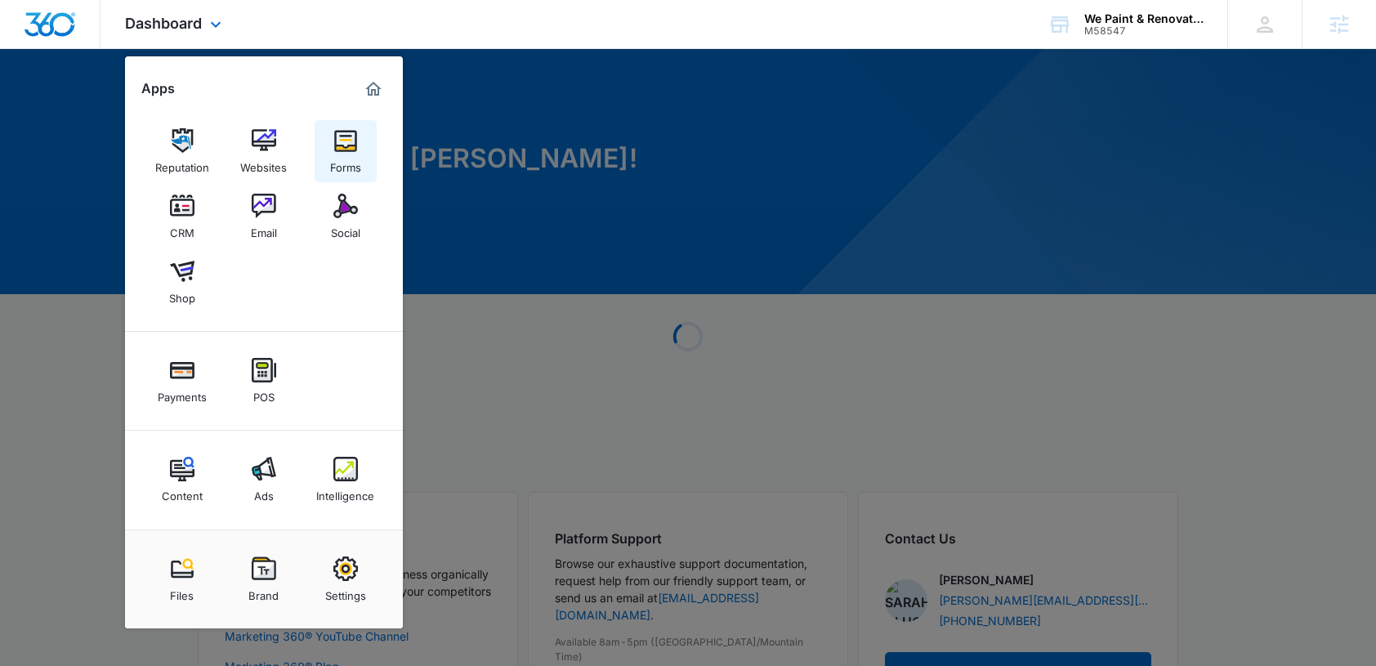
click at [327, 128] on link "Forms" at bounding box center [346, 151] width 62 height 62
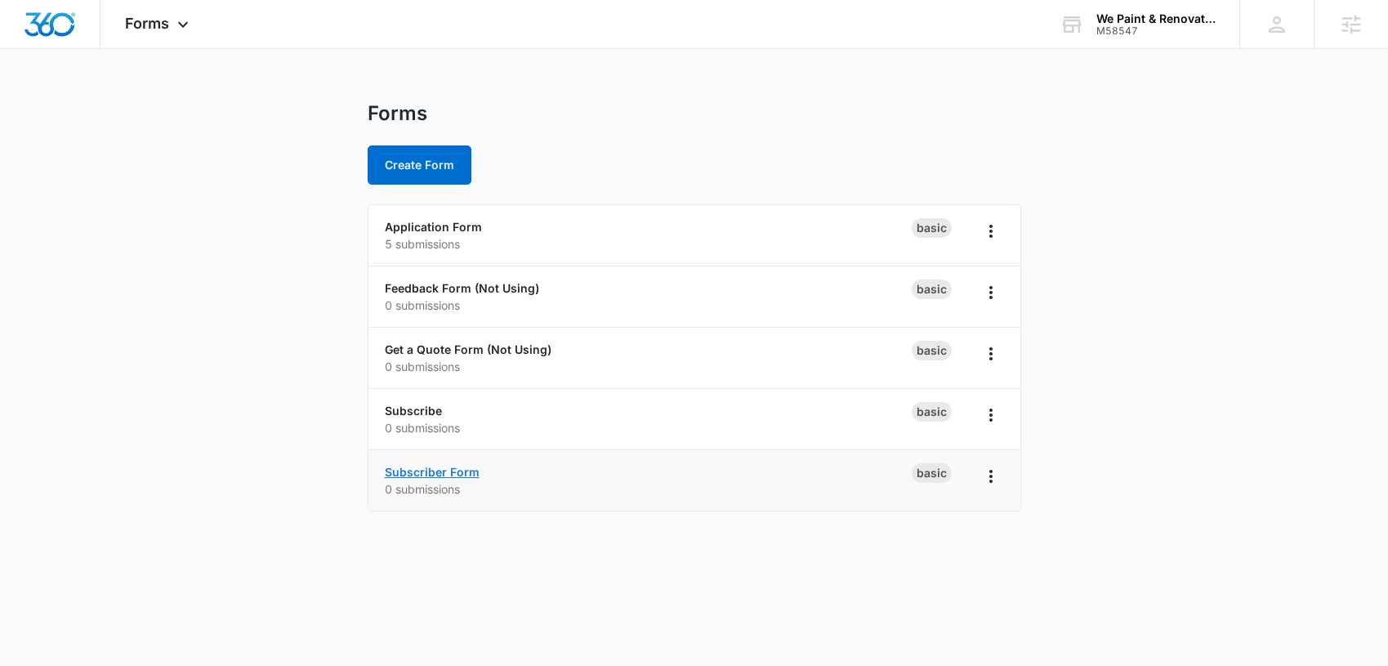
click at [460, 471] on link "Subscriber Form" at bounding box center [432, 472] width 95 height 14
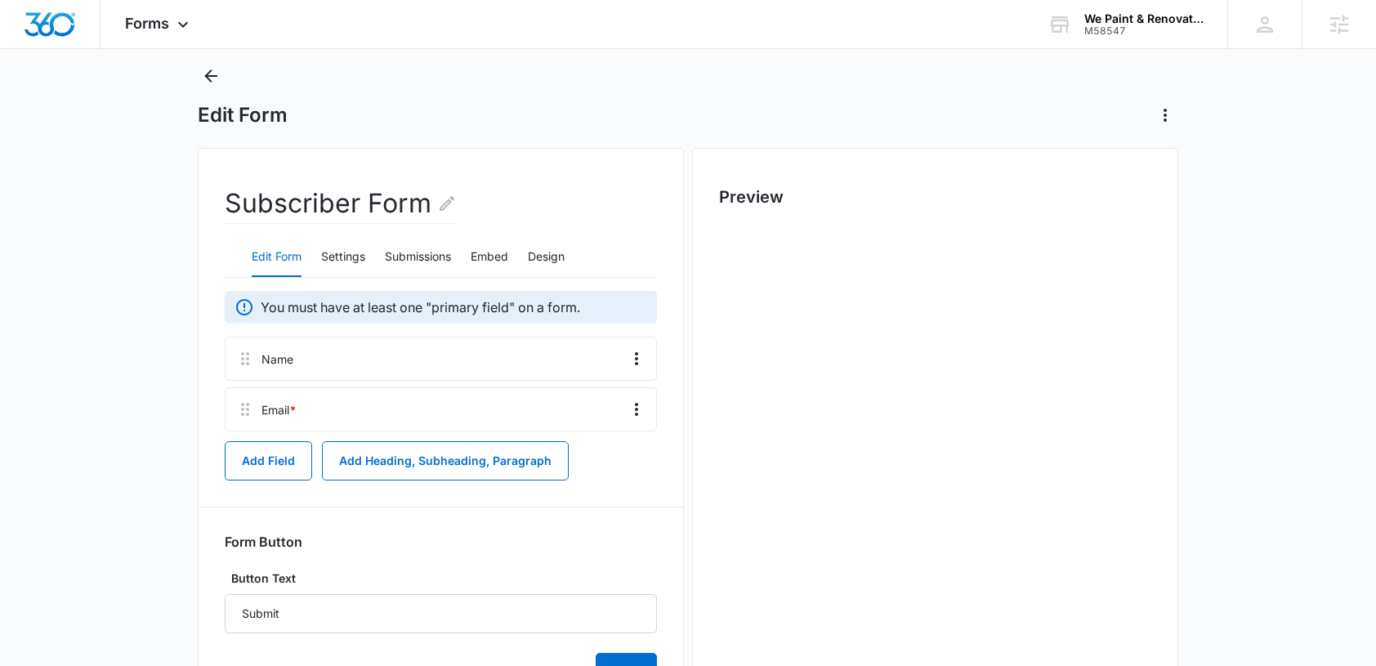
scroll to position [124, 0]
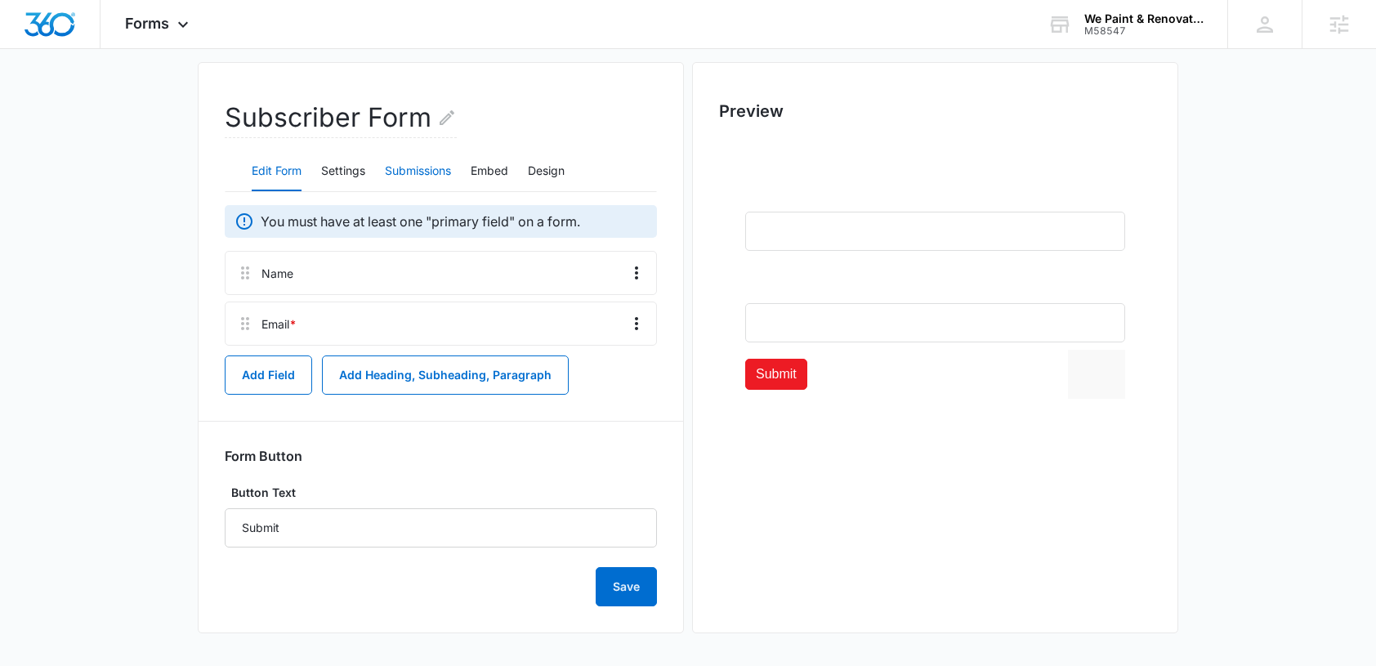
click at [429, 160] on button "Submissions" at bounding box center [418, 171] width 66 height 39
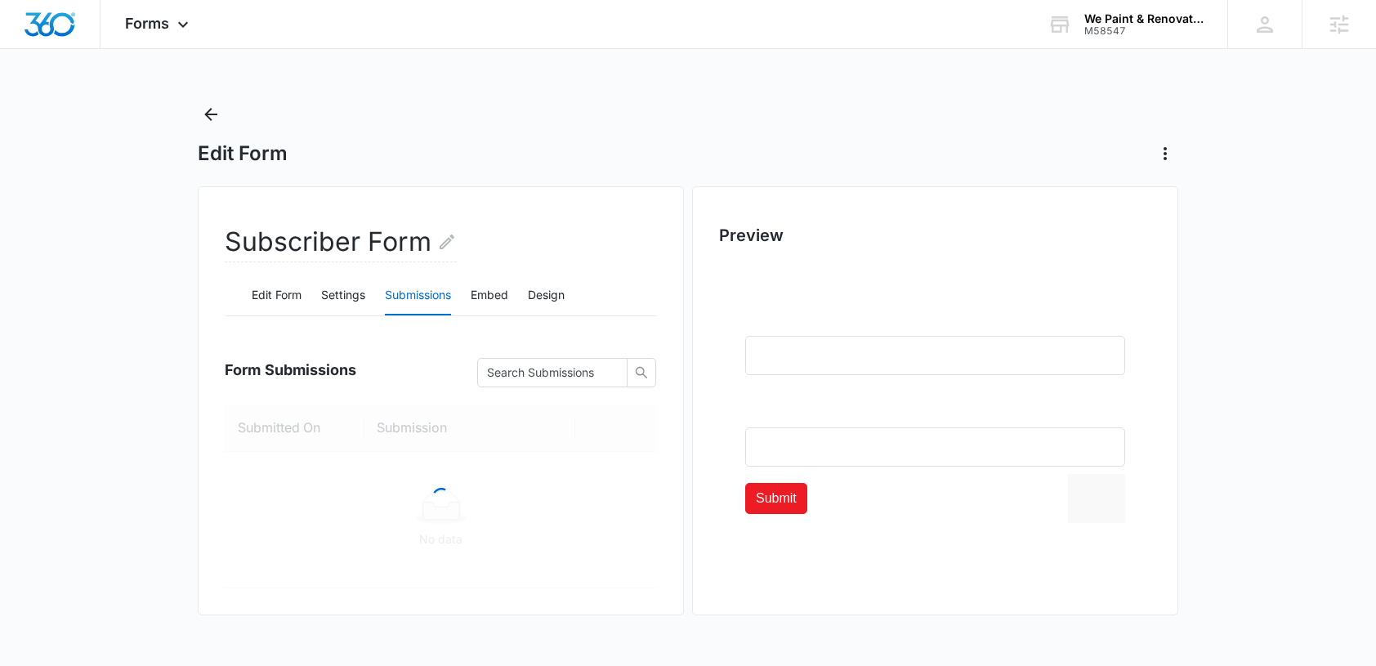
scroll to position [0, 0]
click at [359, 296] on button "Settings" at bounding box center [350, 295] width 44 height 39
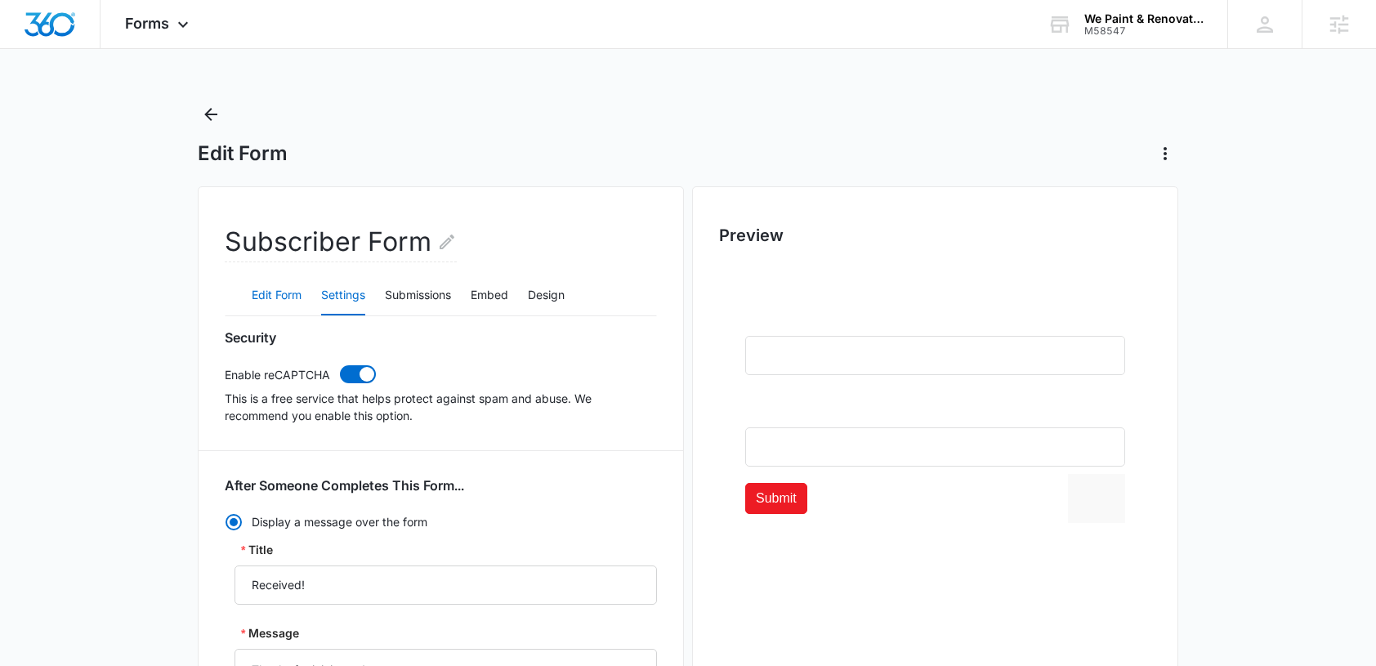
click at [282, 307] on button "Edit Form" at bounding box center [277, 295] width 50 height 39
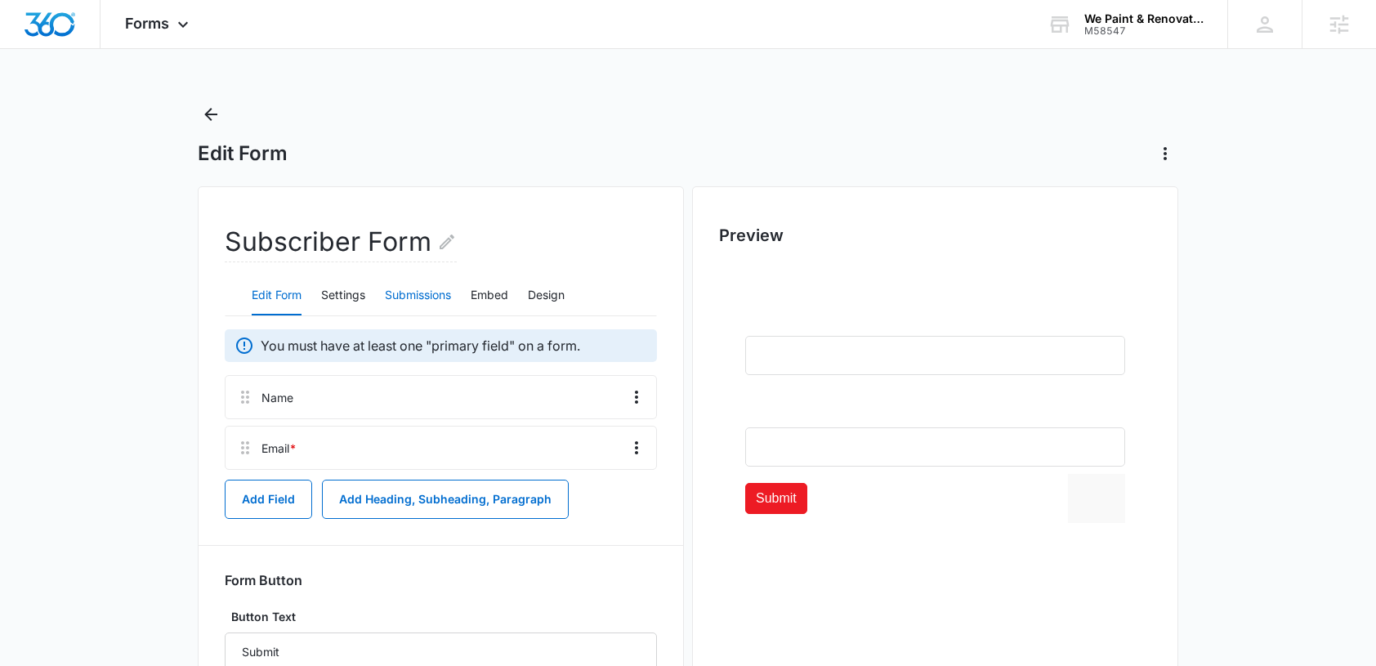
click at [406, 308] on button "Submissions" at bounding box center [418, 295] width 66 height 39
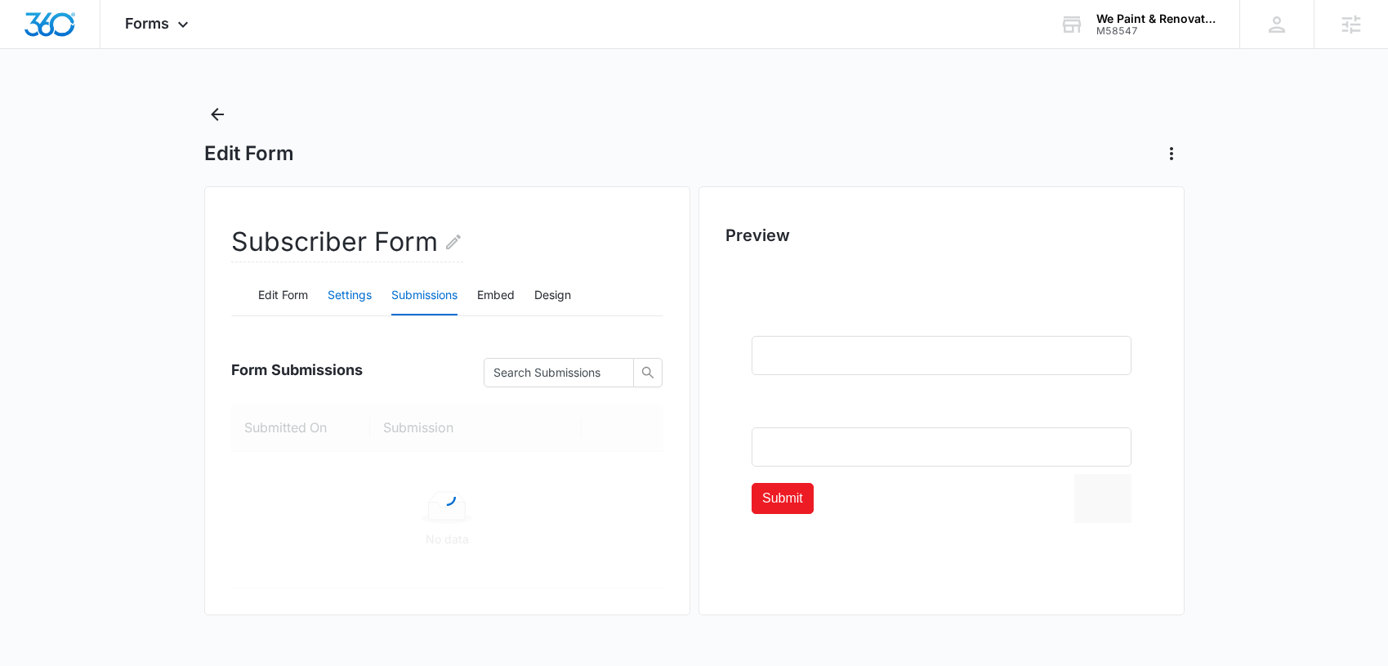
click at [344, 300] on button "Settings" at bounding box center [350, 295] width 44 height 39
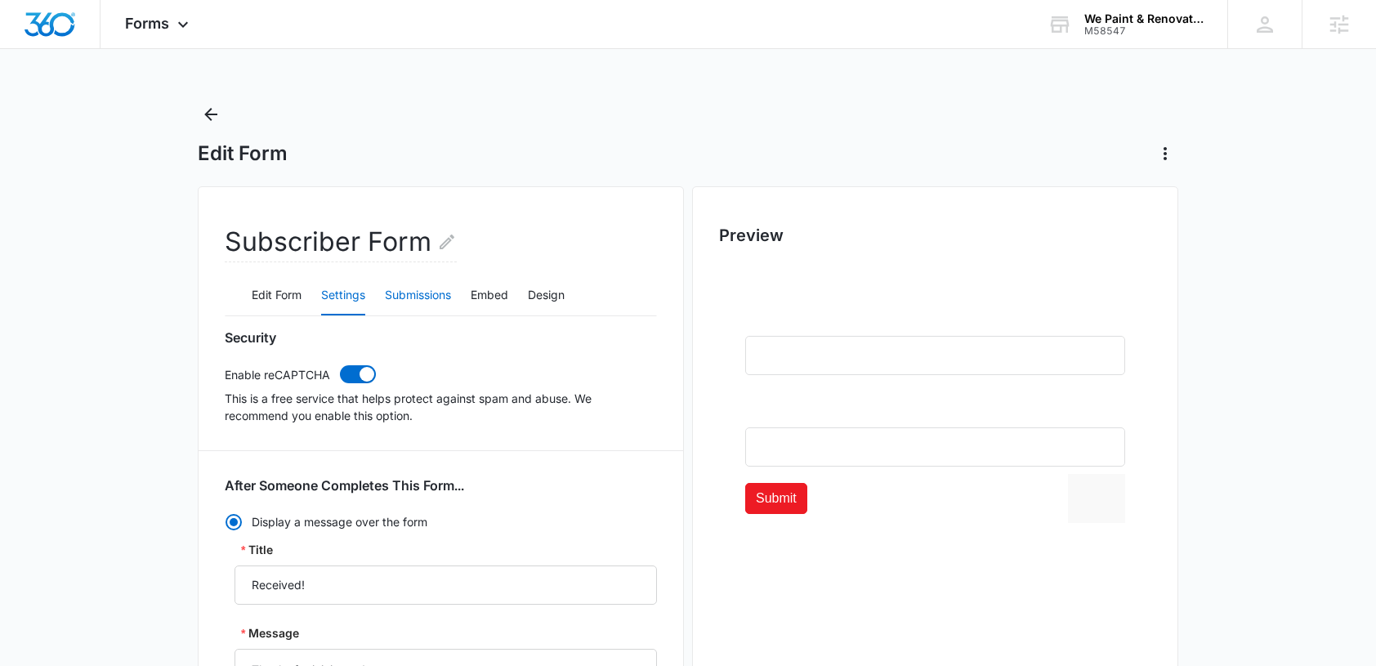
click at [395, 293] on button "Submissions" at bounding box center [418, 295] width 66 height 39
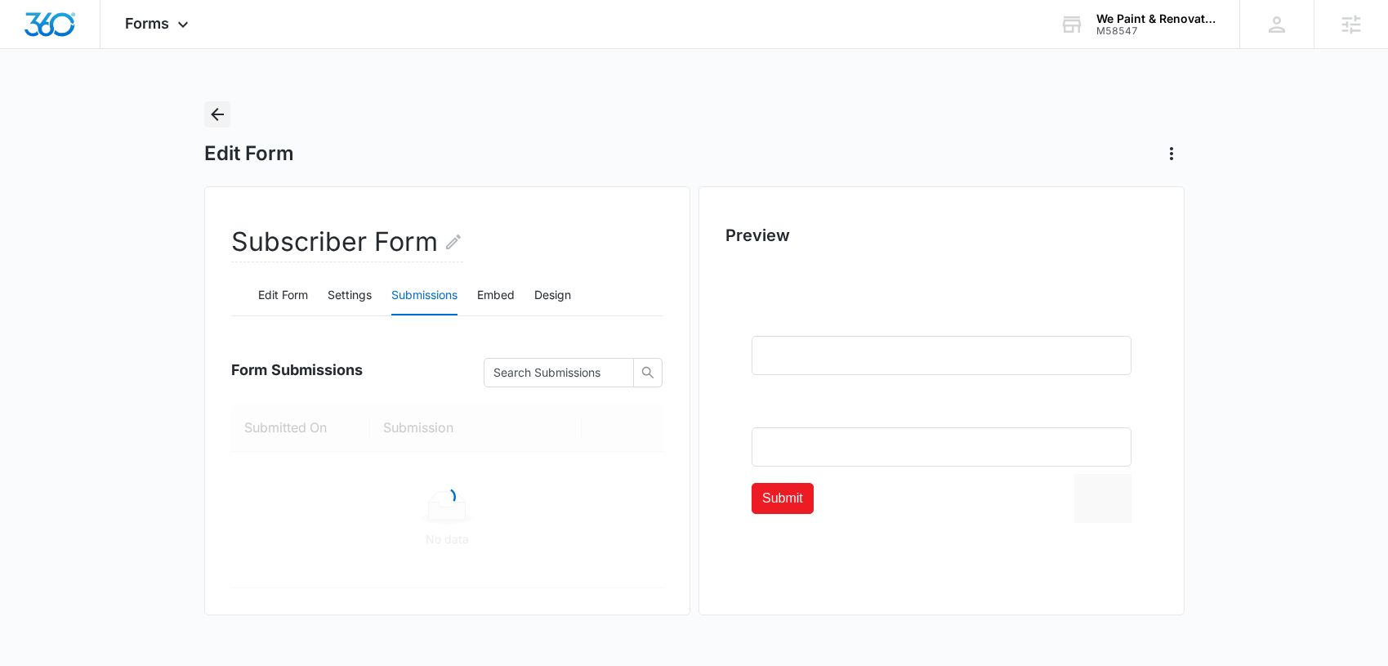
click at [223, 105] on icon "Back" at bounding box center [218, 115] width 20 height 20
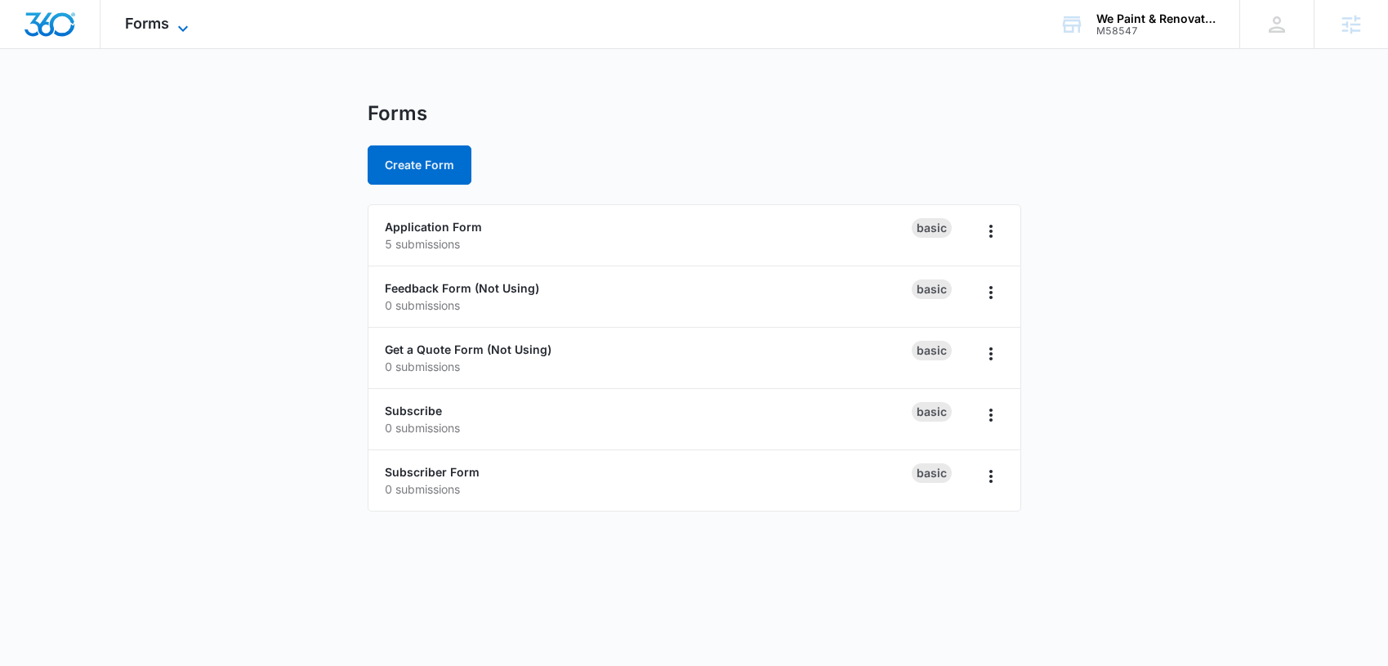
click at [167, 30] on span "Forms" at bounding box center [147, 23] width 44 height 17
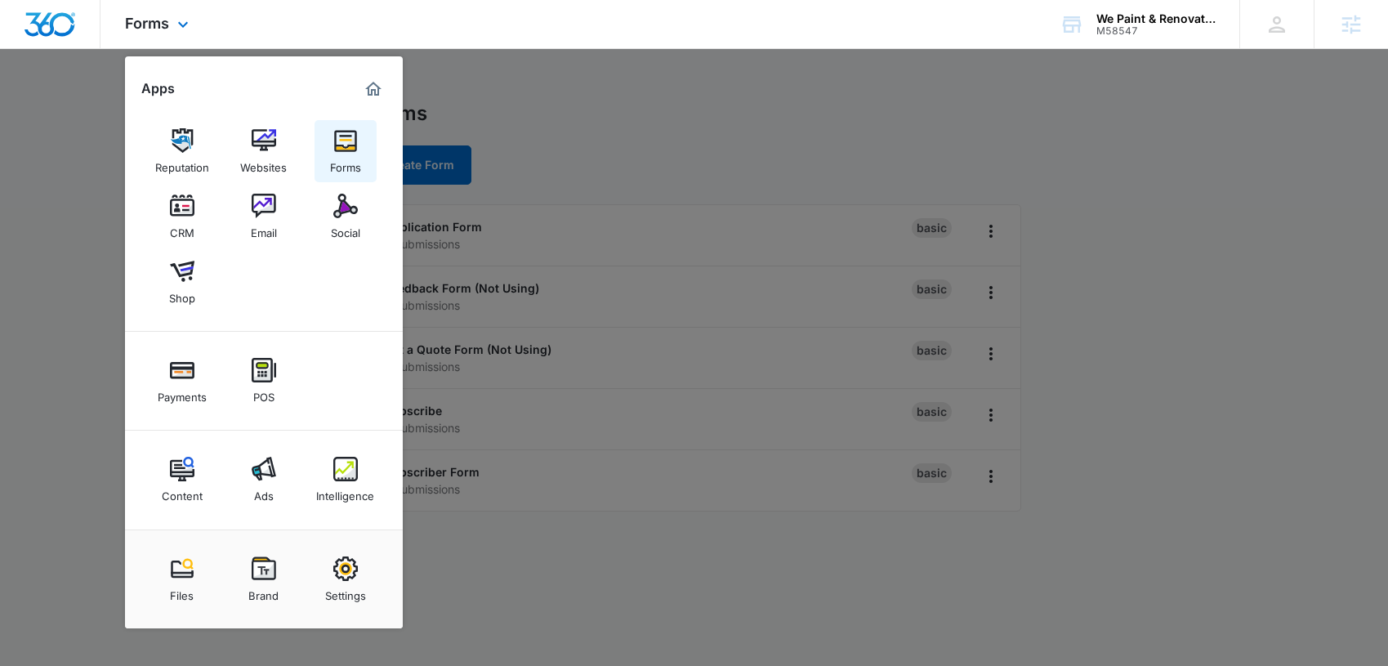
click at [350, 140] on img at bounding box center [345, 140] width 25 height 25
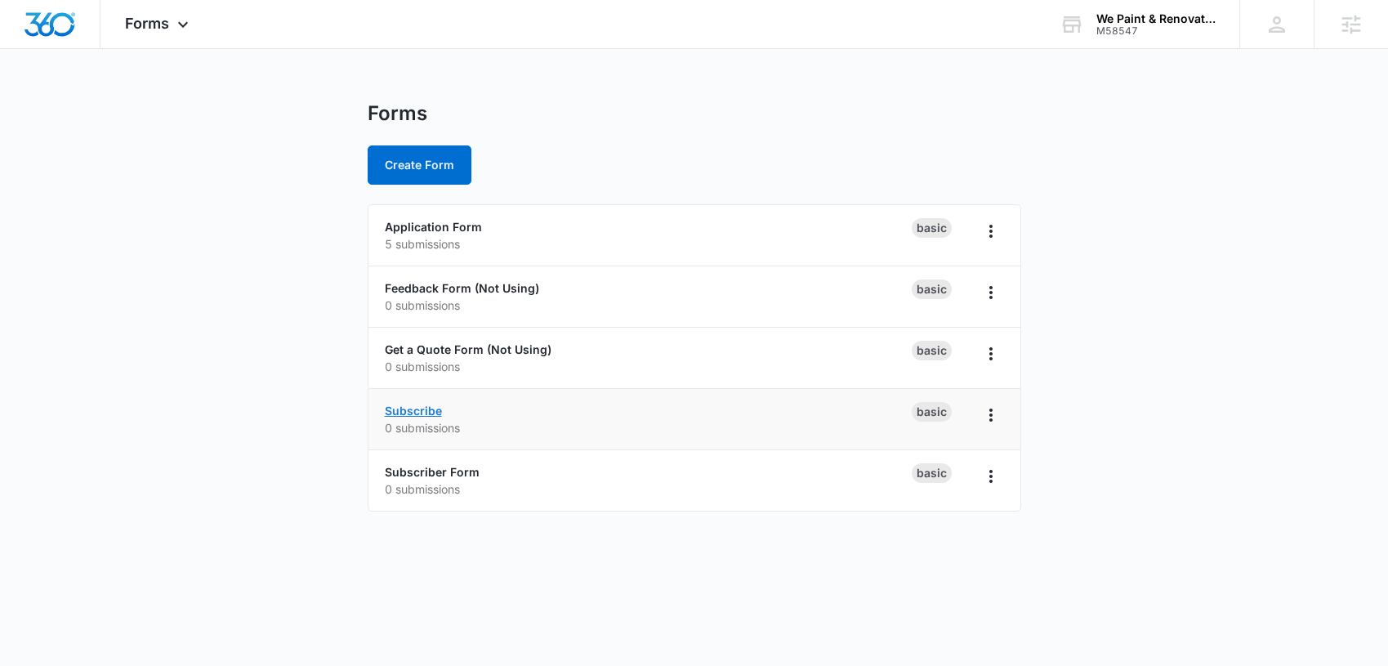
click at [412, 405] on link "Subscribe" at bounding box center [413, 411] width 57 height 14
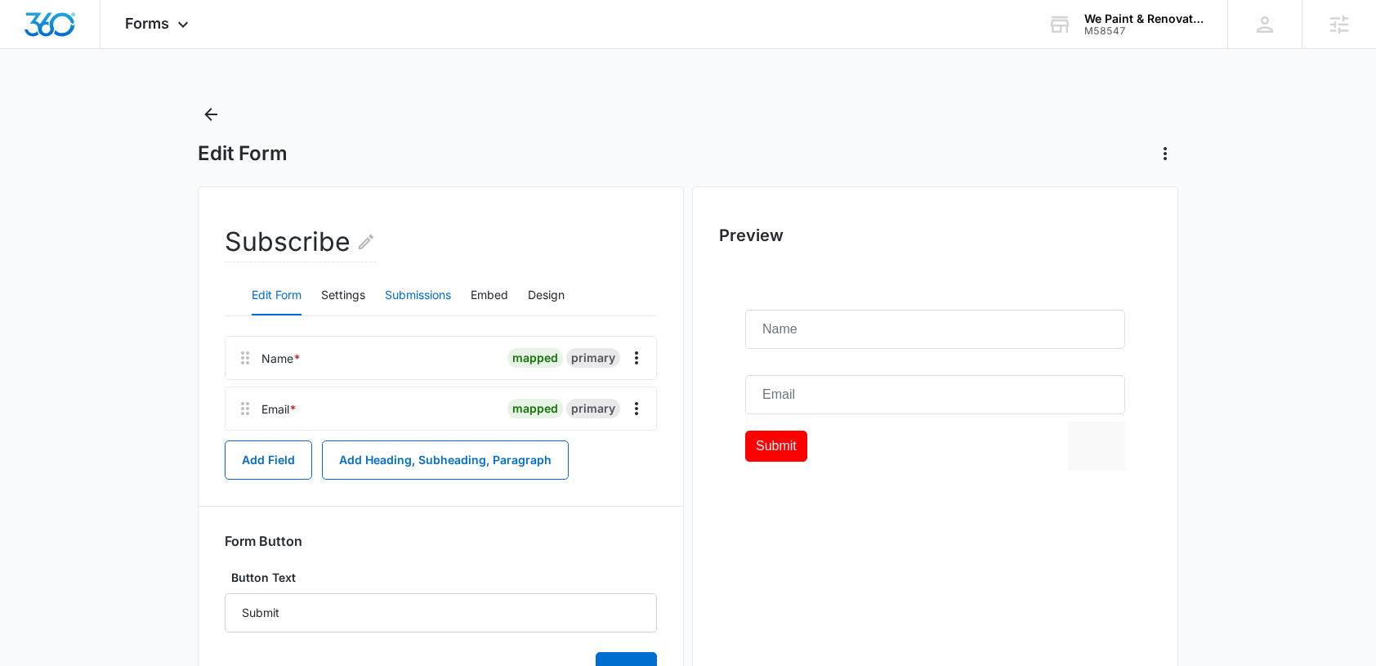
click at [424, 302] on button "Submissions" at bounding box center [418, 295] width 66 height 39
